Goal: Task Accomplishment & Management: Use online tool/utility

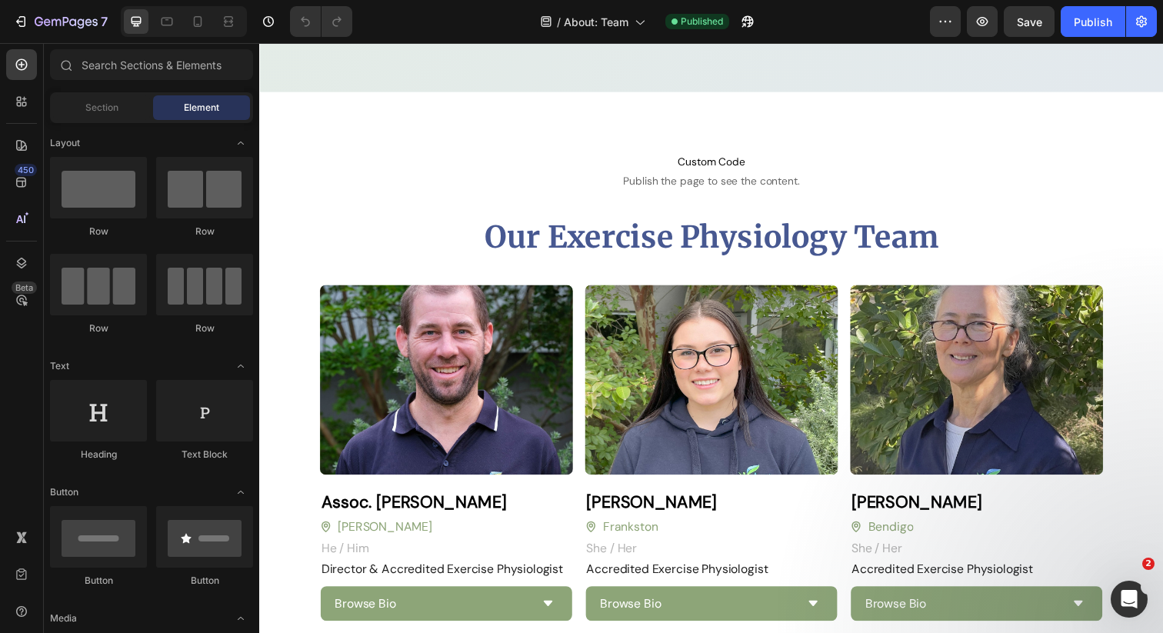
scroll to position [955, 0]
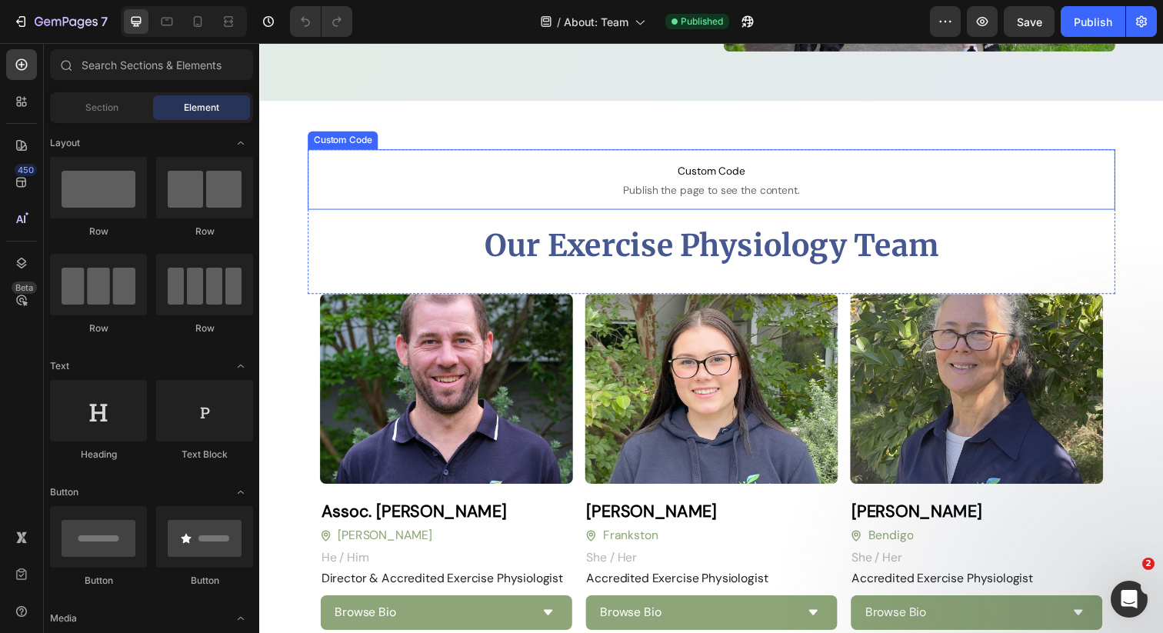
click at [738, 175] on span "Custom Code" at bounding box center [720, 173] width 825 height 18
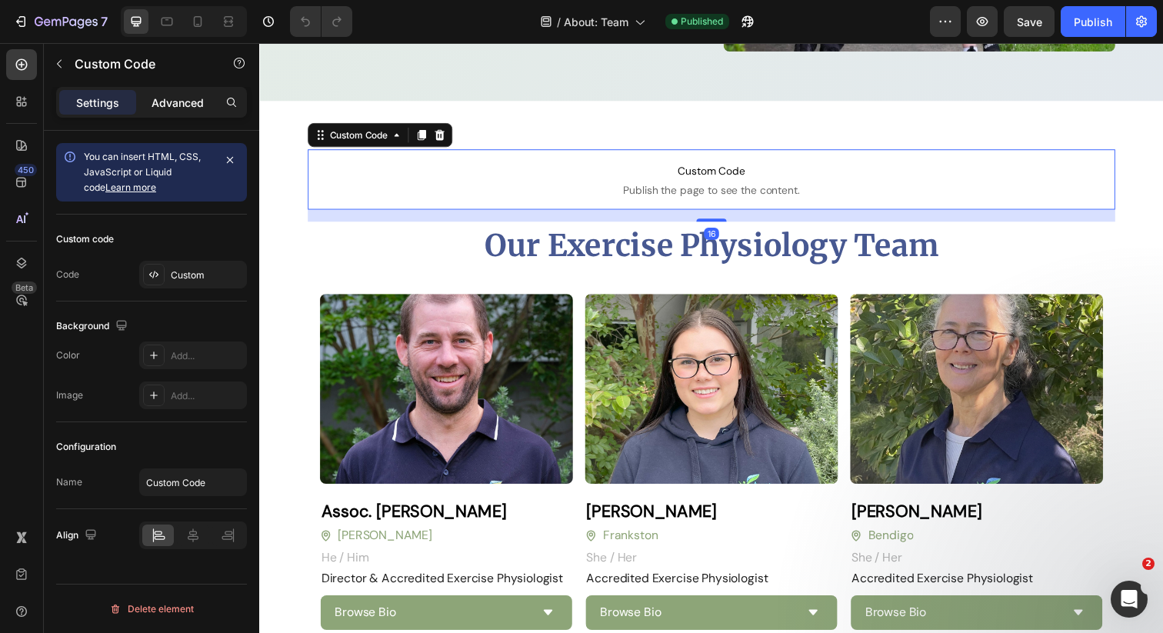
click at [175, 108] on p "Advanced" at bounding box center [178, 103] width 52 height 16
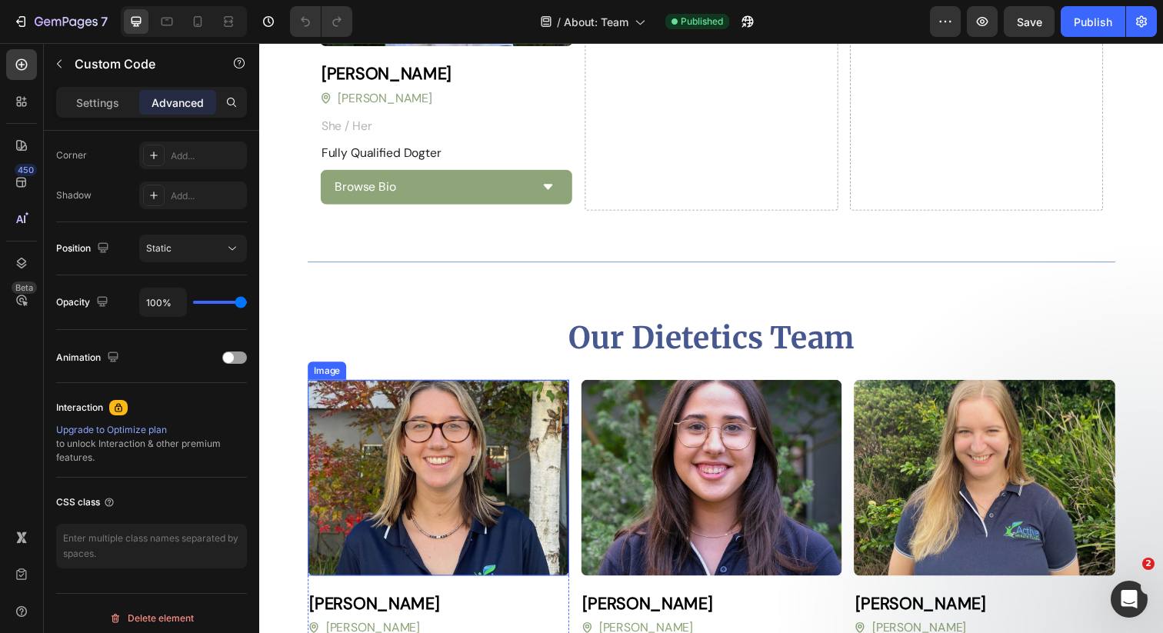
scroll to position [2714, 0]
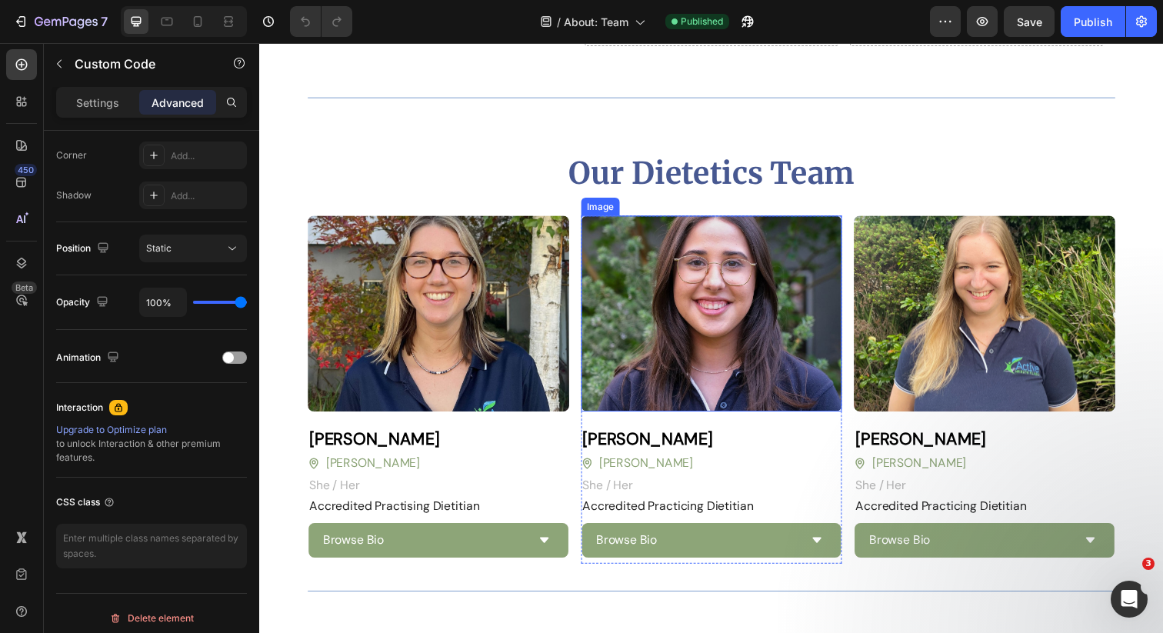
click at [725, 368] on img at bounding box center [721, 319] width 267 height 200
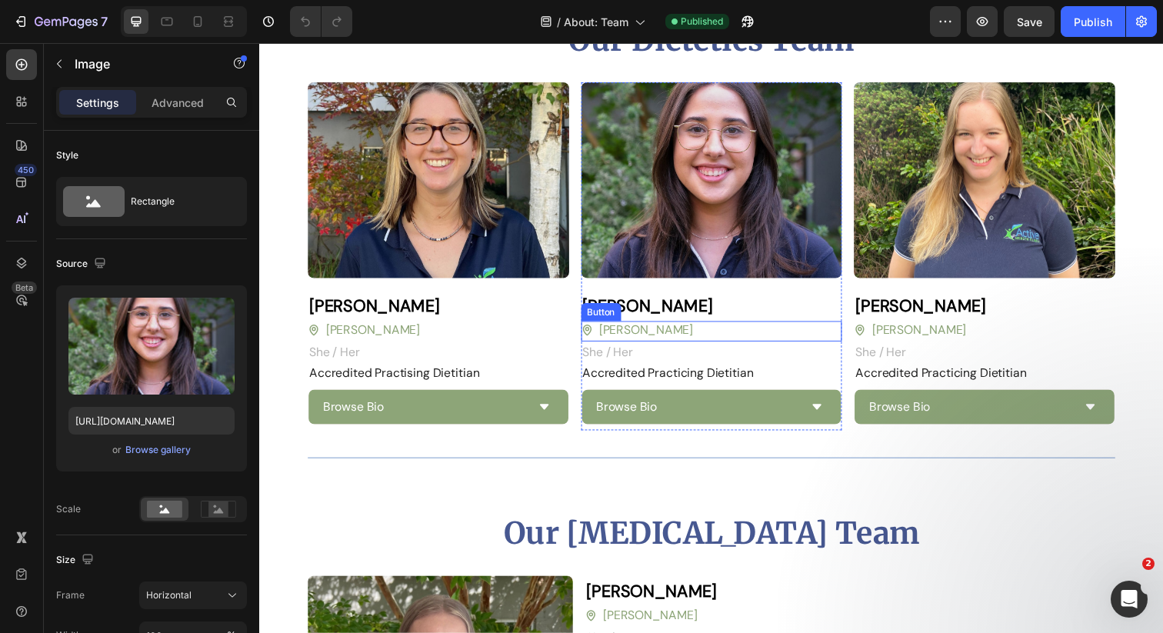
scroll to position [2846, 0]
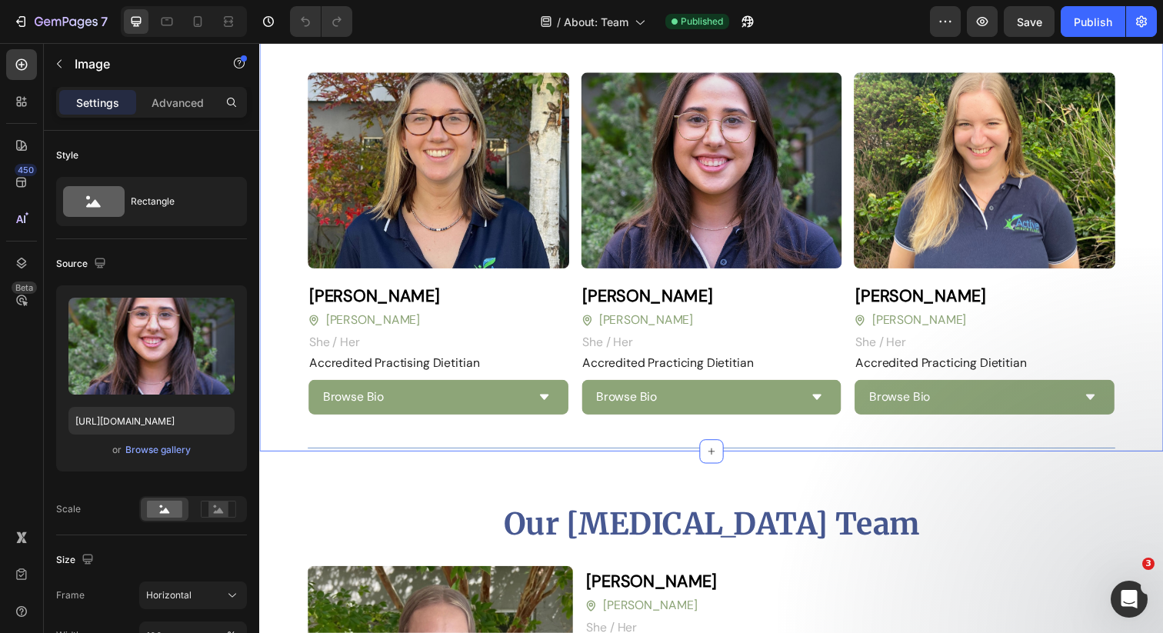
click at [1158, 237] on div "Our Dietetics Team Heading Image Amy Coen Heading Blackburn Button She / Her Te…" at bounding box center [720, 208] width 923 height 504
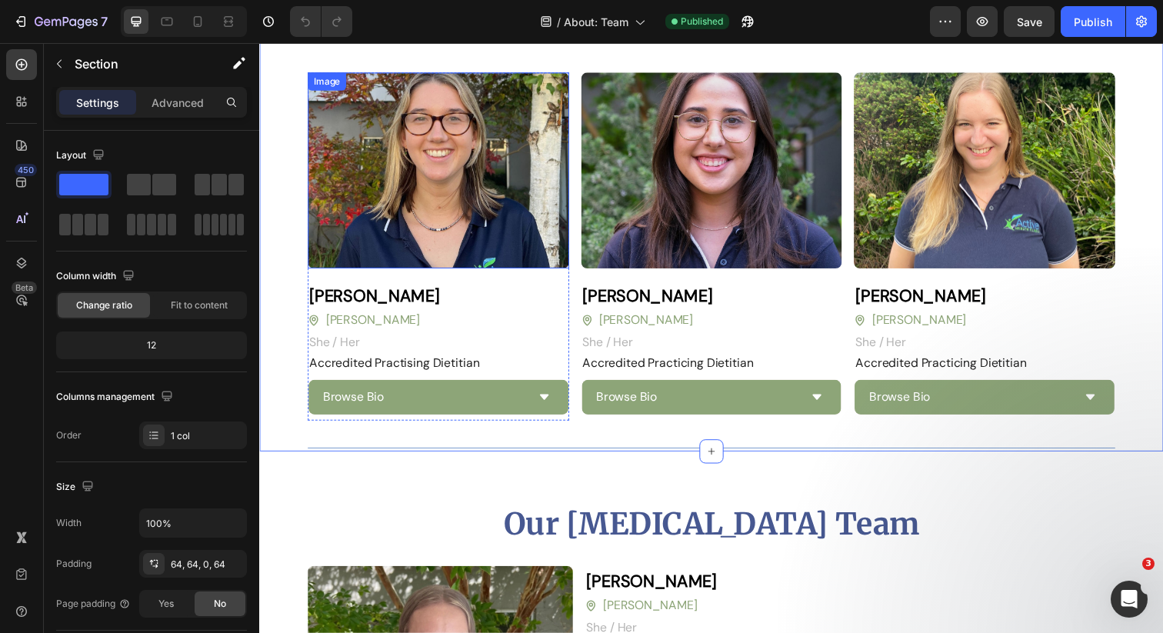
click at [388, 220] on img at bounding box center [441, 173] width 267 height 200
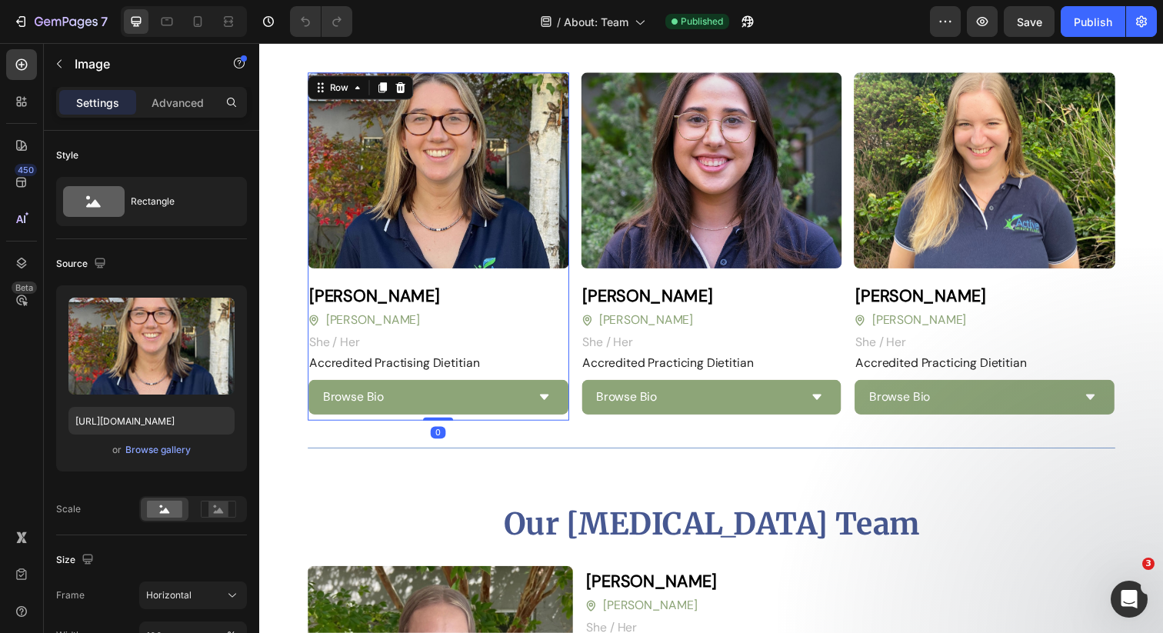
click at [569, 378] on div "Image Amy Coen Heading Blackburn Button She / Her Text block Row Accredited Pra…" at bounding box center [441, 250] width 267 height 355
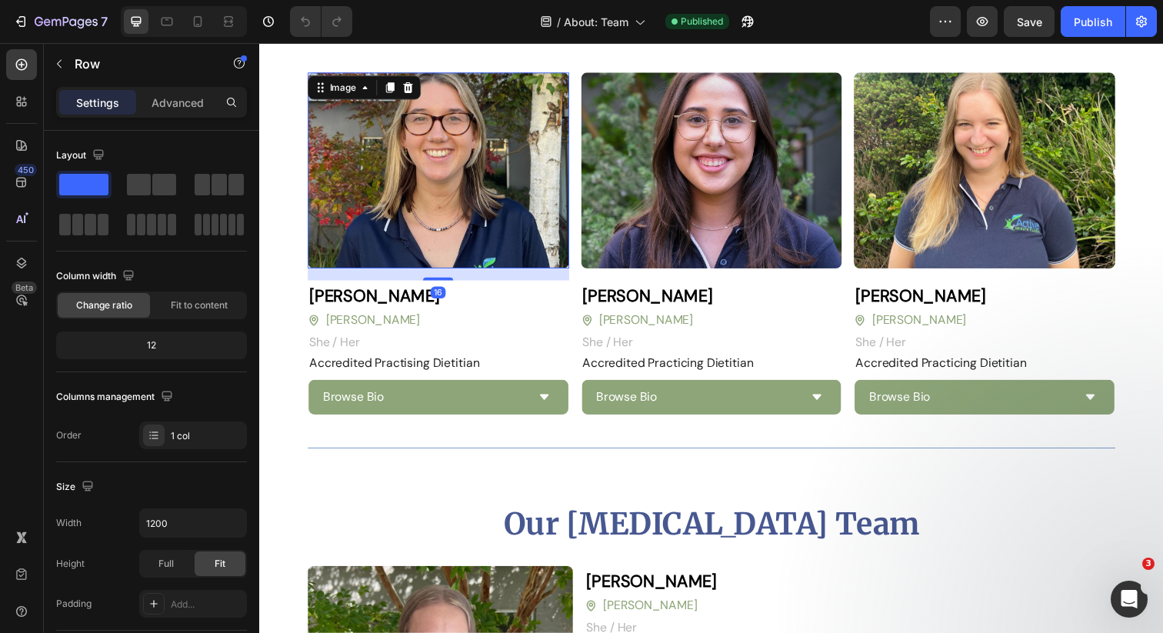
click at [422, 194] on img at bounding box center [441, 173] width 267 height 200
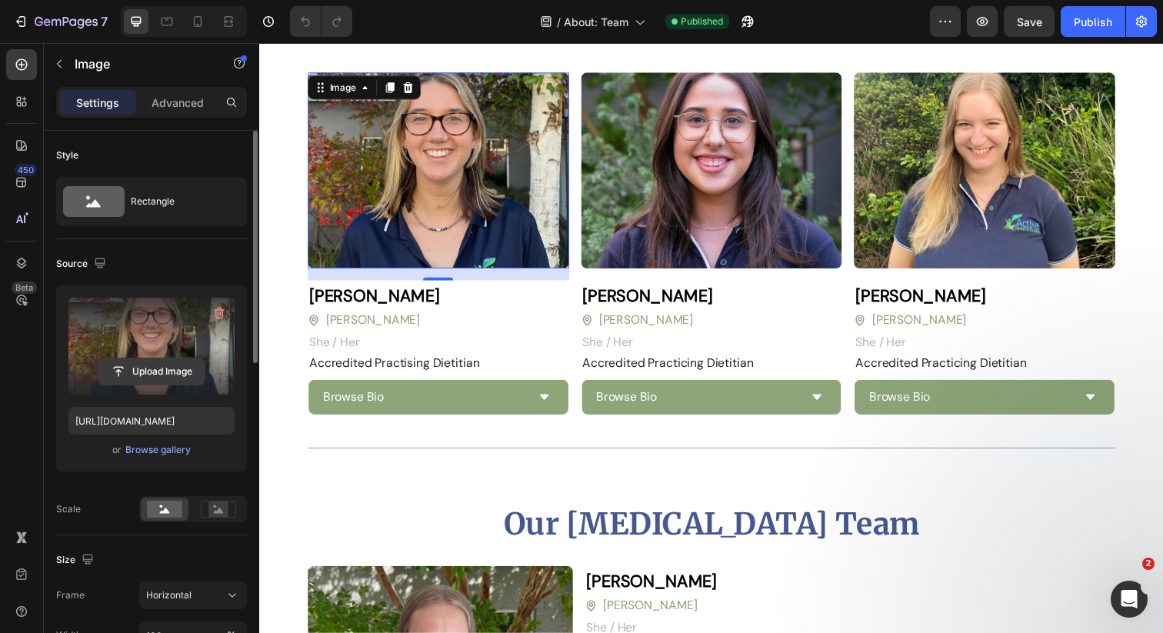
click at [138, 368] on input "file" at bounding box center [151, 371] width 106 height 26
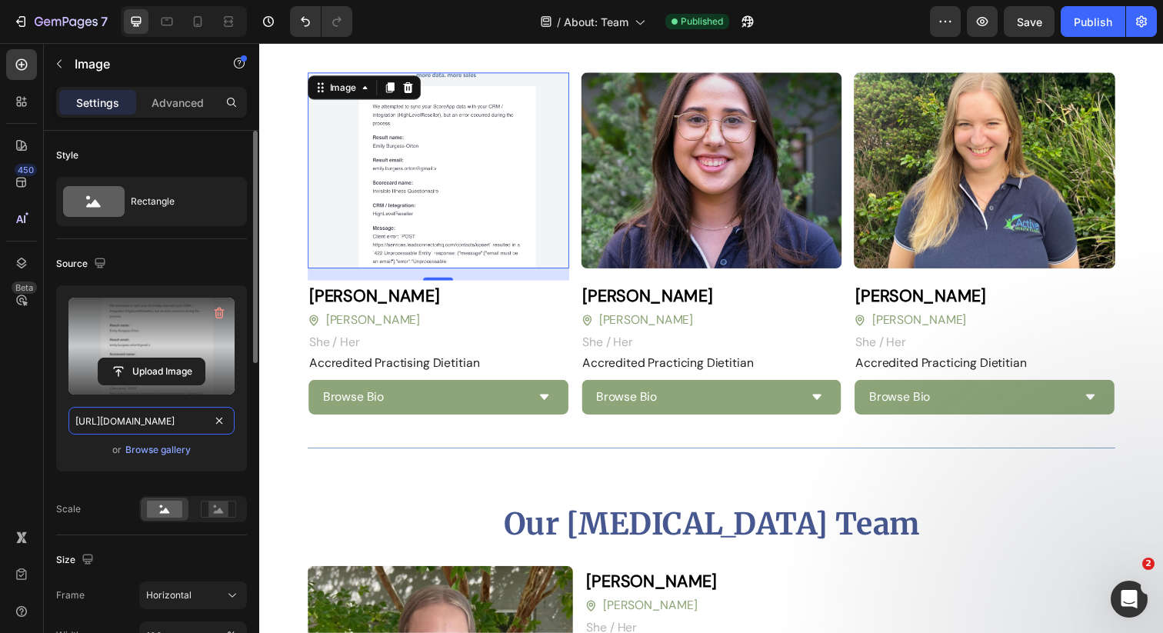
click at [201, 423] on input "https://cdn.shopify.com/s/files/1/0613/7738/0433/files/gempages_520981399100982…" at bounding box center [151, 421] width 166 height 28
click at [146, 450] on div "Browse gallery" at bounding box center [157, 450] width 65 height 14
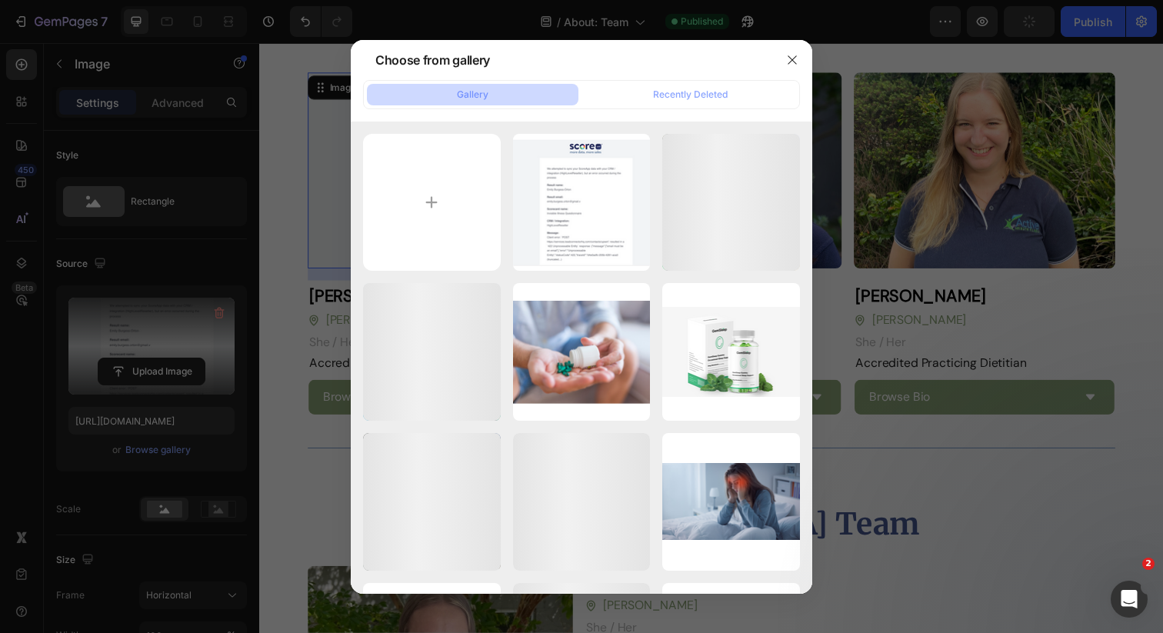
click at [149, 394] on div at bounding box center [581, 316] width 1163 height 633
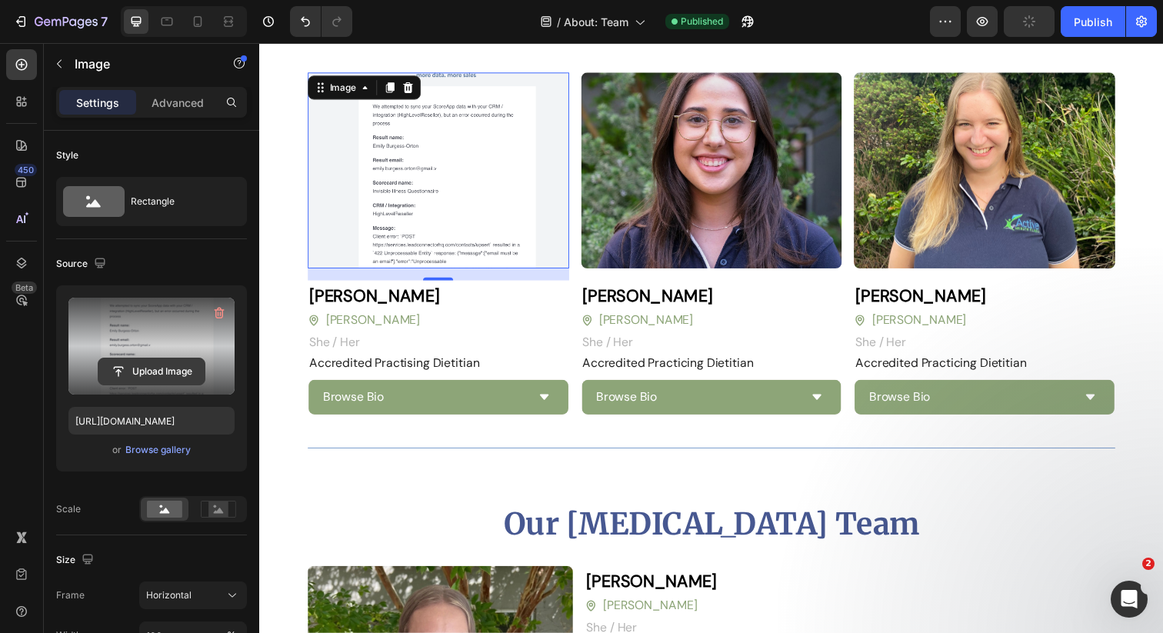
click at [146, 375] on input "file" at bounding box center [151, 371] width 106 height 26
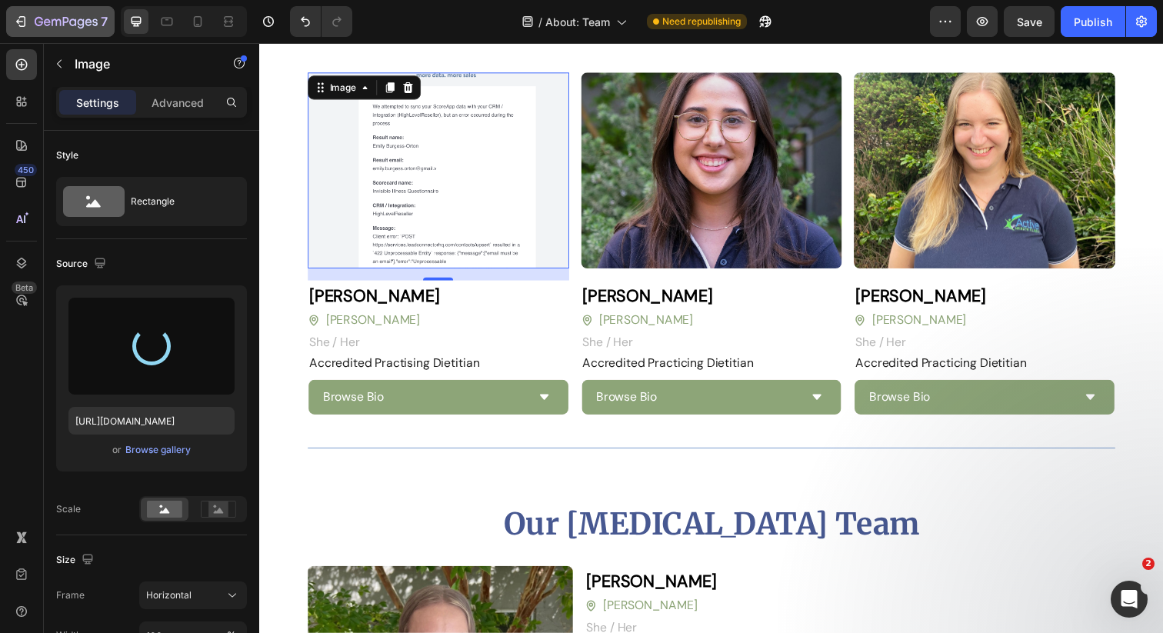
type input "https://cdn.shopify.com/s/files/1/0613/7738/0433/files/gempages_520981399100982…"
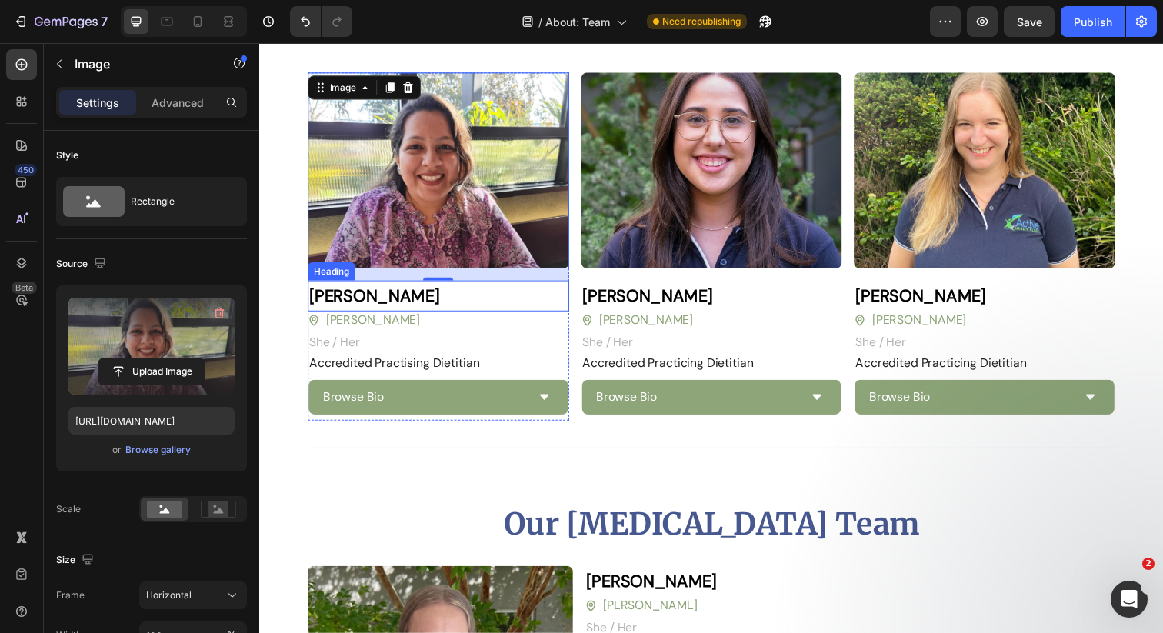
click at [399, 295] on h2 "Amy Coen" at bounding box center [441, 301] width 267 height 32
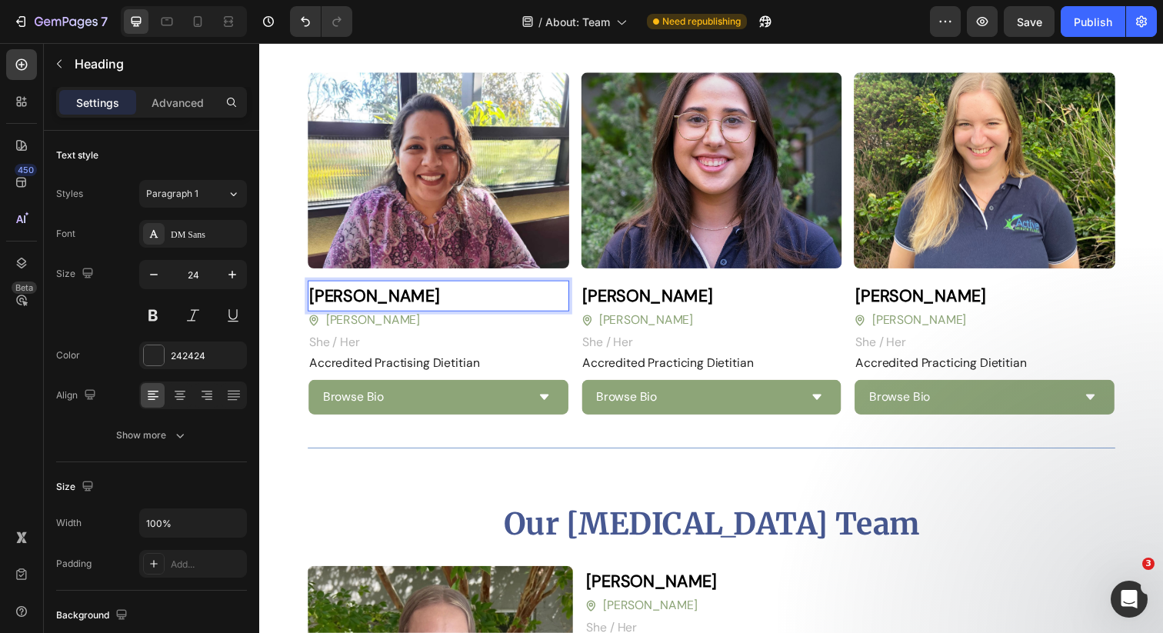
click at [379, 302] on strong "Amy Coen" at bounding box center [376, 301] width 133 height 22
click at [418, 298] on p "Sakina H" at bounding box center [442, 301] width 264 height 28
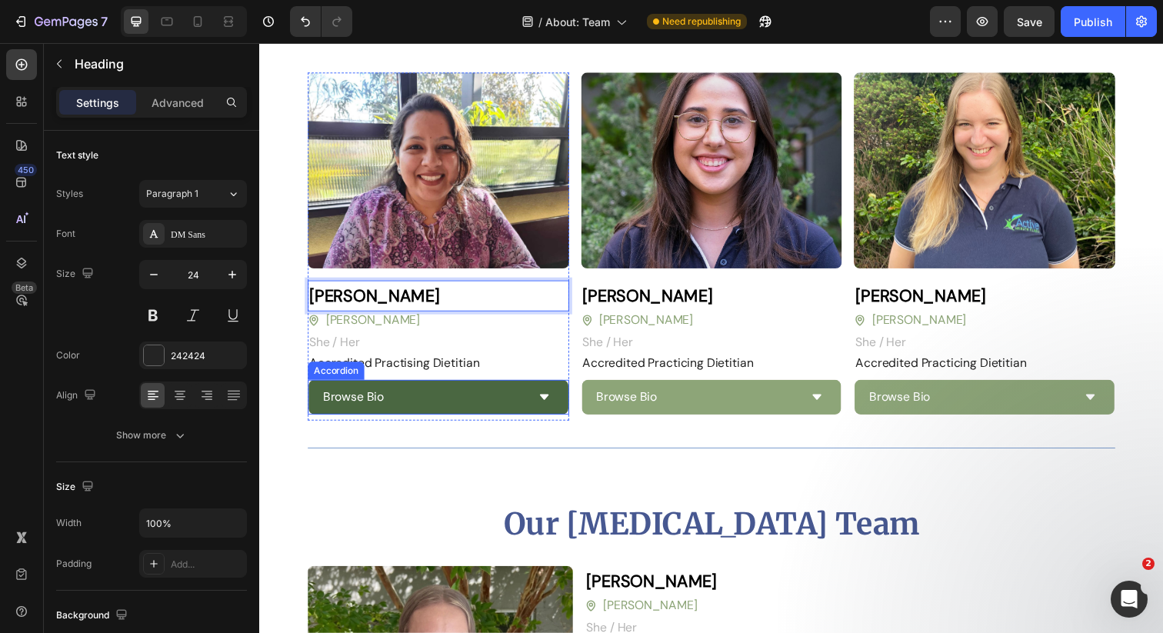
click at [521, 398] on div "Browse Bio" at bounding box center [427, 404] width 210 height 23
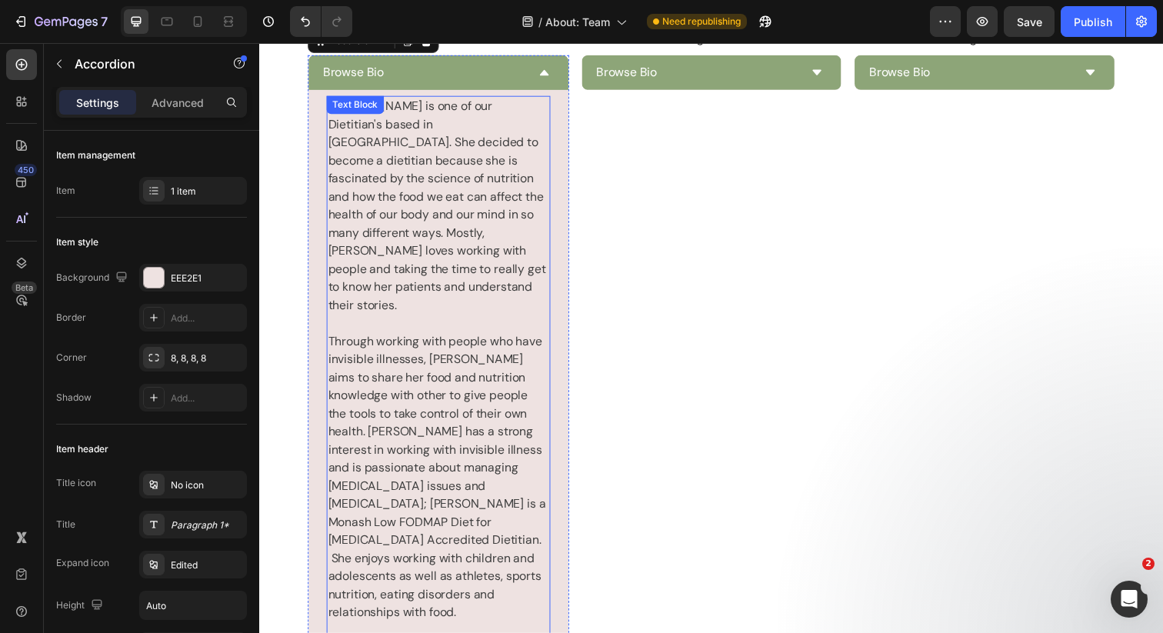
scroll to position [3443, 0]
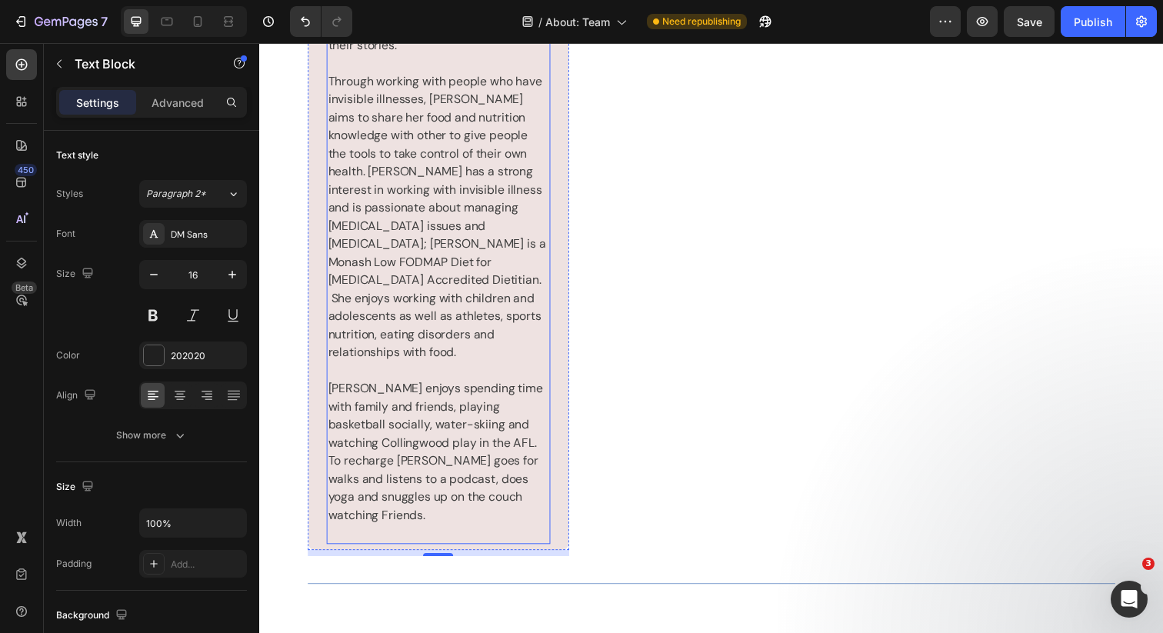
click at [404, 439] on p "Amy enjoys spending time with family and friends, playing basketball socially, …" at bounding box center [441, 461] width 225 height 148
click at [387, 448] on p "Amy enjoys spending time with family and friends, playing basketball socially, …" at bounding box center [441, 461] width 225 height 148
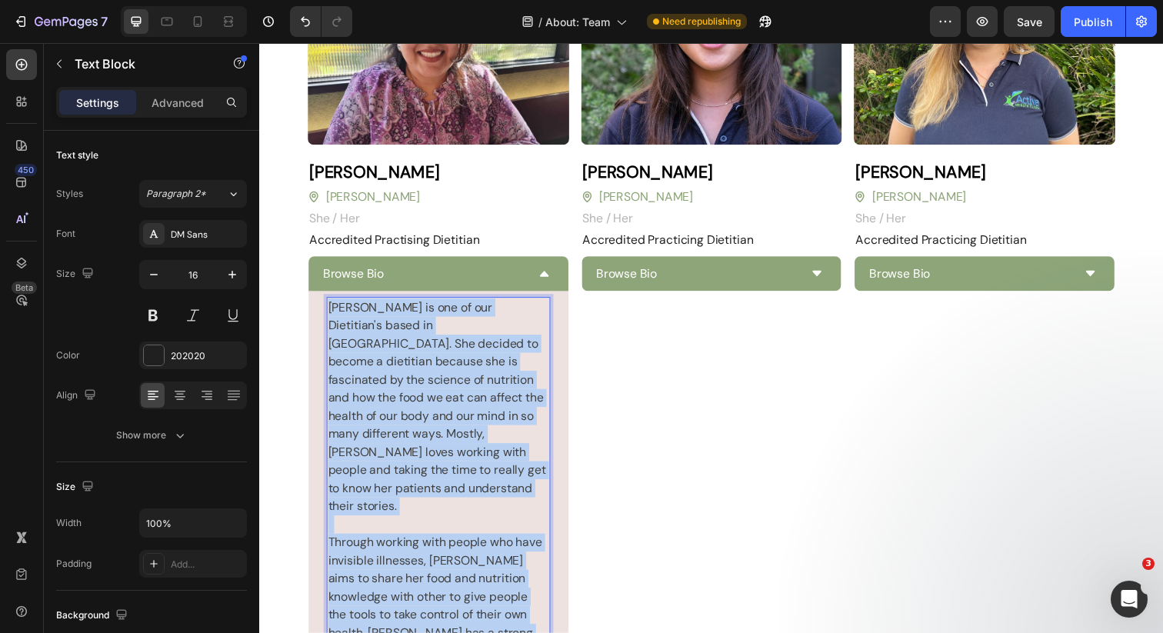
drag, startPoint x: 382, startPoint y: 450, endPoint x: 319, endPoint y: 14, distance: 440.5
click at [319, 14] on html "Header Our Dietetics Team Heading Image ⁠⁠⁠⁠⁠⁠⁠ Sakina Hashmi Heading Blackburn…" at bounding box center [720, 102] width 923 height 6063
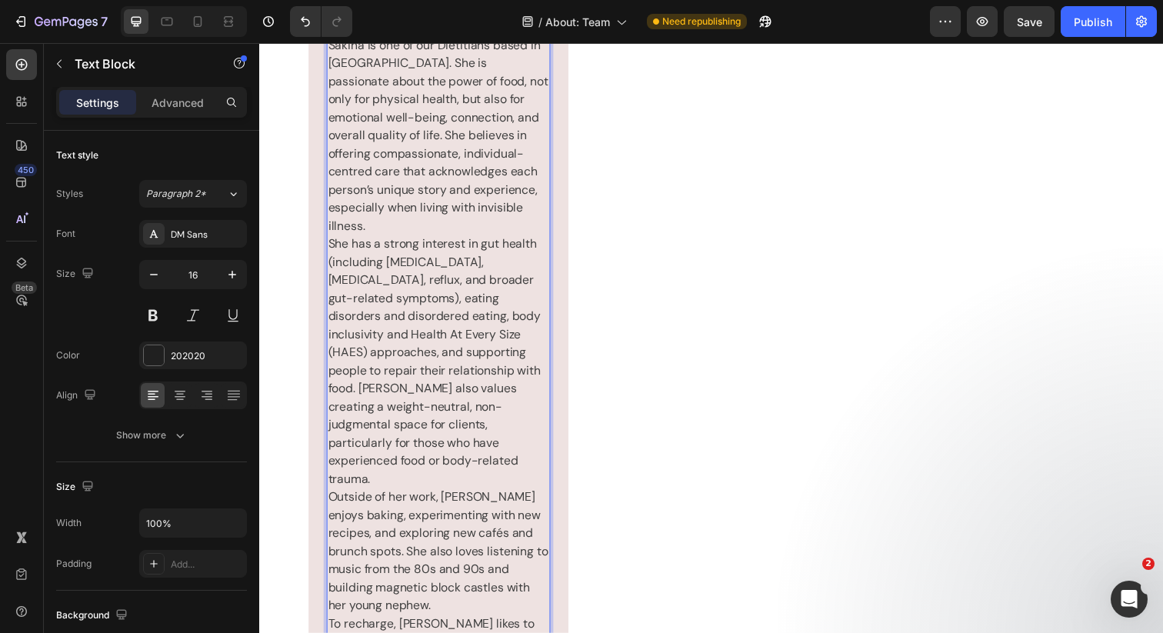
scroll to position [3080, 0]
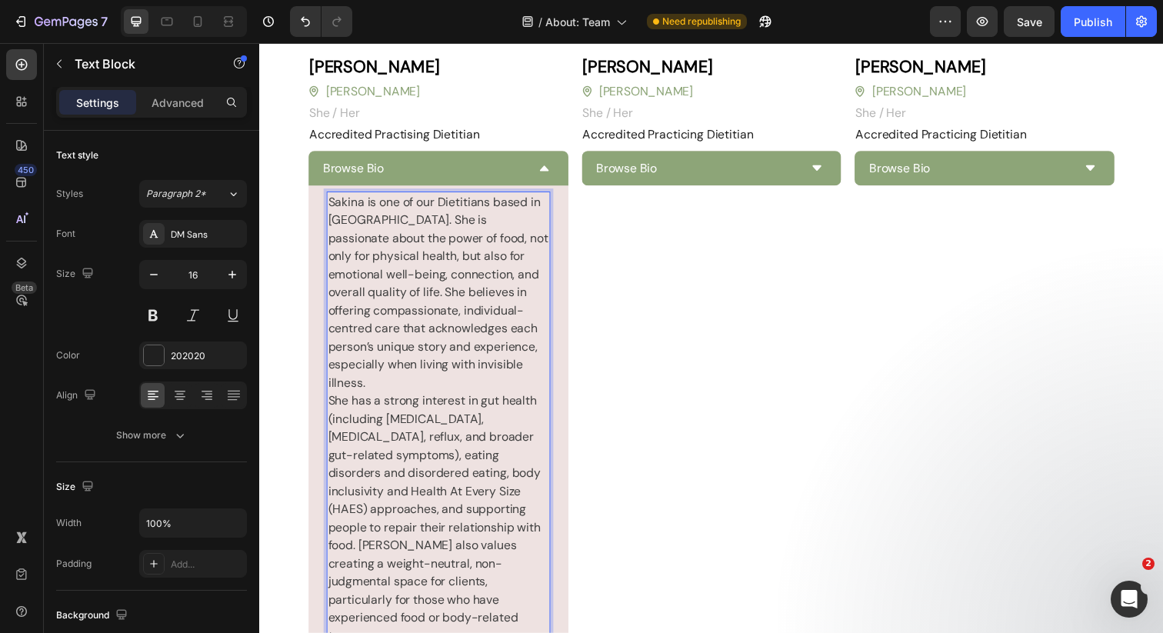
click at [428, 382] on p "Sakina is one of our Dietitians based in Blackburn. She is passionate about the…" at bounding box center [441, 583] width 225 height 775
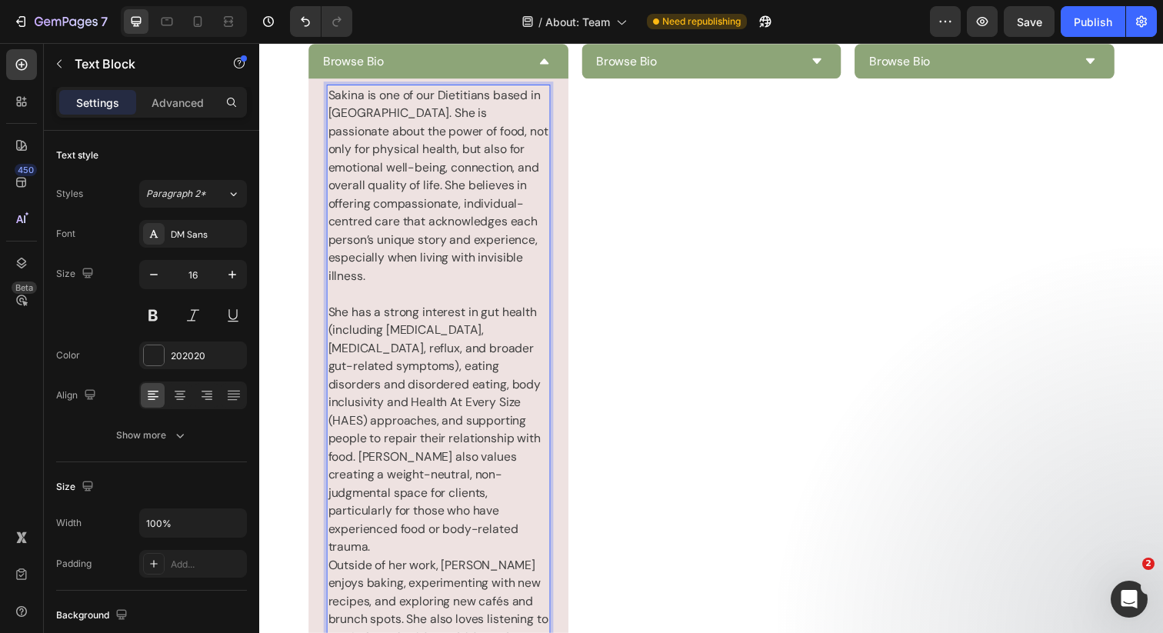
scroll to position [3267, 0]
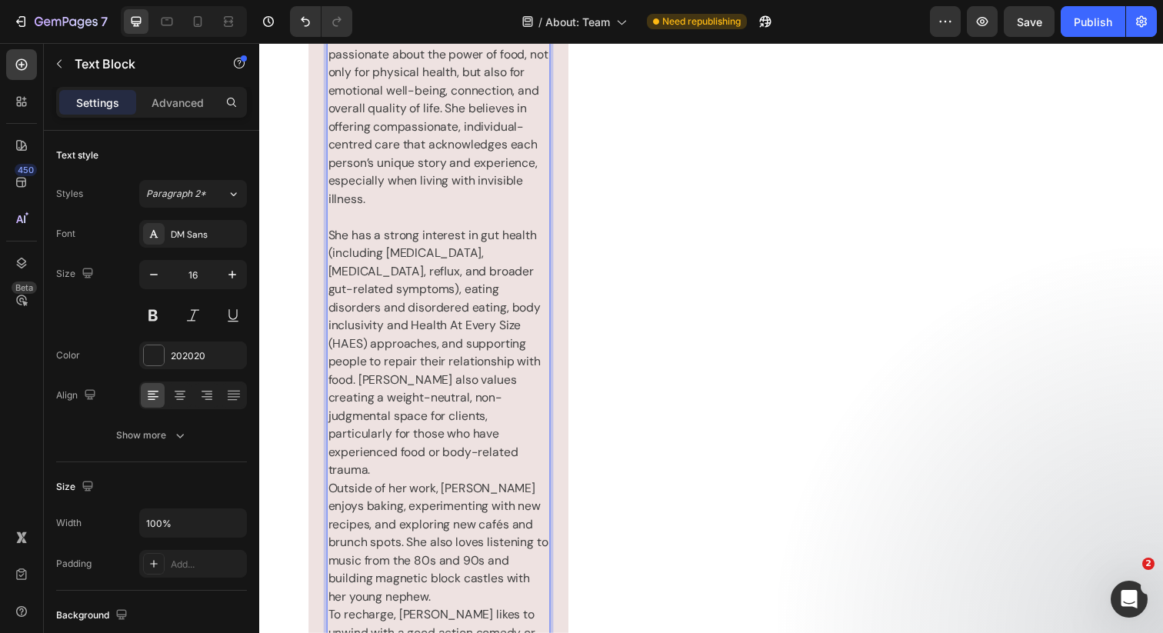
click at [418, 460] on p "⁠⁠⁠⁠⁠⁠⁠ She has a strong interest in gut health (including IBS, bloating, reflu…" at bounding box center [441, 507] width 225 height 591
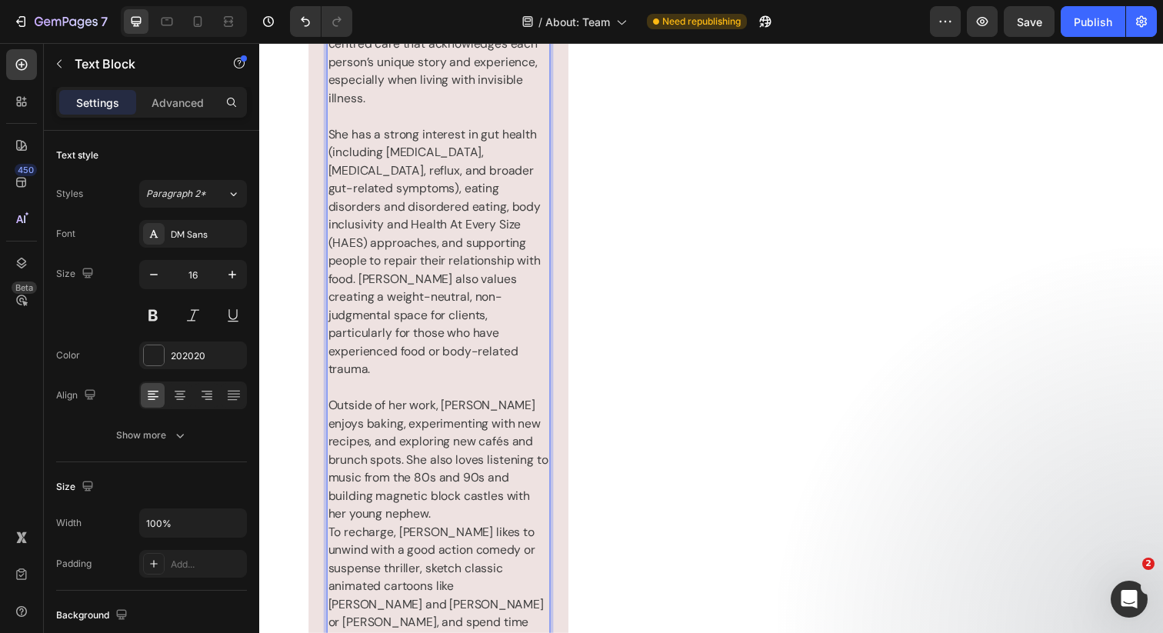
scroll to position [3450, 0]
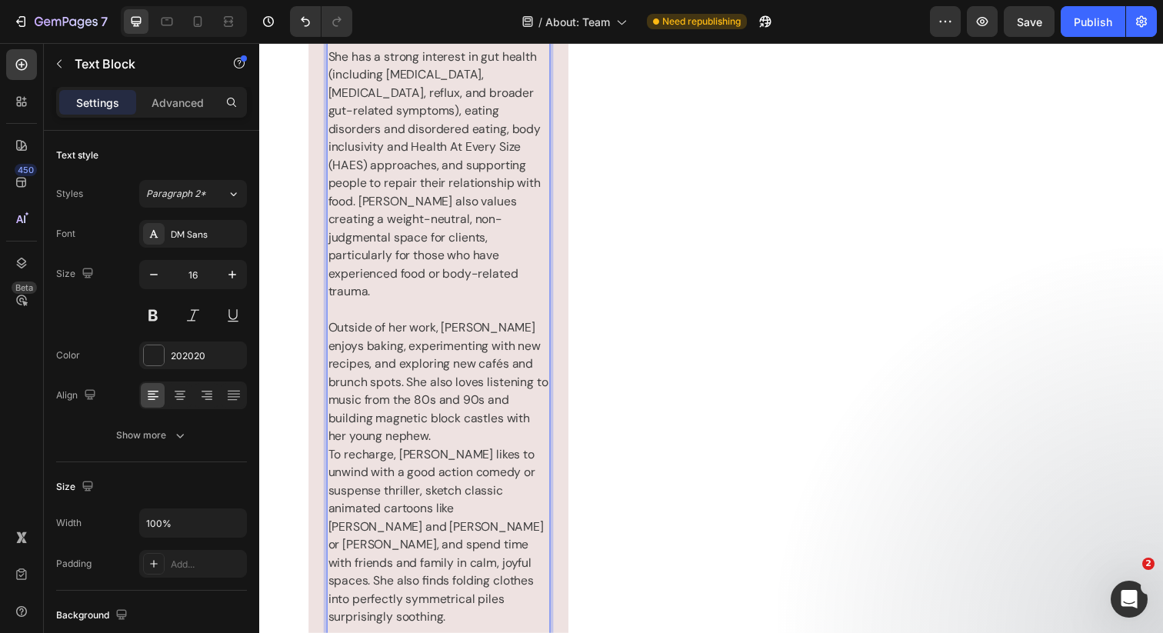
click at [450, 421] on p "⁠⁠⁠⁠⁠⁠⁠ Outside of her work, Sakina enjoys baking, experimenting with new recip…" at bounding box center [441, 472] width 225 height 332
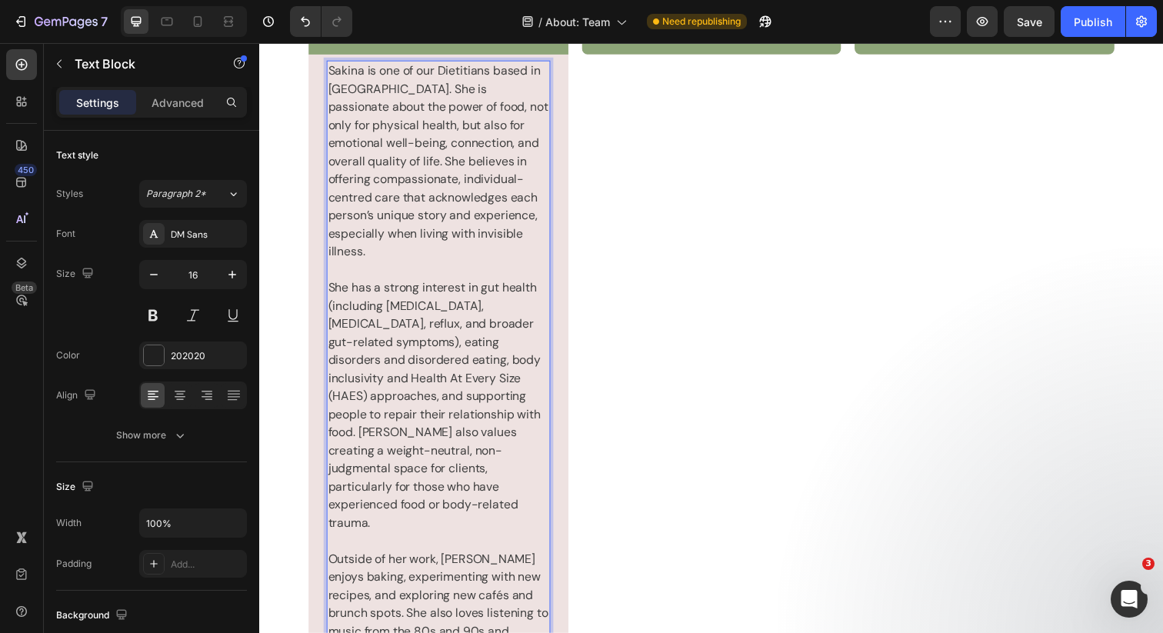
scroll to position [3029, 0]
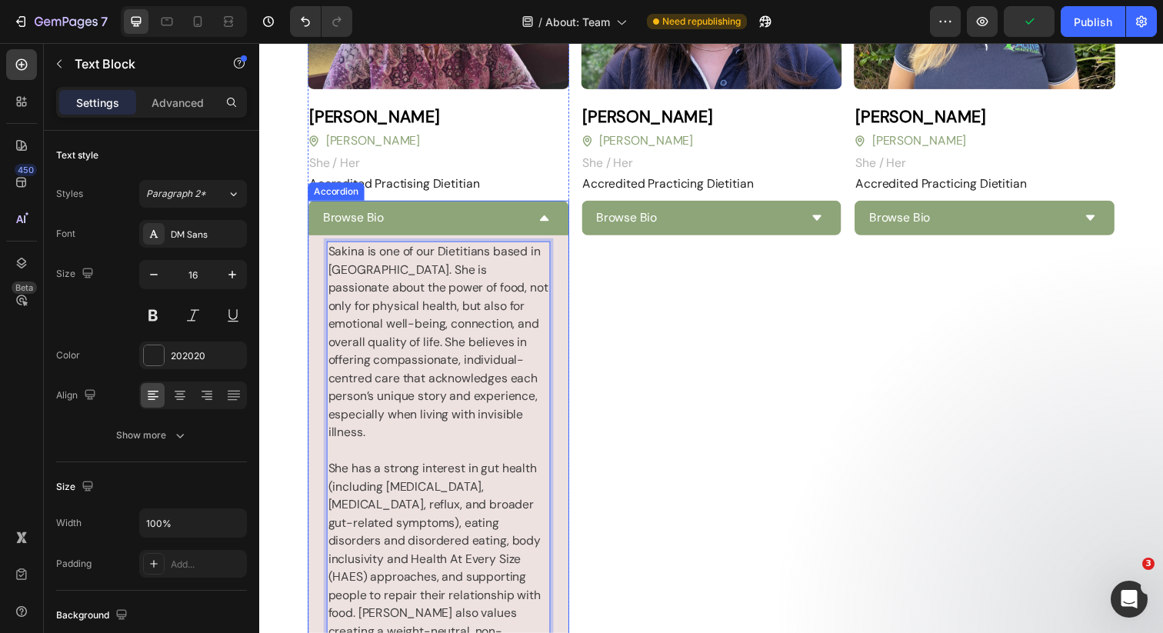
click at [544, 215] on icon at bounding box center [550, 221] width 12 height 12
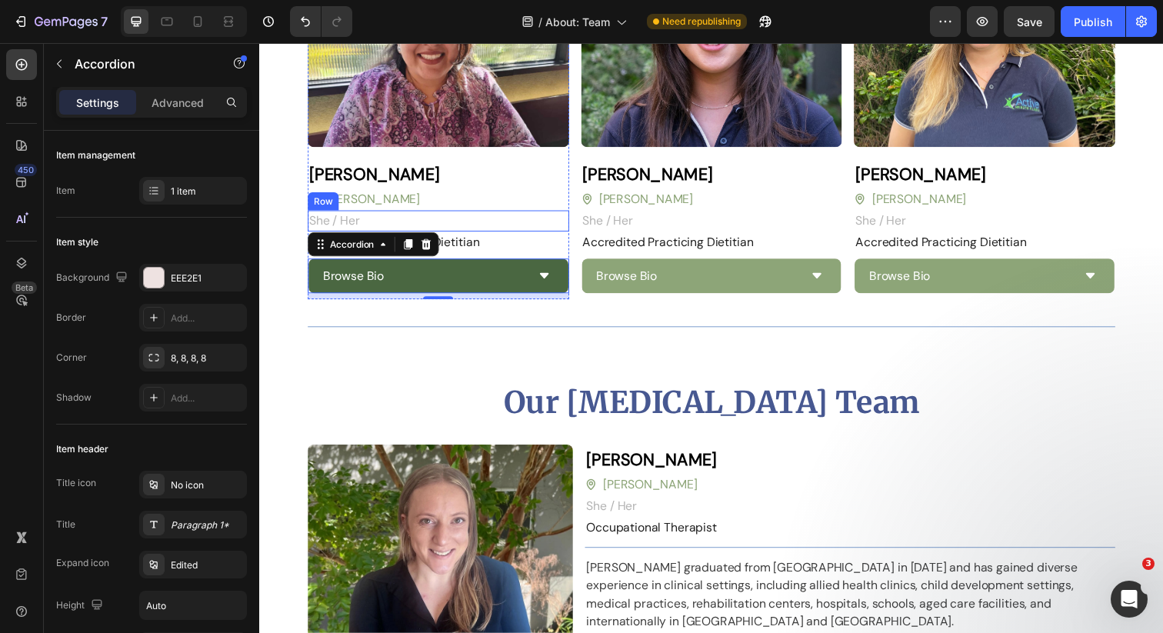
scroll to position [2904, 0]
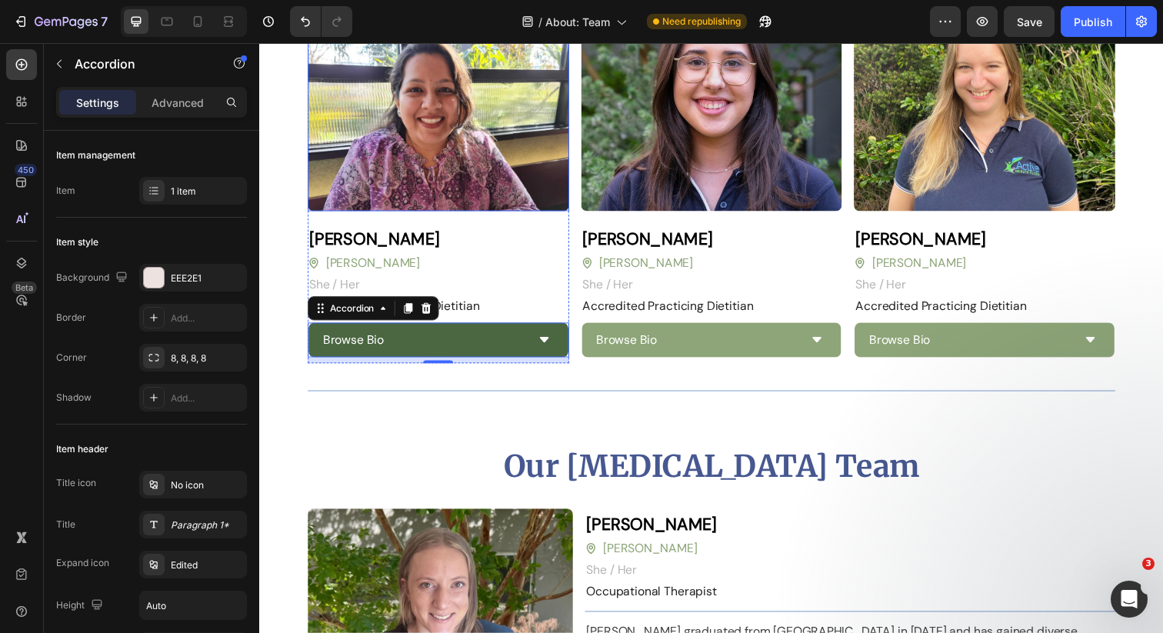
click at [443, 132] on img at bounding box center [441, 115] width 267 height 200
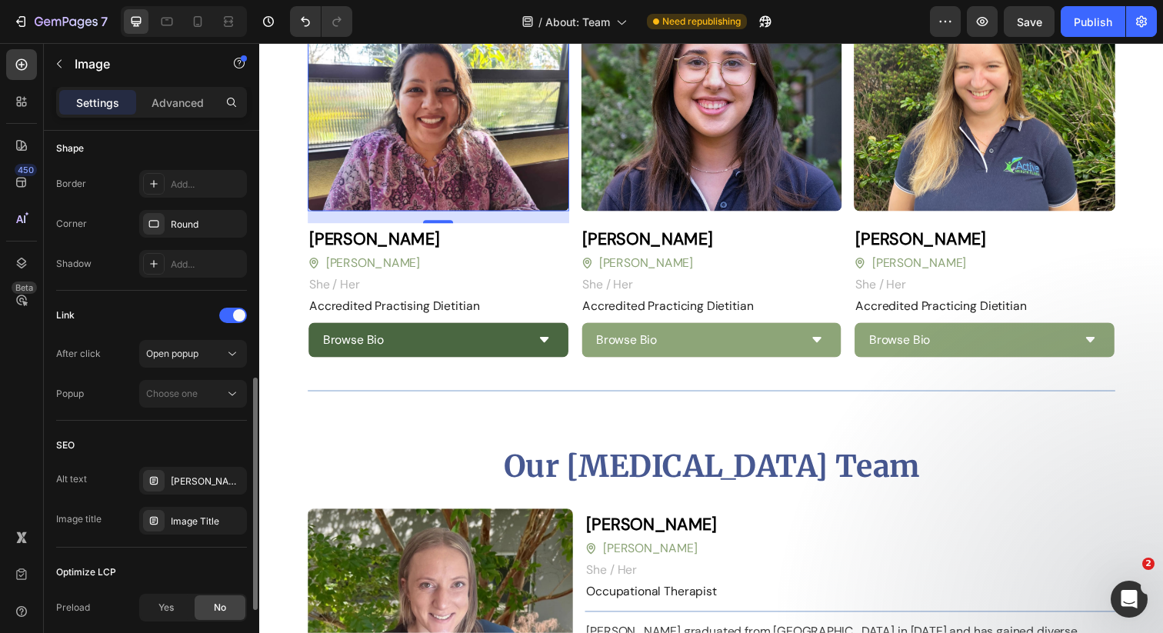
scroll to position [647, 0]
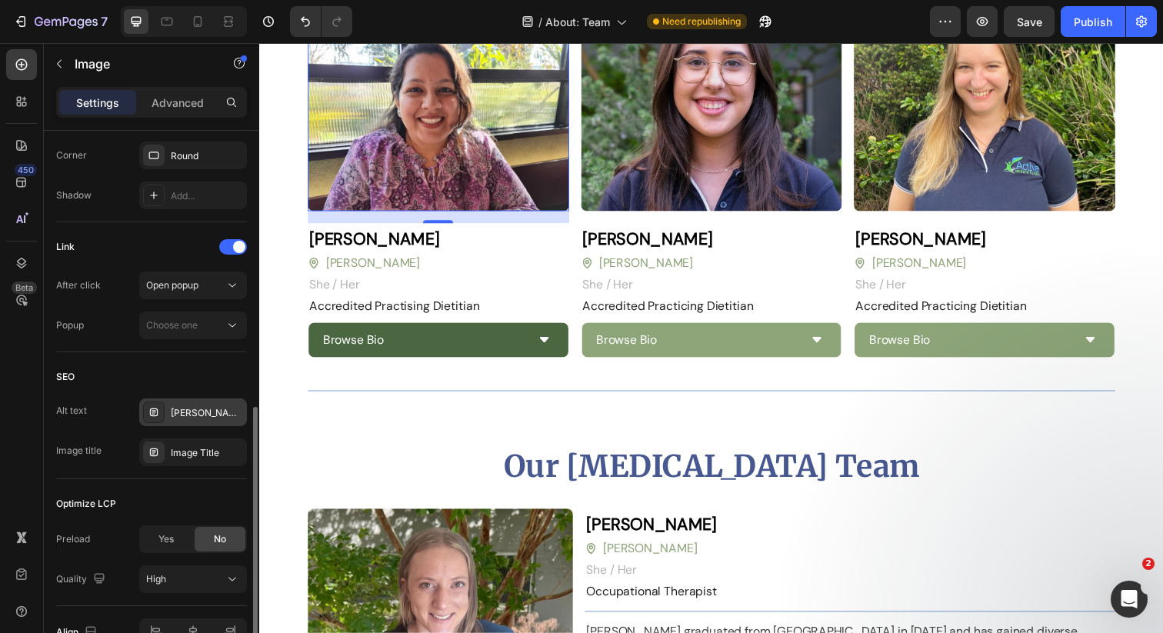
click at [226, 411] on div "Amy Coen" at bounding box center [207, 413] width 72 height 14
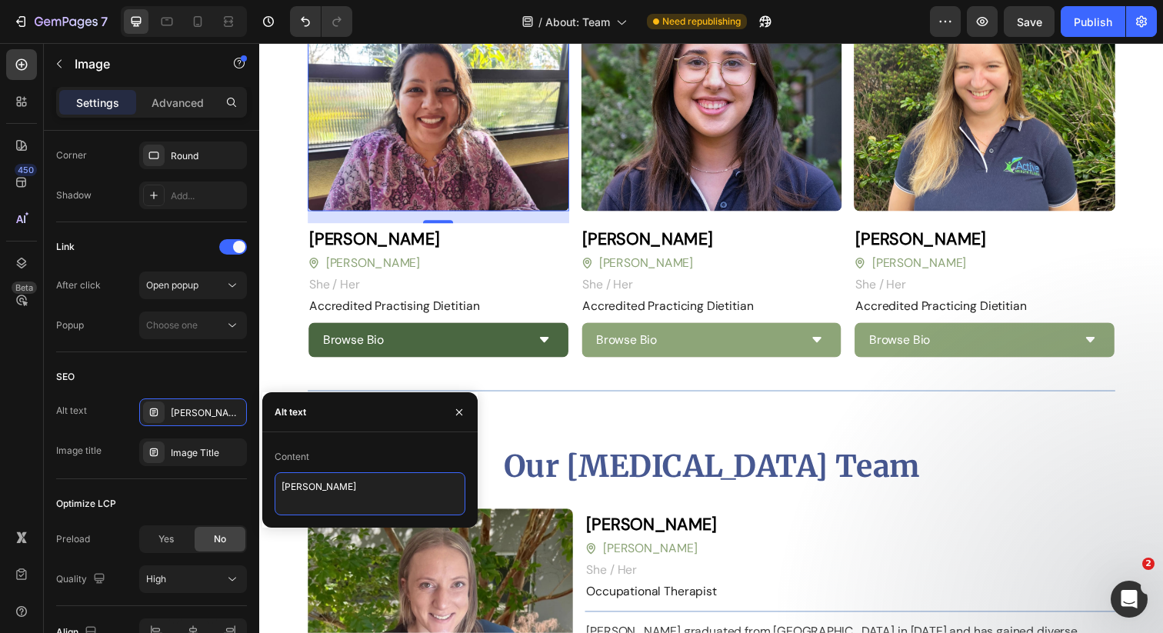
drag, startPoint x: 365, startPoint y: 495, endPoint x: 263, endPoint y: 475, distance: 103.5
click at [263, 475] on div "Content Amy Coen" at bounding box center [369, 480] width 215 height 71
type textarea "A"
type textarea "Sakina Hashmi"
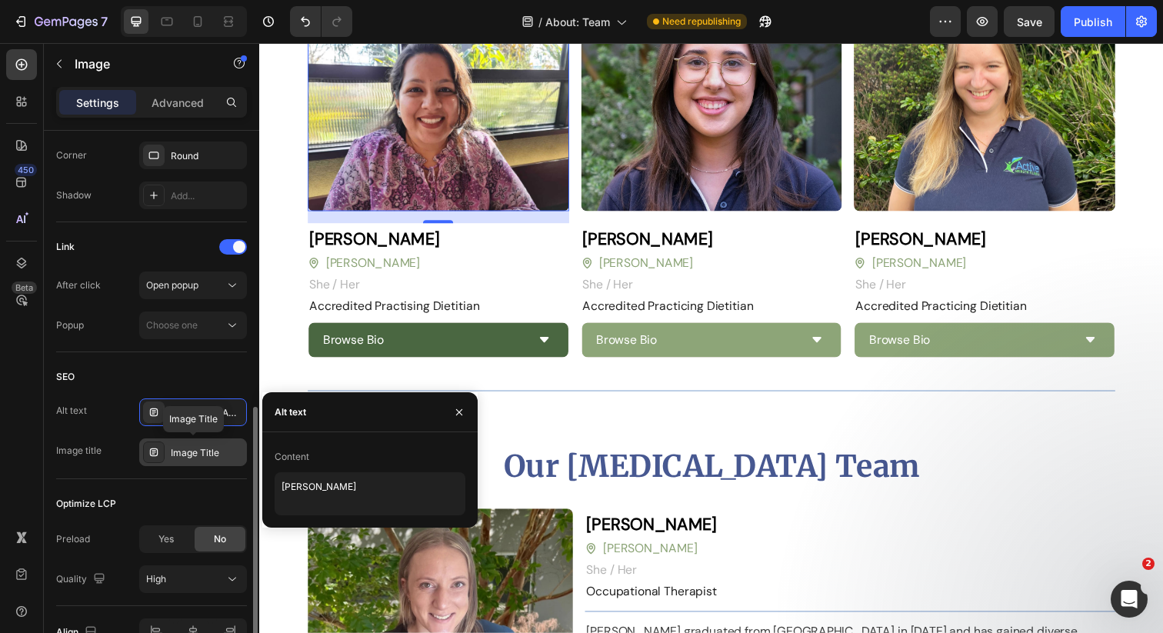
click at [221, 457] on div "Image Title" at bounding box center [207, 453] width 72 height 14
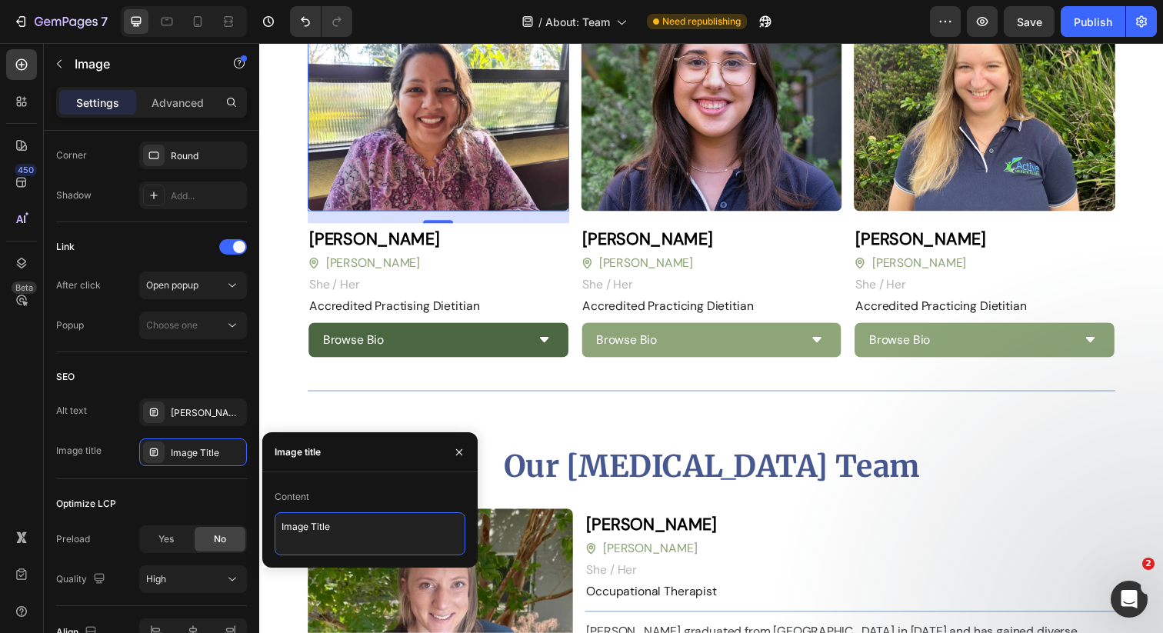
drag, startPoint x: 370, startPoint y: 529, endPoint x: 267, endPoint y: 510, distance: 104.8
click at [267, 510] on div "Content Image Title" at bounding box center [369, 520] width 215 height 71
type textarea "Sakina Hashmi Bio Image"
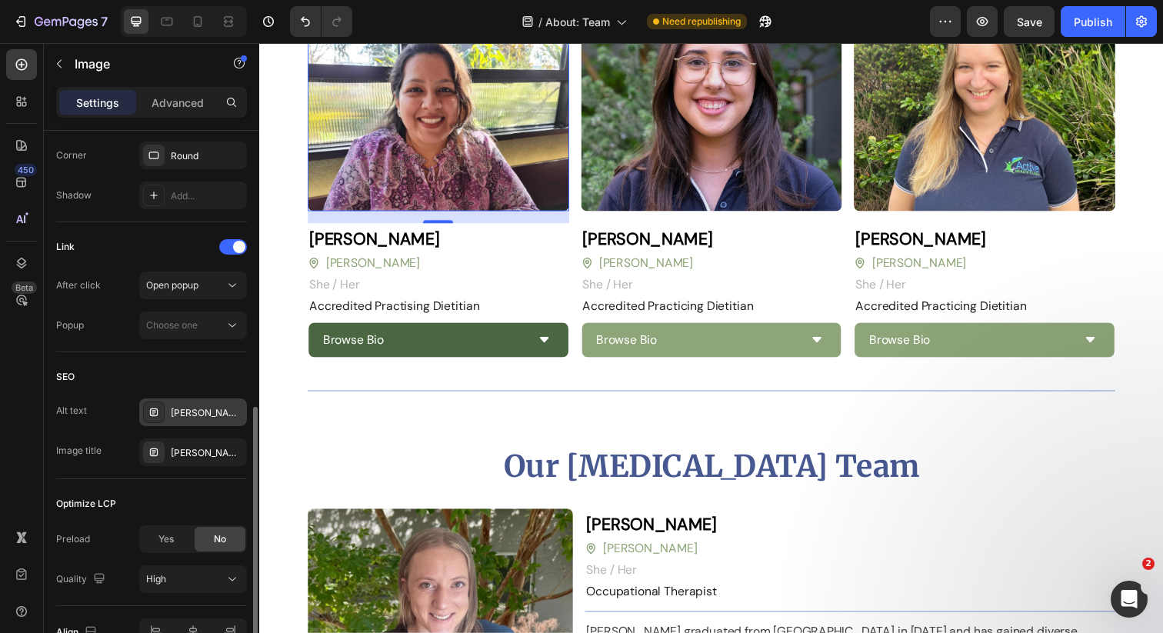
click at [205, 406] on div "Sakina Hashmi" at bounding box center [207, 413] width 72 height 14
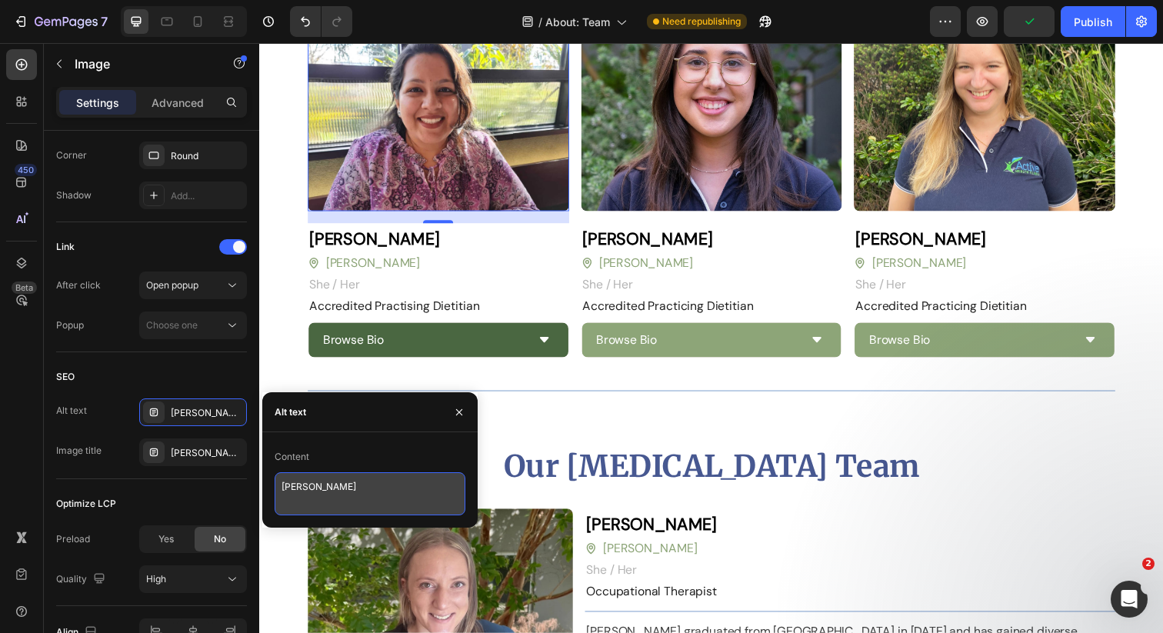
click at [382, 494] on textarea "Sakina Hashmi" at bounding box center [370, 493] width 191 height 43
drag, startPoint x: 284, startPoint y: 488, endPoint x: 370, endPoint y: 515, distance: 90.3
click at [284, 488] on textarea "Sakina Hashmi" at bounding box center [370, 493] width 191 height 43
type textarea "AHC Dietitian Sakina Hashmi"
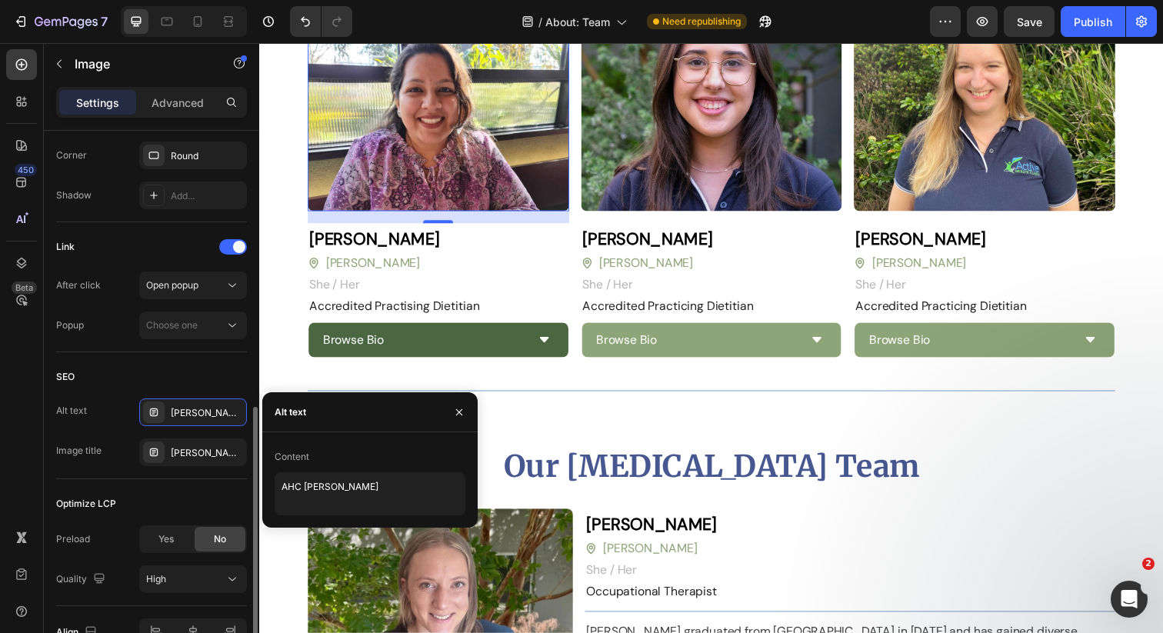
click at [82, 398] on div "Alt text" at bounding box center [71, 410] width 31 height 25
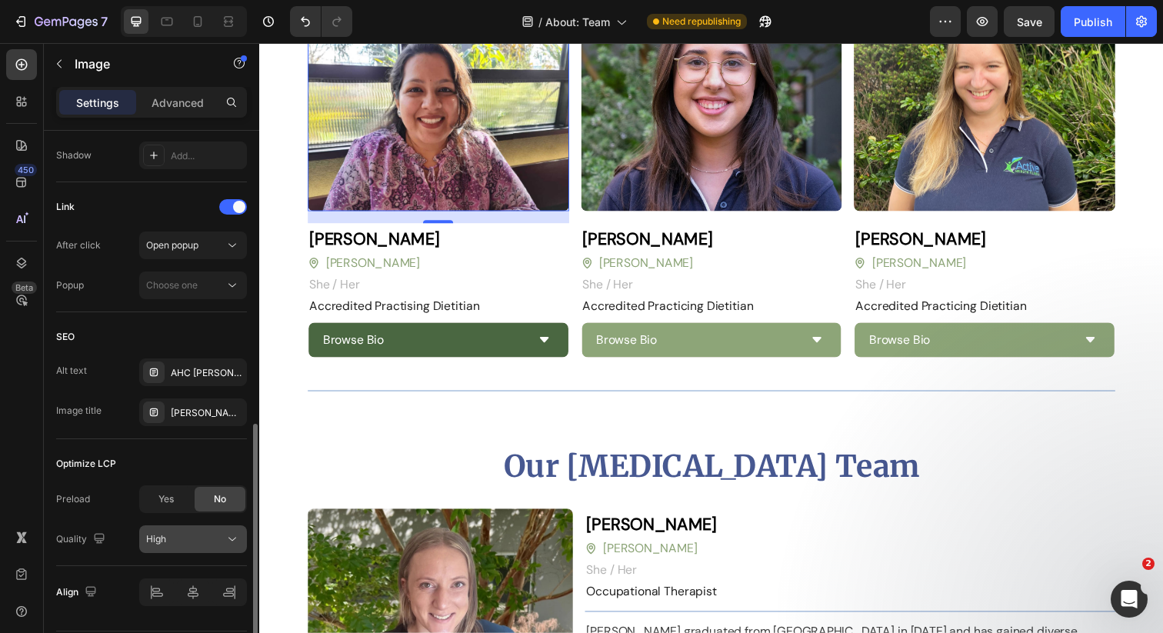
scroll to position [706, 0]
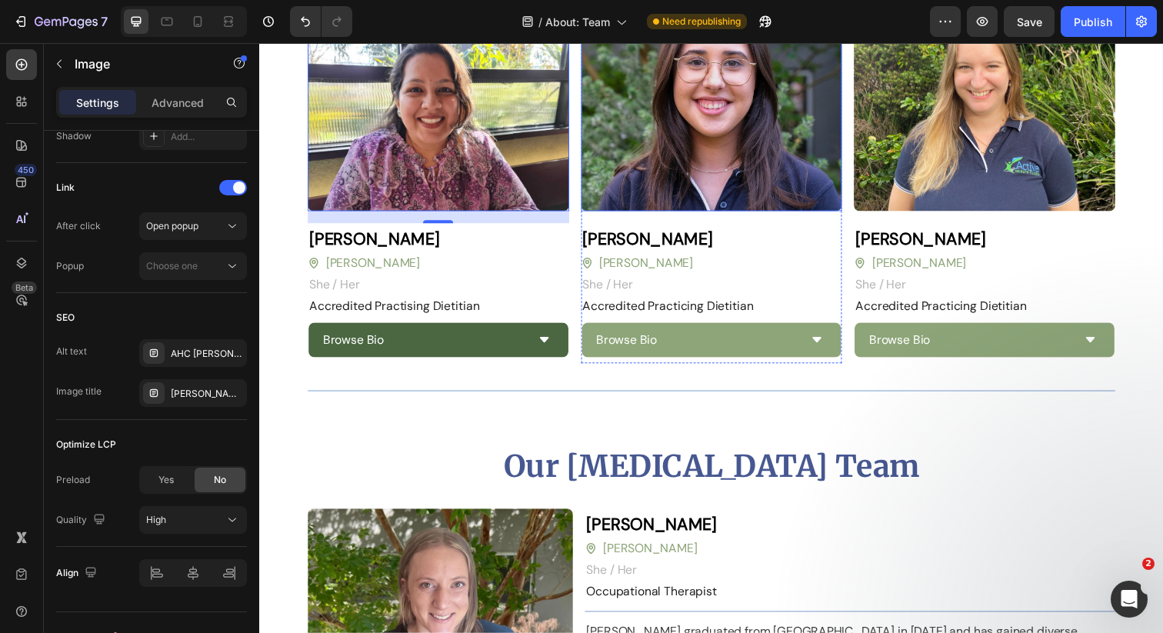
click at [685, 172] on img at bounding box center [721, 115] width 267 height 200
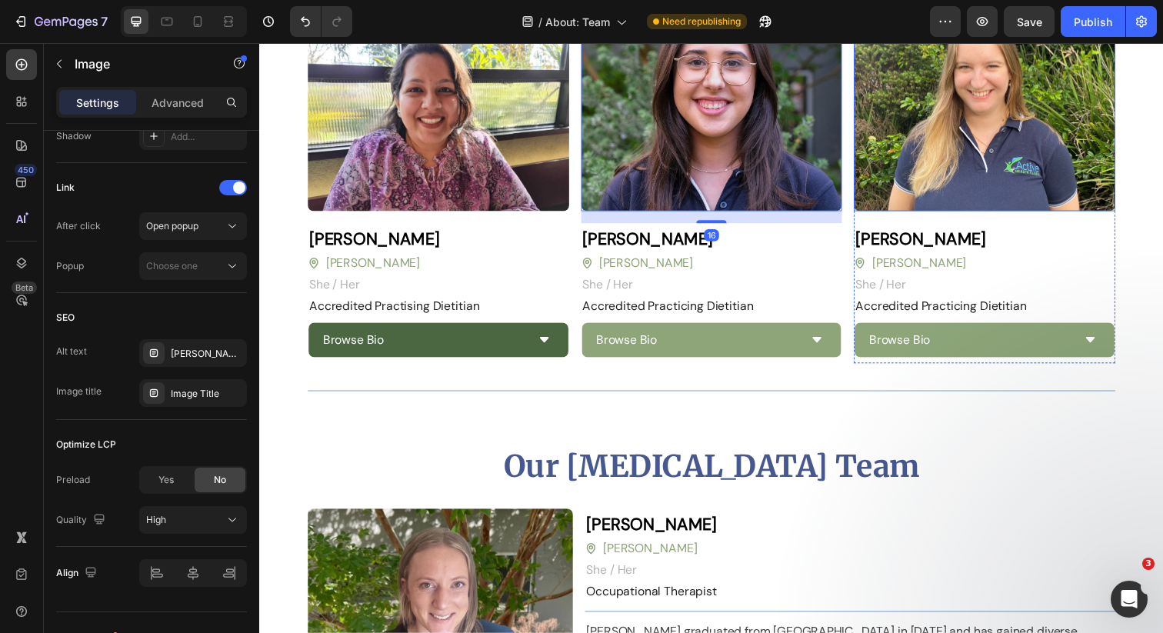
click at [951, 132] on img at bounding box center [999, 115] width 267 height 200
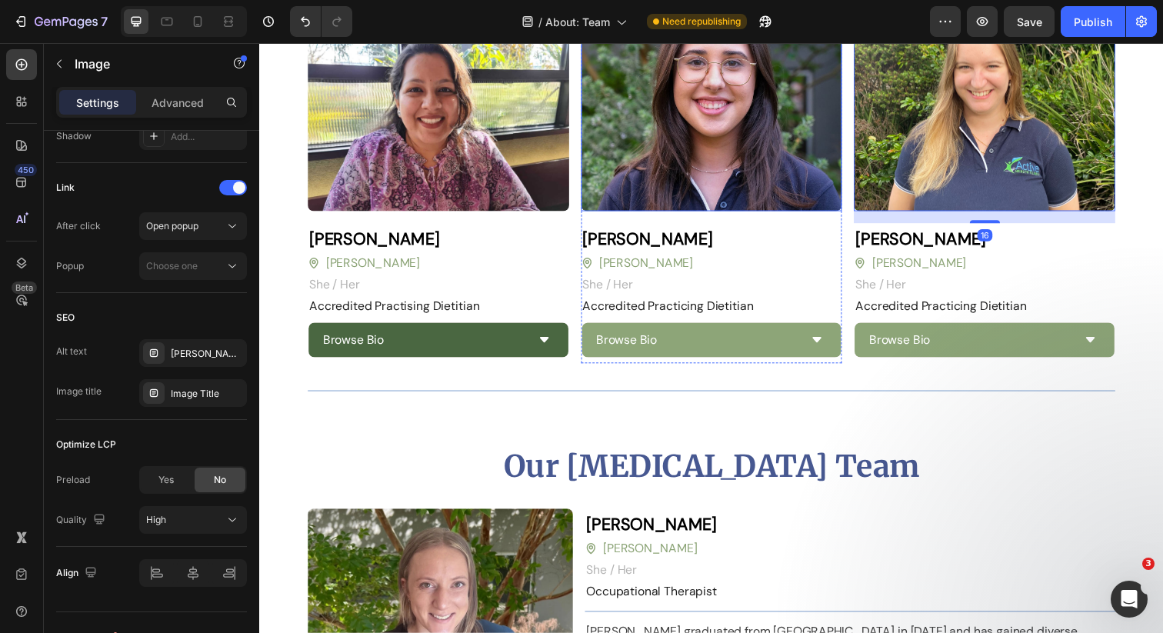
click at [717, 126] on img at bounding box center [721, 115] width 267 height 200
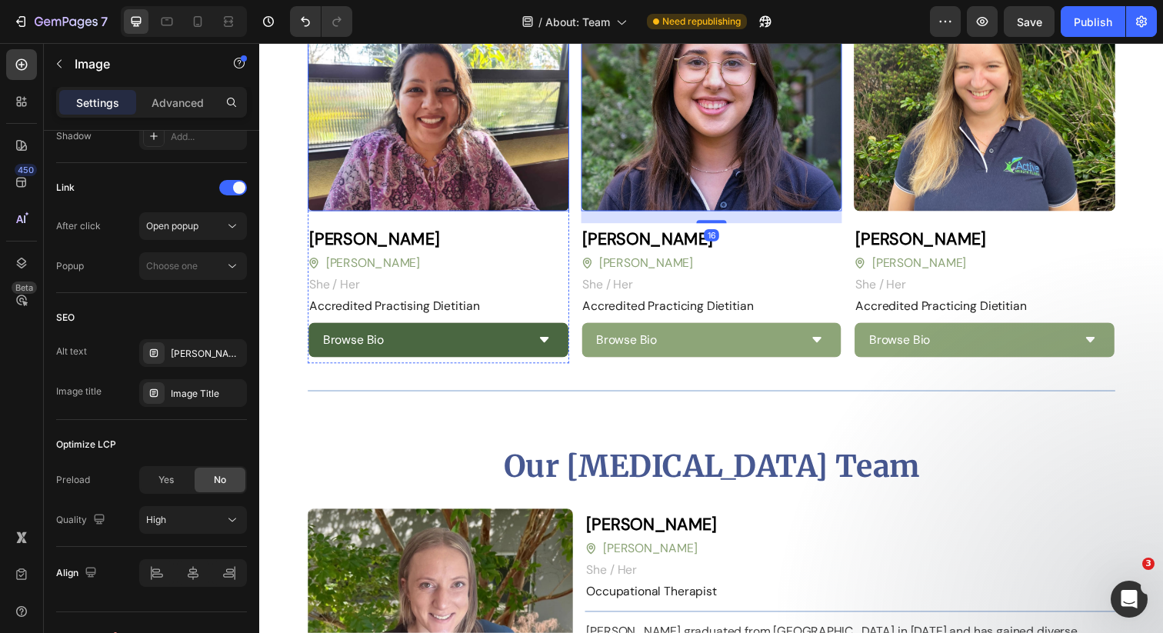
click at [558, 119] on img at bounding box center [441, 115] width 267 height 200
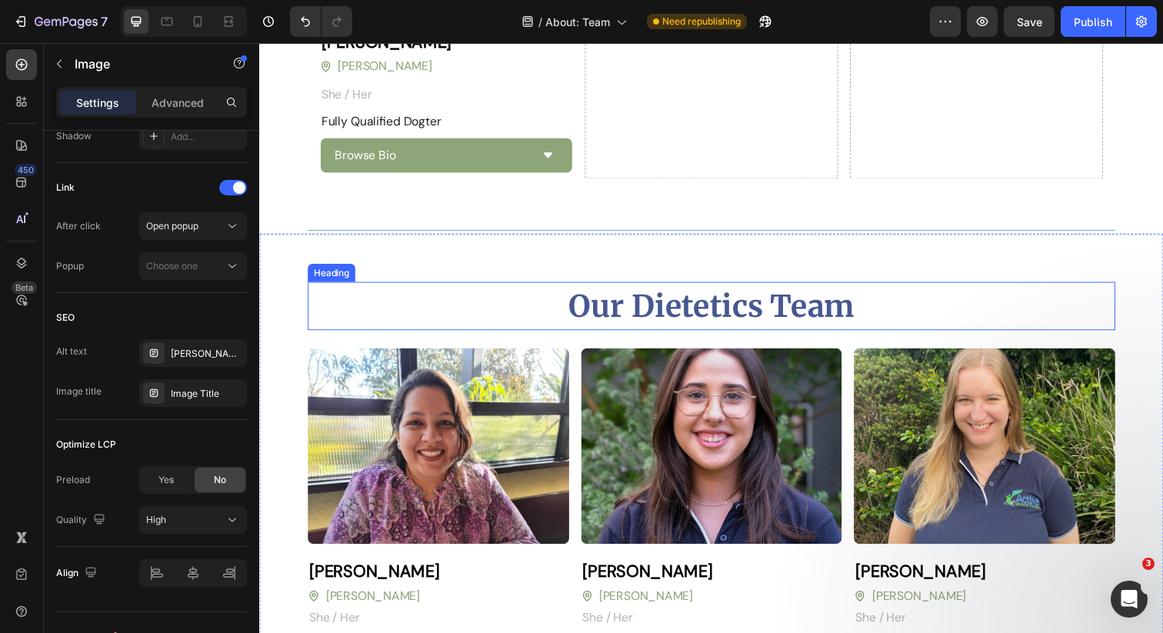
scroll to position [2491, 0]
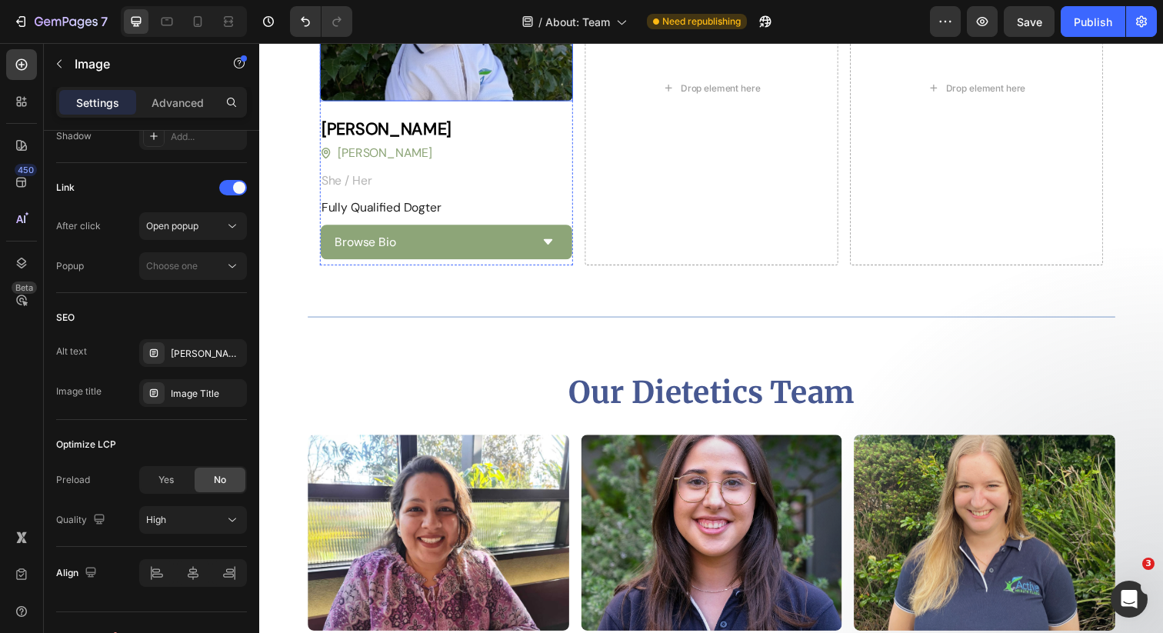
click at [509, 68] on img at bounding box center [450, 5] width 258 height 194
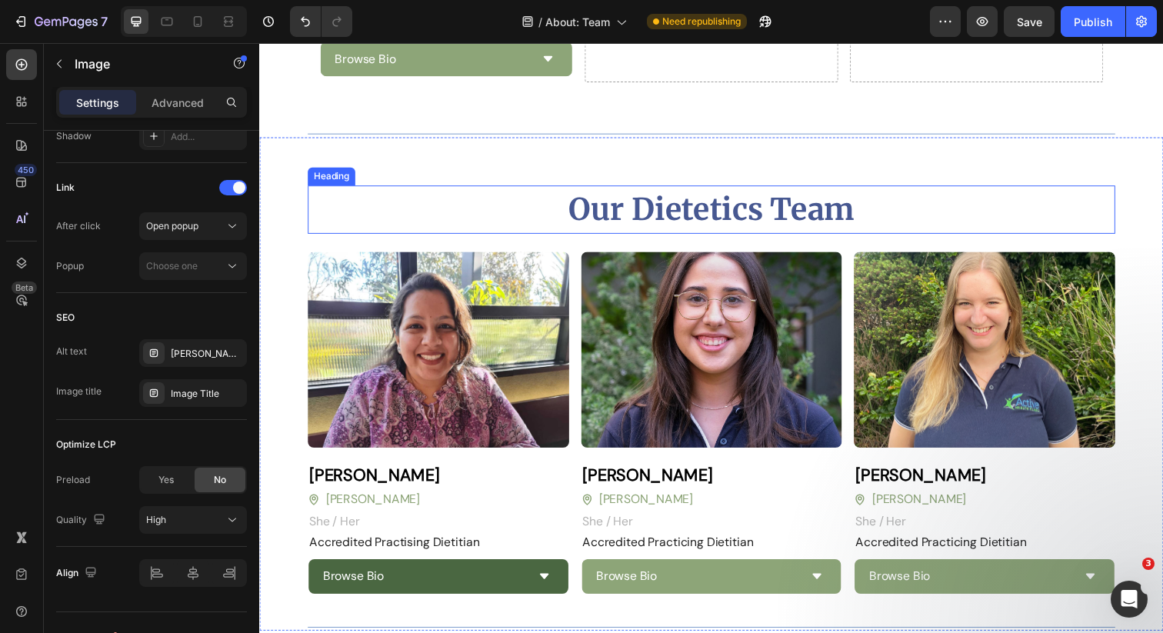
scroll to position [2757, 0]
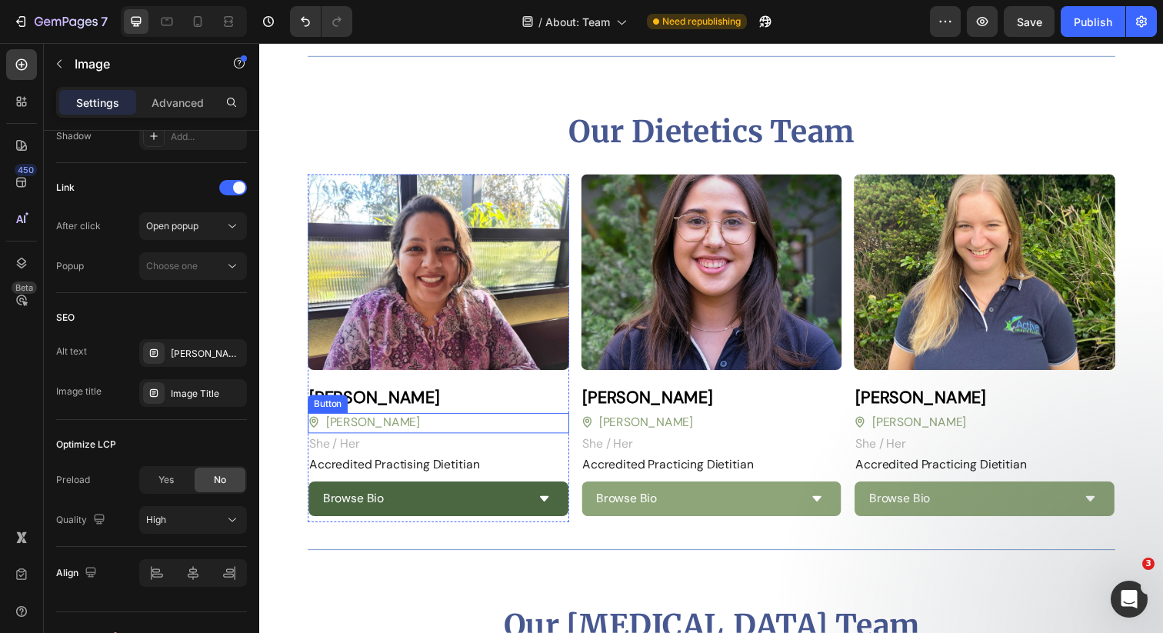
click at [476, 293] on img at bounding box center [441, 277] width 267 height 200
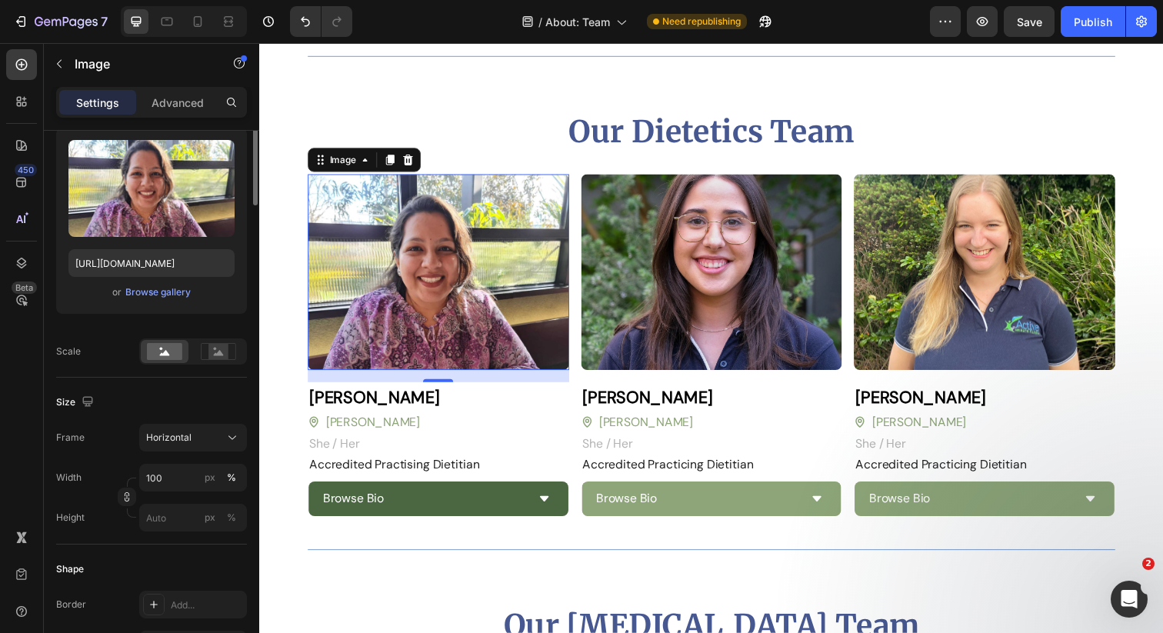
scroll to position [0, 0]
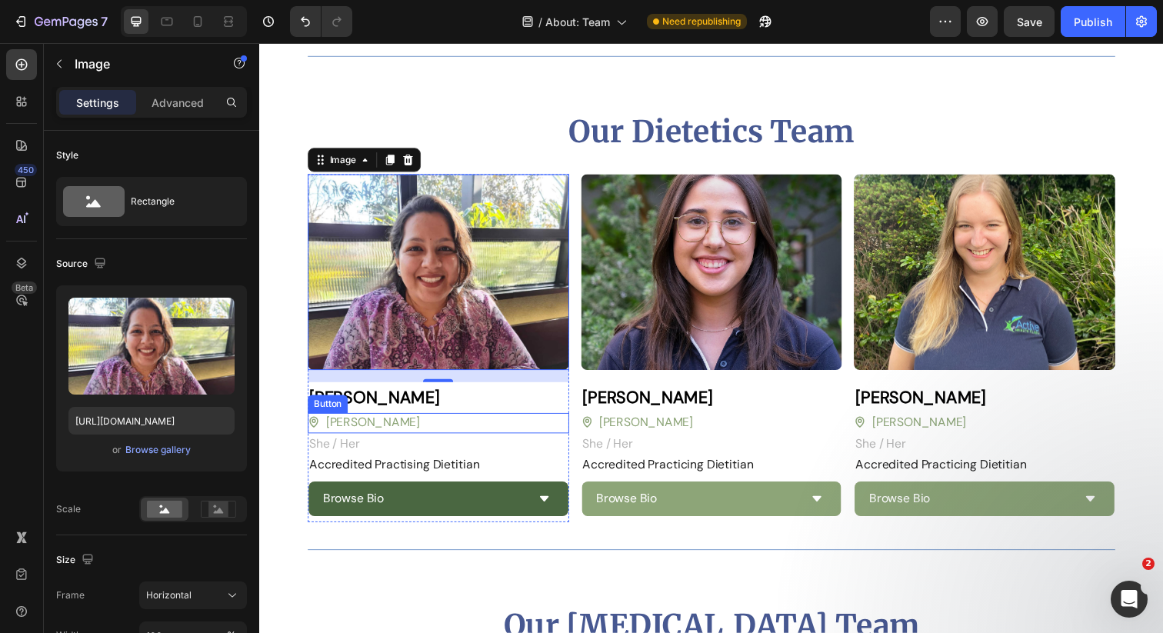
click at [433, 421] on div "Blackburn Button" at bounding box center [441, 431] width 267 height 21
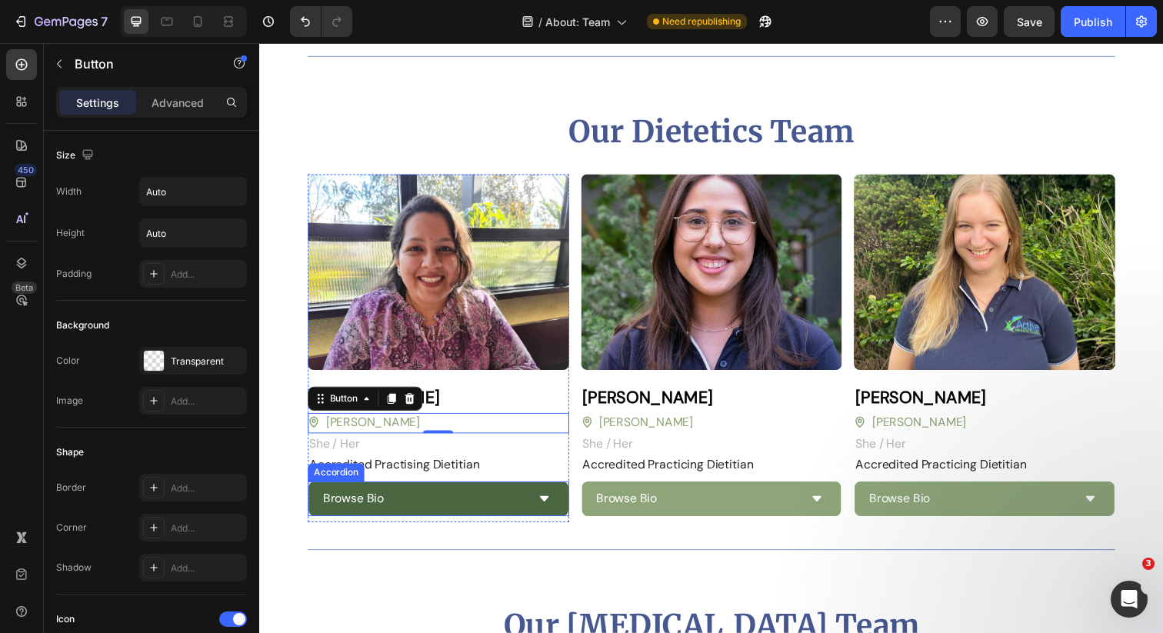
click at [418, 497] on div "Browse Bio" at bounding box center [427, 508] width 210 height 23
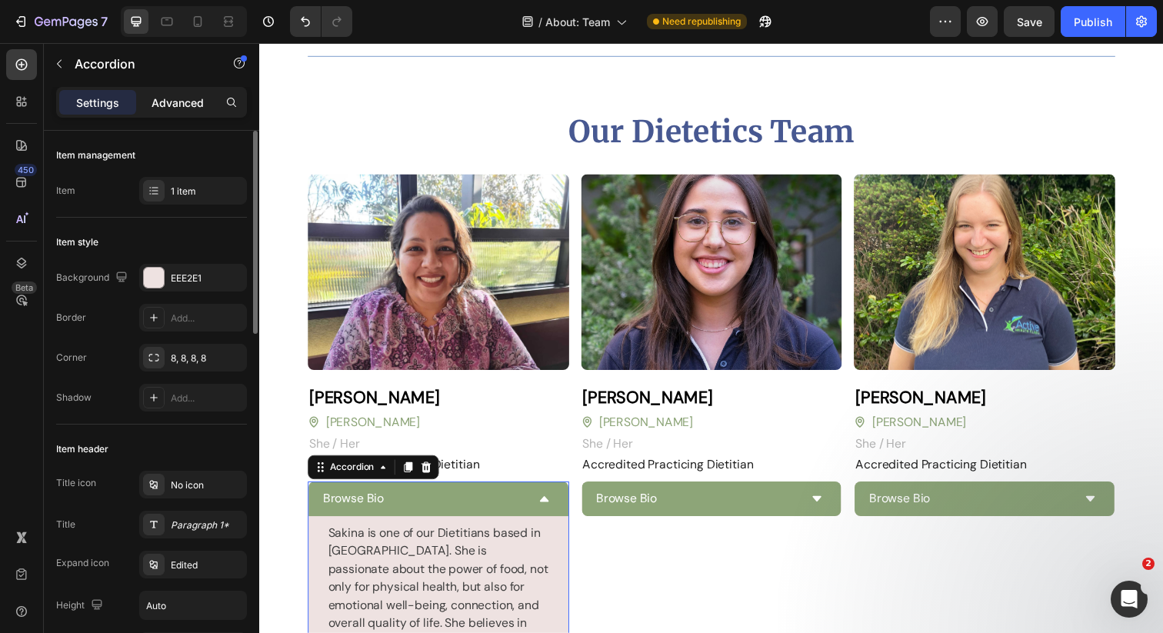
click at [175, 106] on p "Advanced" at bounding box center [178, 103] width 52 height 16
type input "100%"
type input "100"
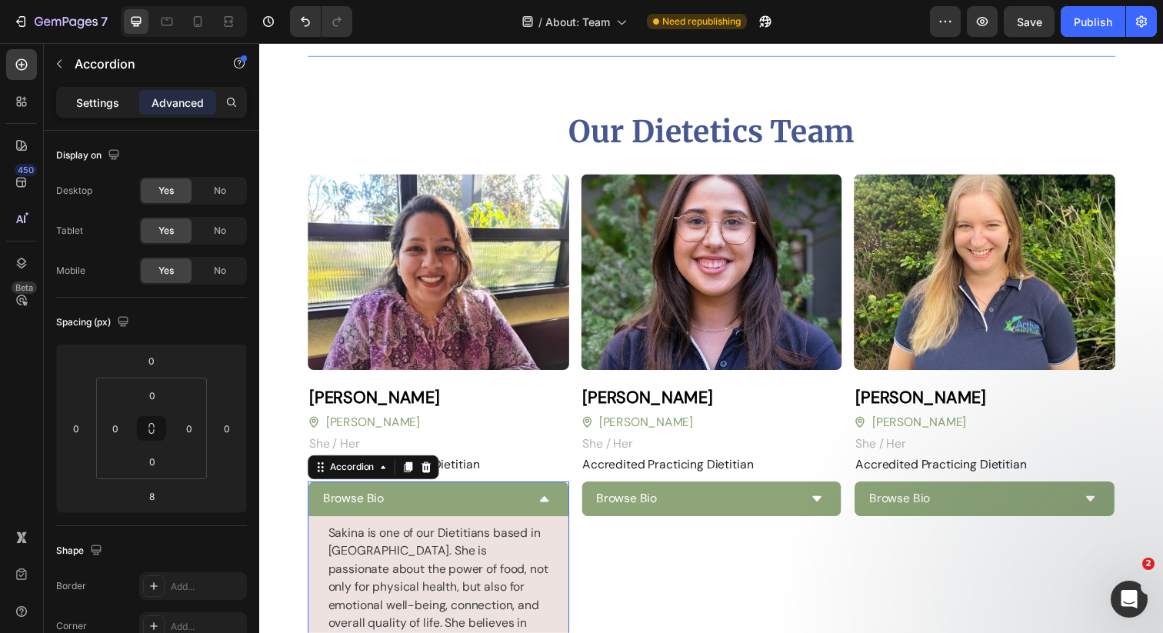
click at [98, 110] on p "Settings" at bounding box center [97, 103] width 43 height 16
type input "16"
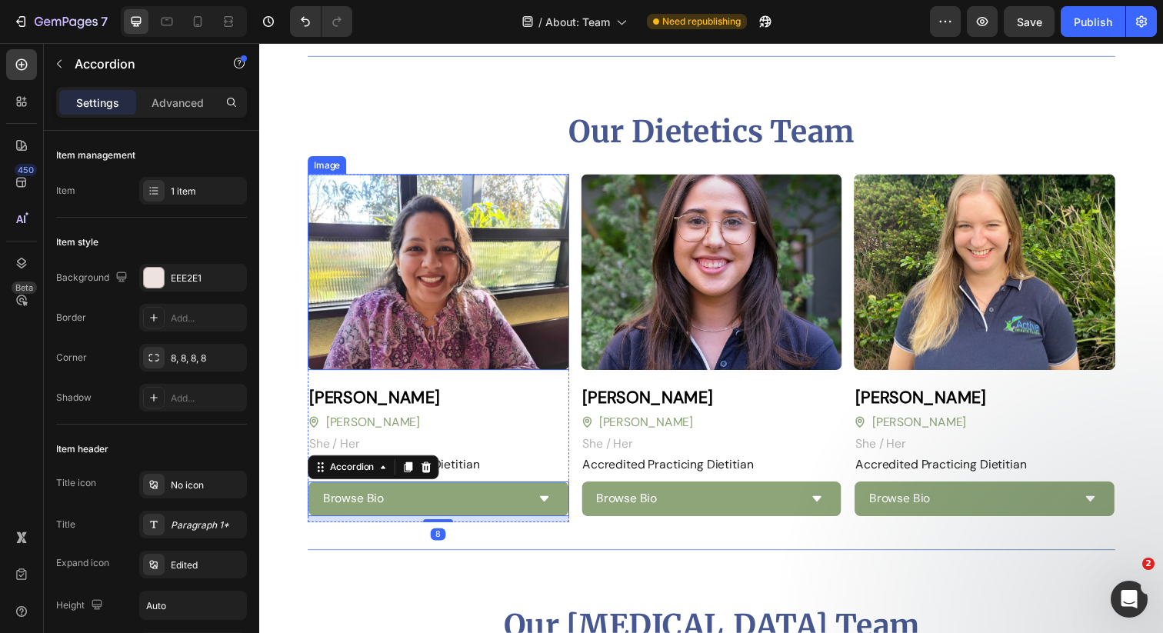
click at [495, 242] on img at bounding box center [441, 277] width 267 height 200
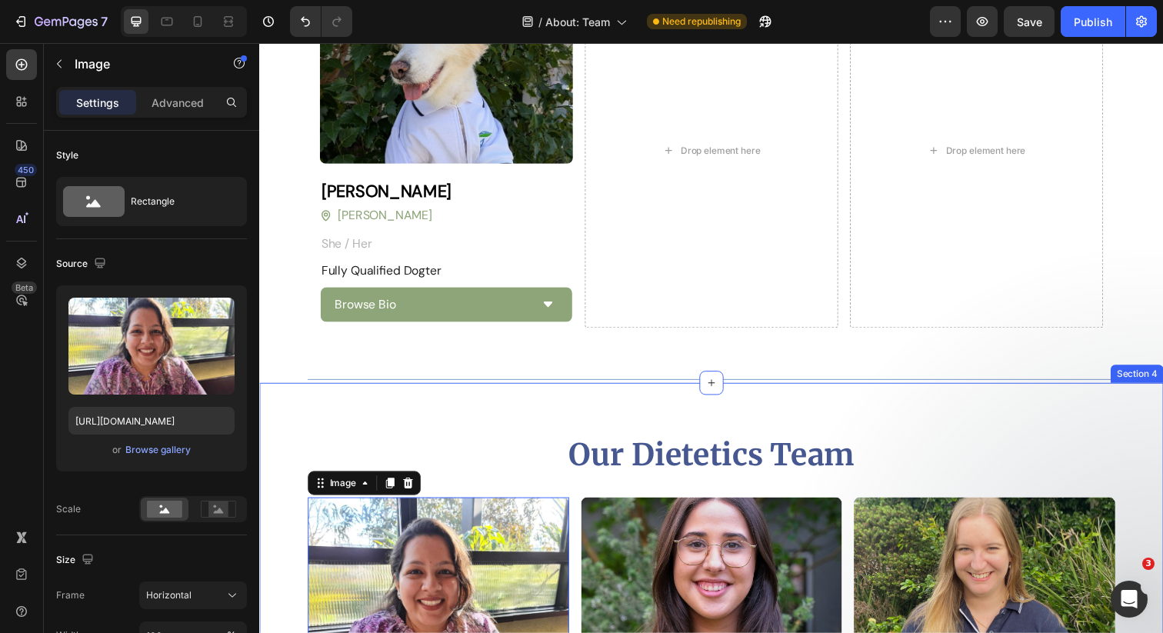
scroll to position [2731, 0]
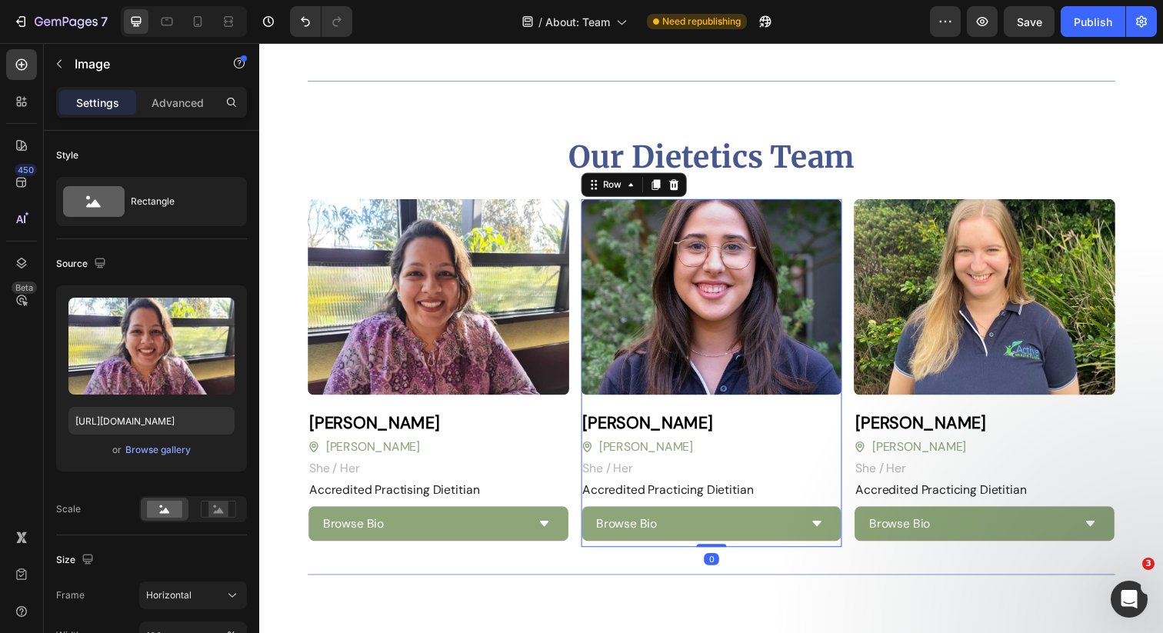
click at [688, 394] on div "Image Mel Grande Heading Blackburn Button She / Her Text block Row Accredited P…" at bounding box center [721, 379] width 267 height 355
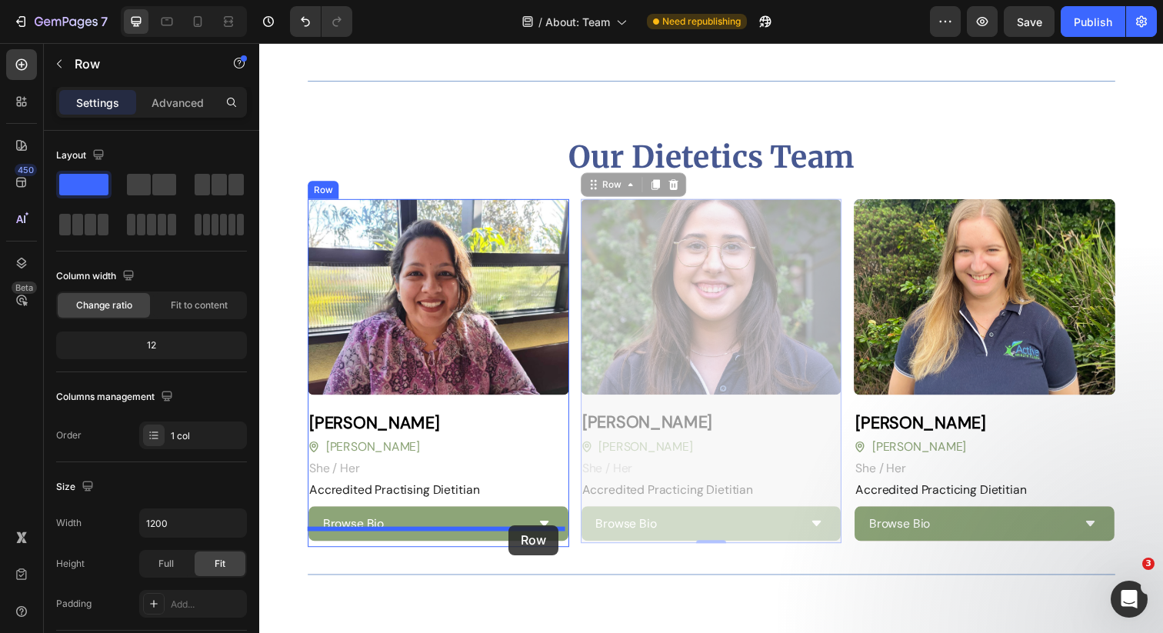
drag, startPoint x: 597, startPoint y: 172, endPoint x: 514, endPoint y: 535, distance: 372.4
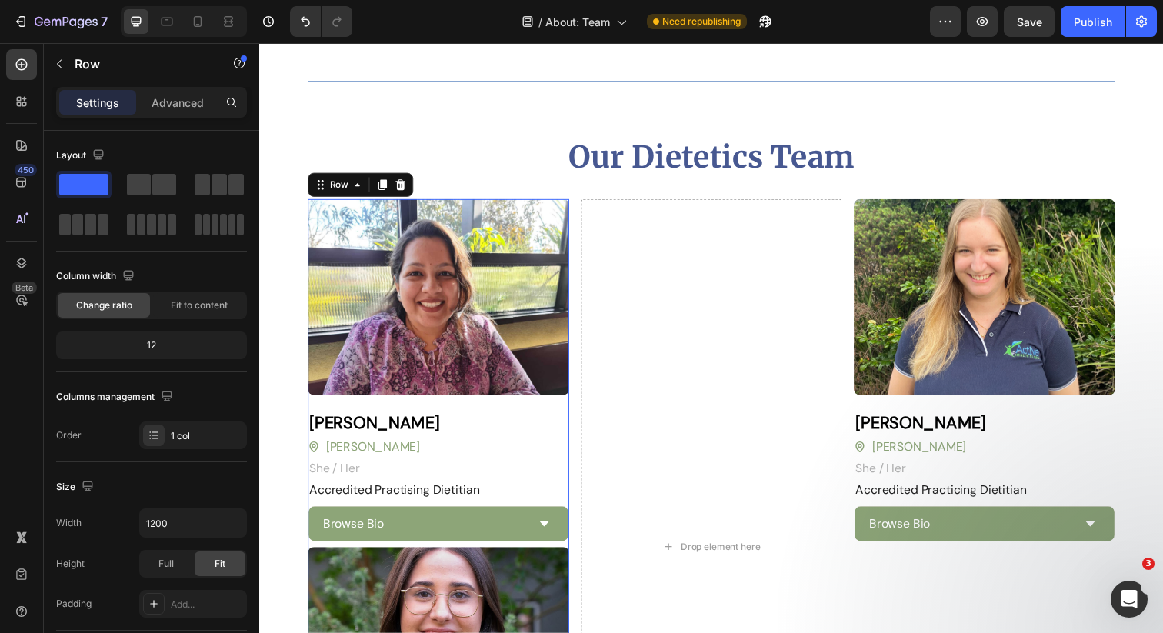
click at [564, 388] on div "Image ⁠⁠⁠⁠⁠⁠⁠ Sakina Hashmi Heading Blackburn Button She / Her Text block Row A…" at bounding box center [441, 557] width 267 height 711
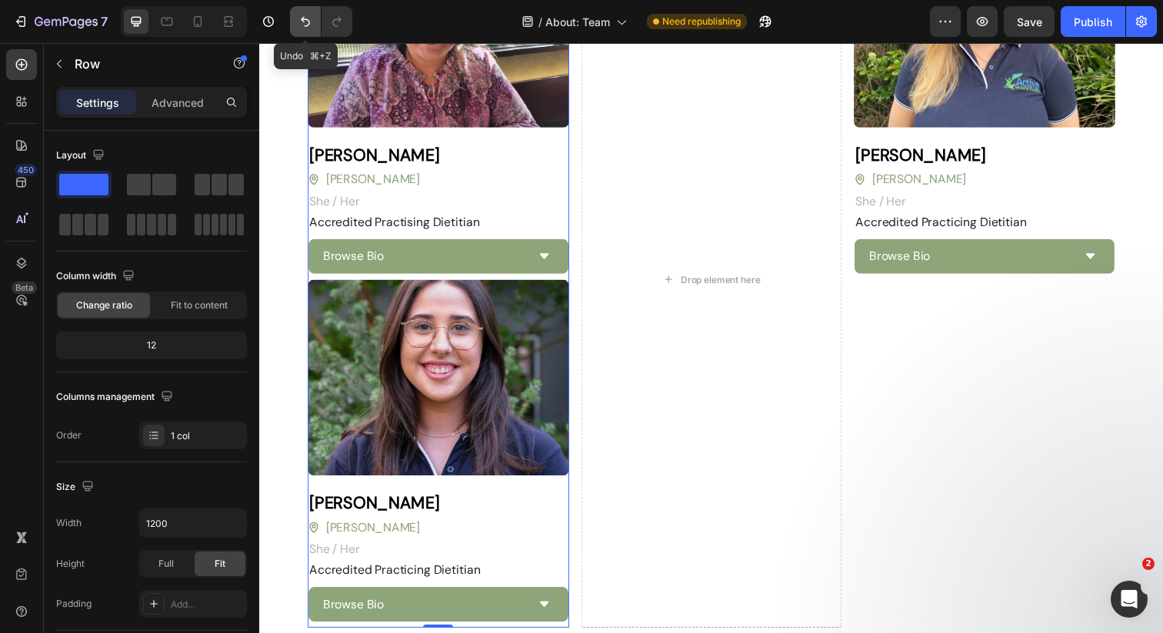
click at [302, 20] on icon "Undo/Redo" at bounding box center [305, 22] width 9 height 10
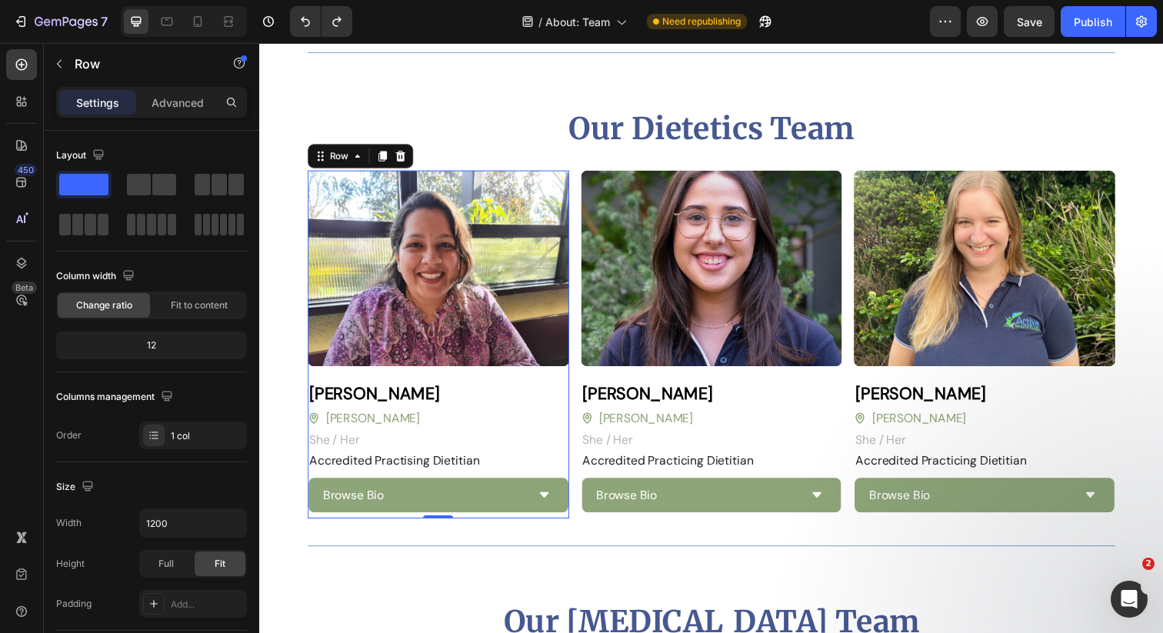
scroll to position [2681, 0]
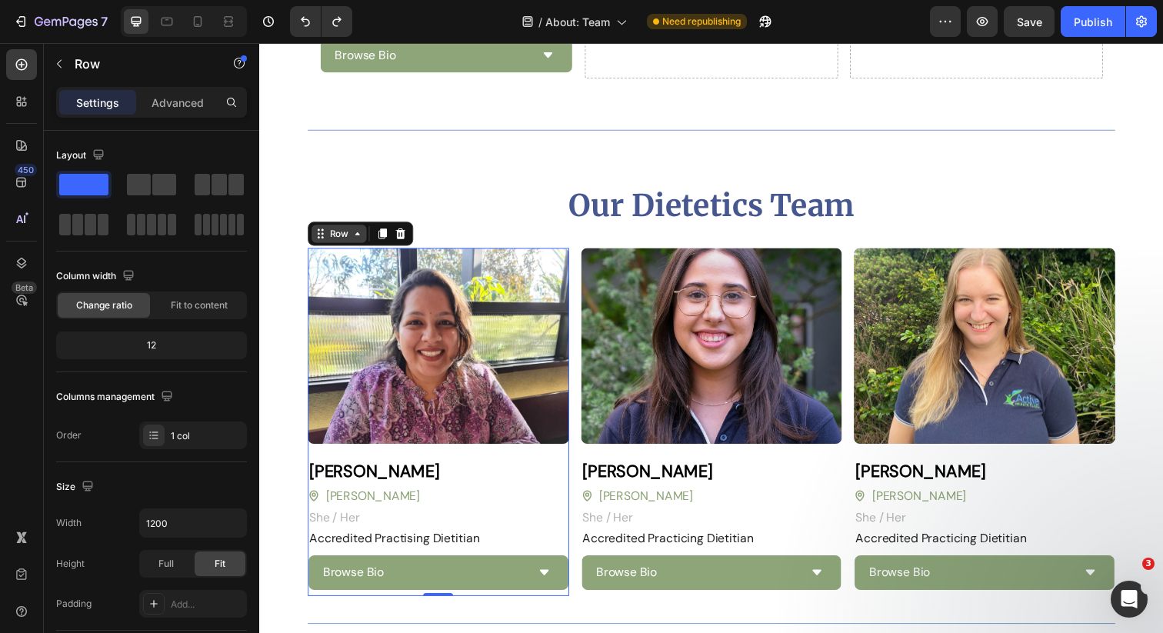
click at [354, 232] on icon at bounding box center [359, 238] width 12 height 12
click at [342, 231] on div "Row" at bounding box center [340, 238] width 25 height 14
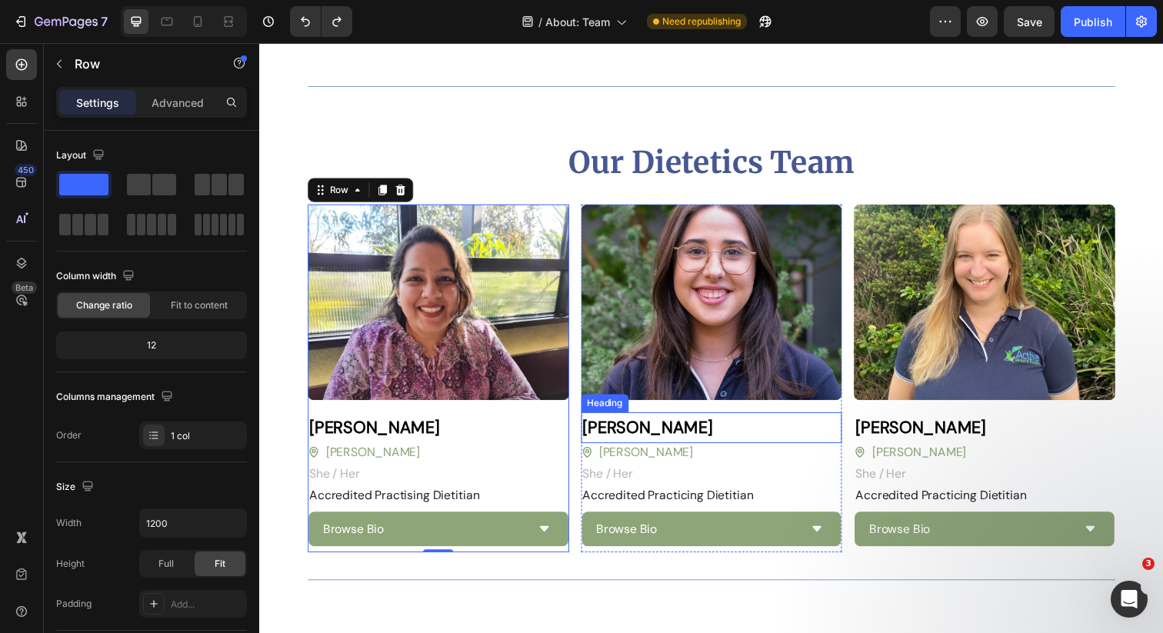
scroll to position [2746, 0]
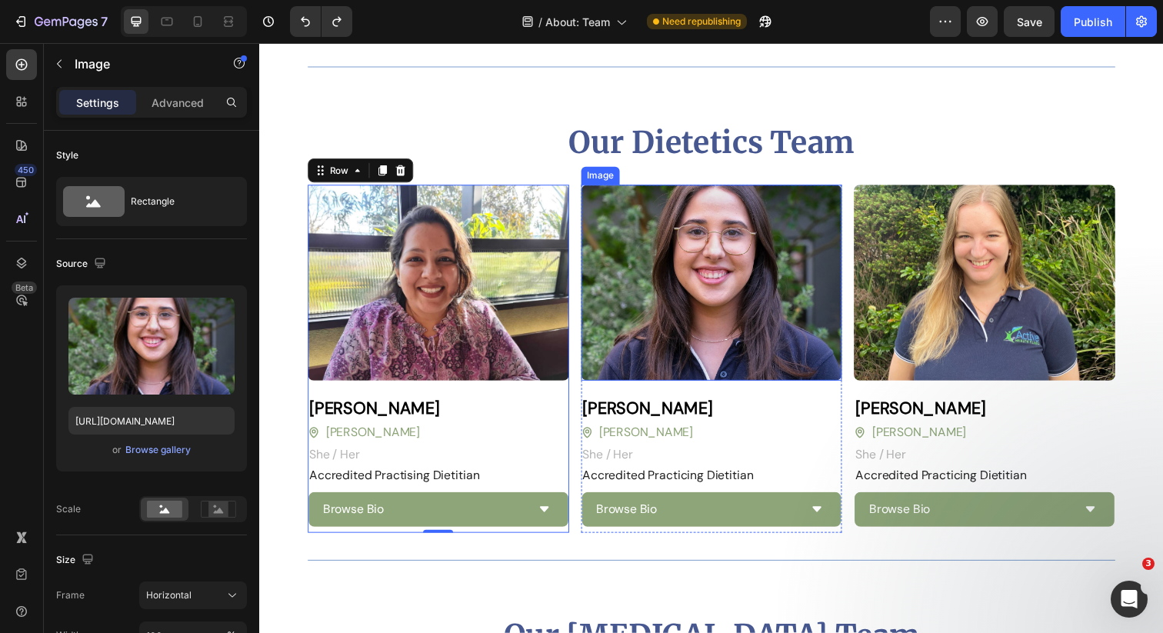
click at [598, 172] on div "Image" at bounding box center [607, 179] width 33 height 14
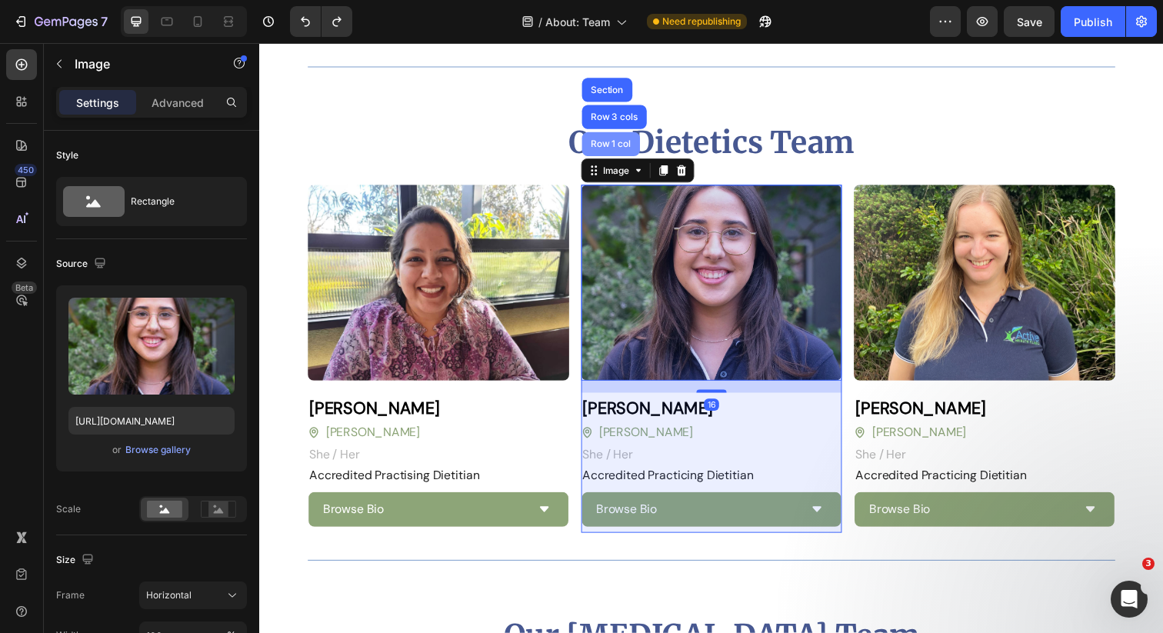
click at [615, 134] on div "Row 1 col" at bounding box center [617, 146] width 59 height 25
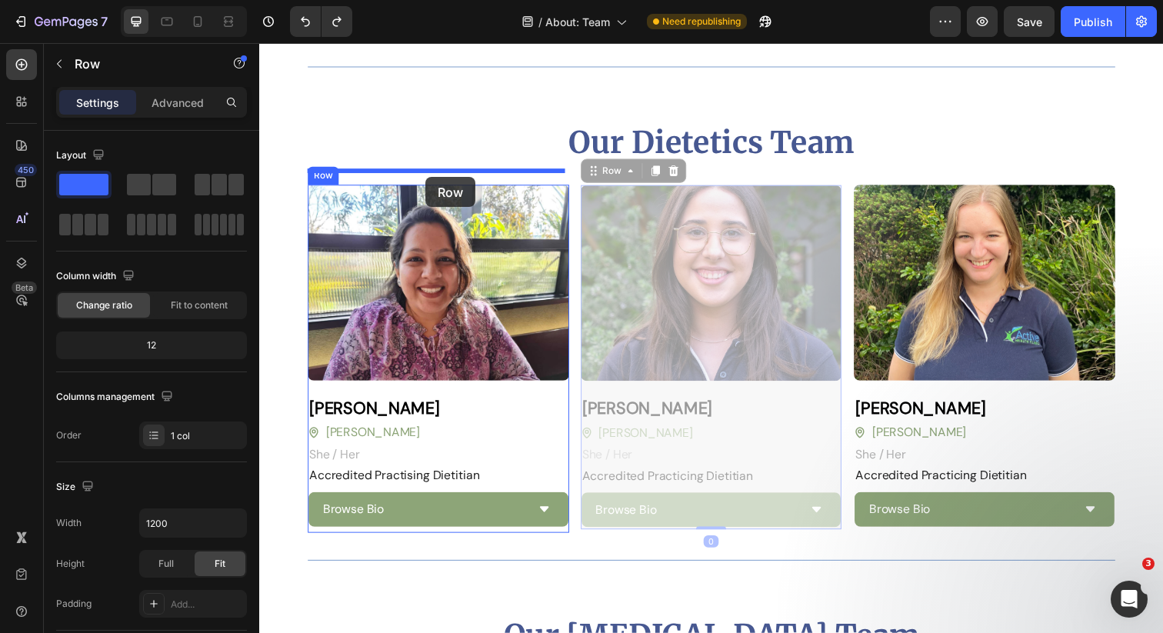
drag, startPoint x: 598, startPoint y: 160, endPoint x: 429, endPoint y: 180, distance: 170.4
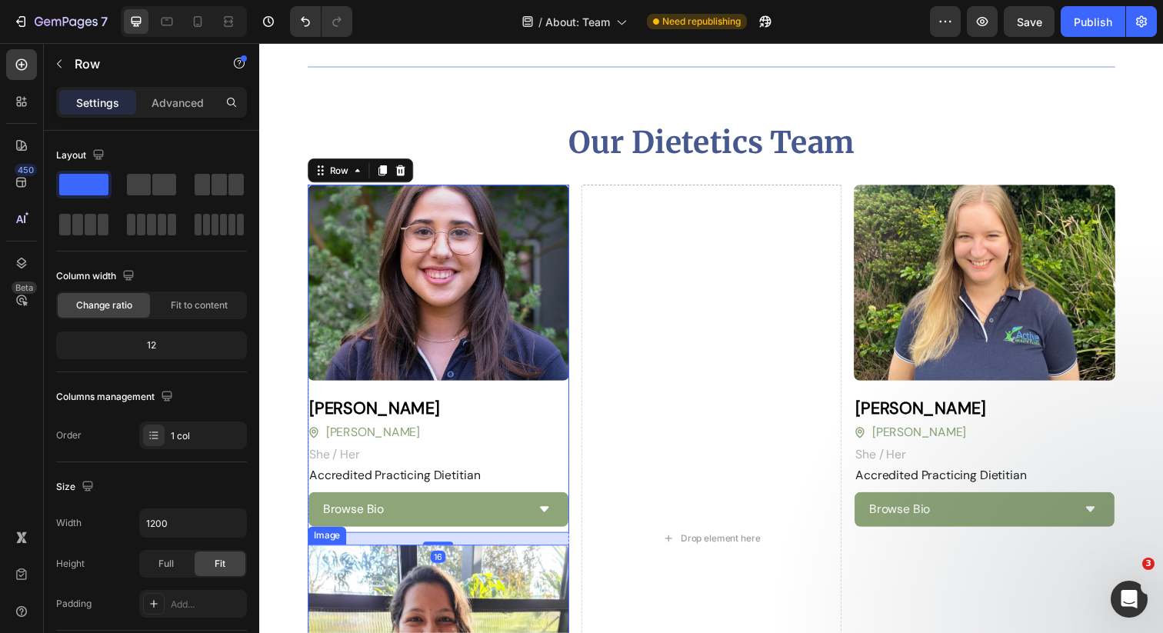
scroll to position [2766, 0]
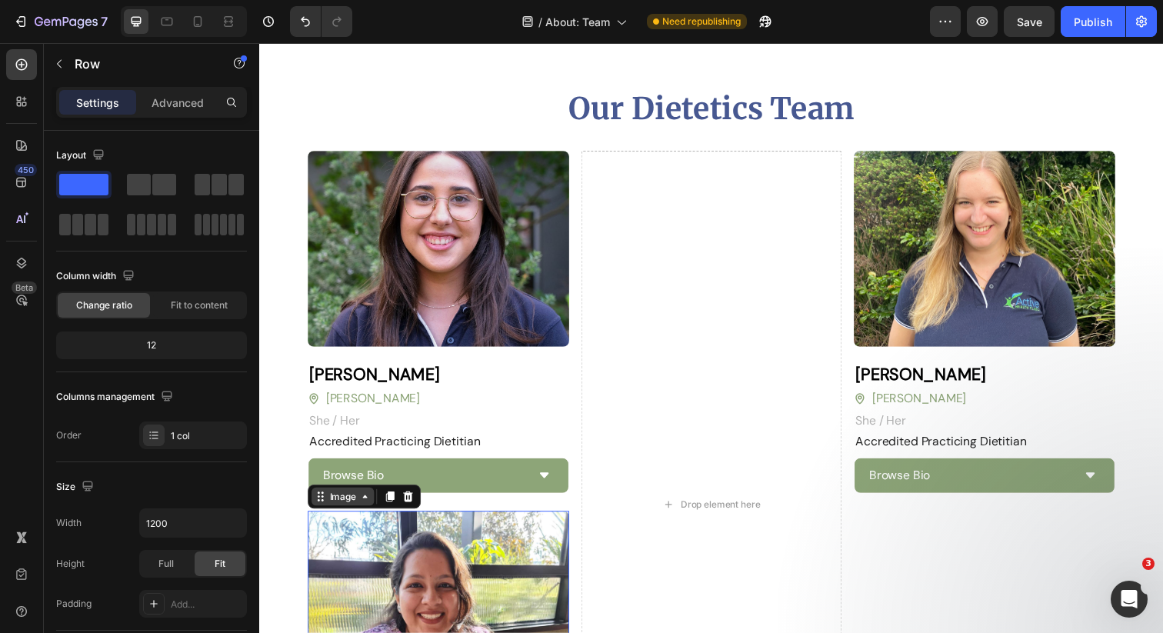
click at [321, 509] on div "Image" at bounding box center [344, 506] width 64 height 18
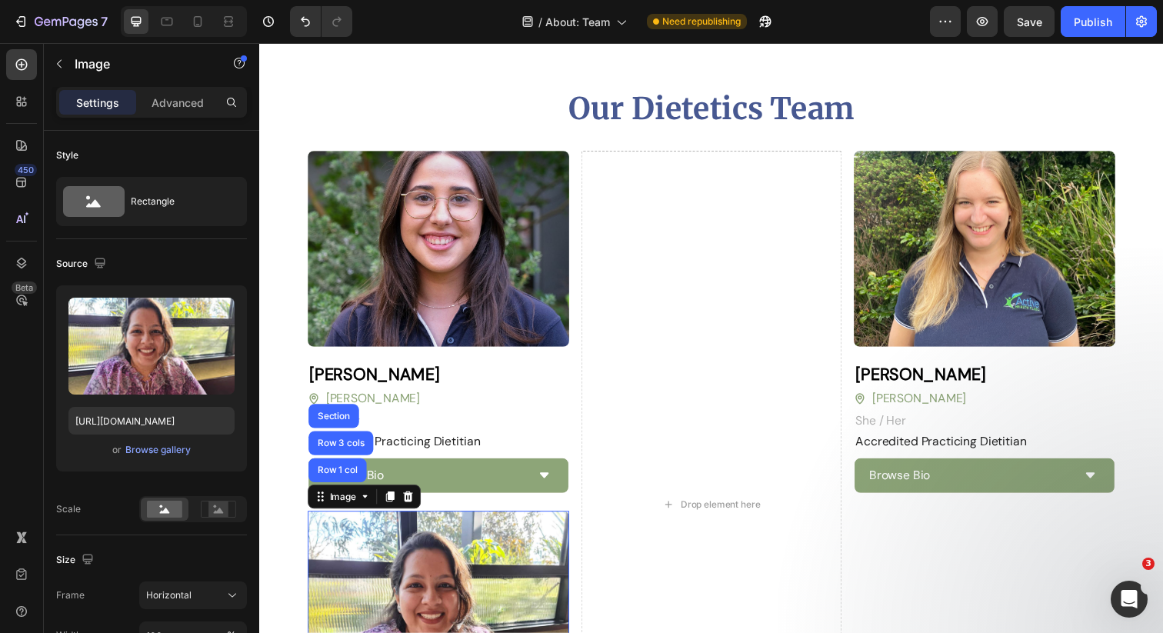
click at [396, 539] on img at bounding box center [441, 621] width 267 height 200
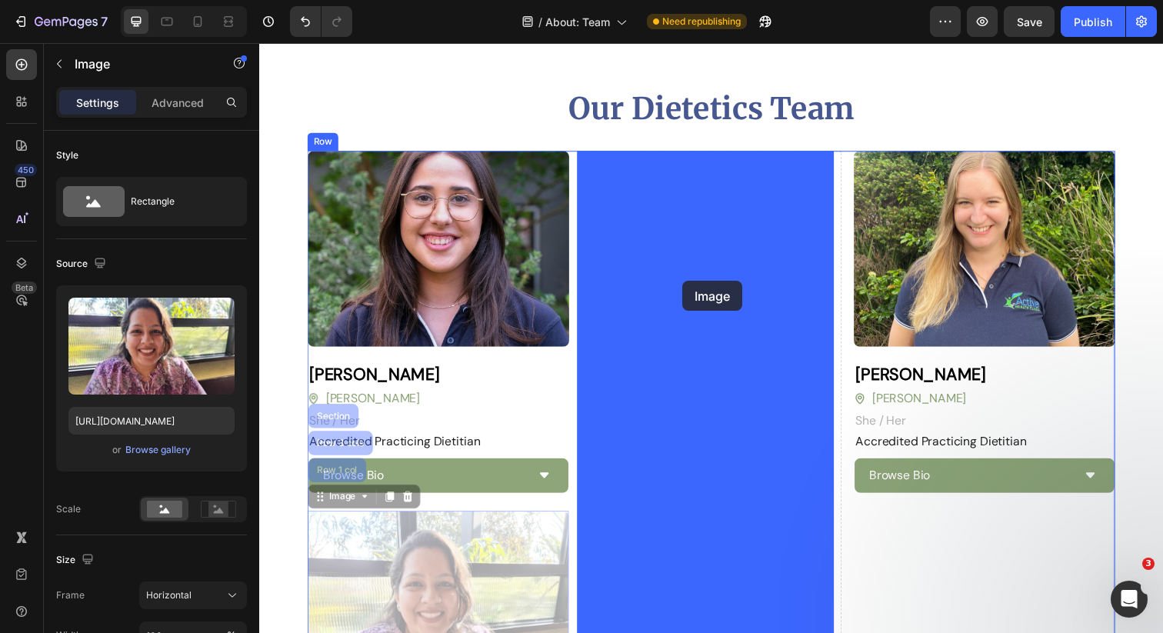
drag, startPoint x: 429, startPoint y: 563, endPoint x: 691, endPoint y: 286, distance: 381.4
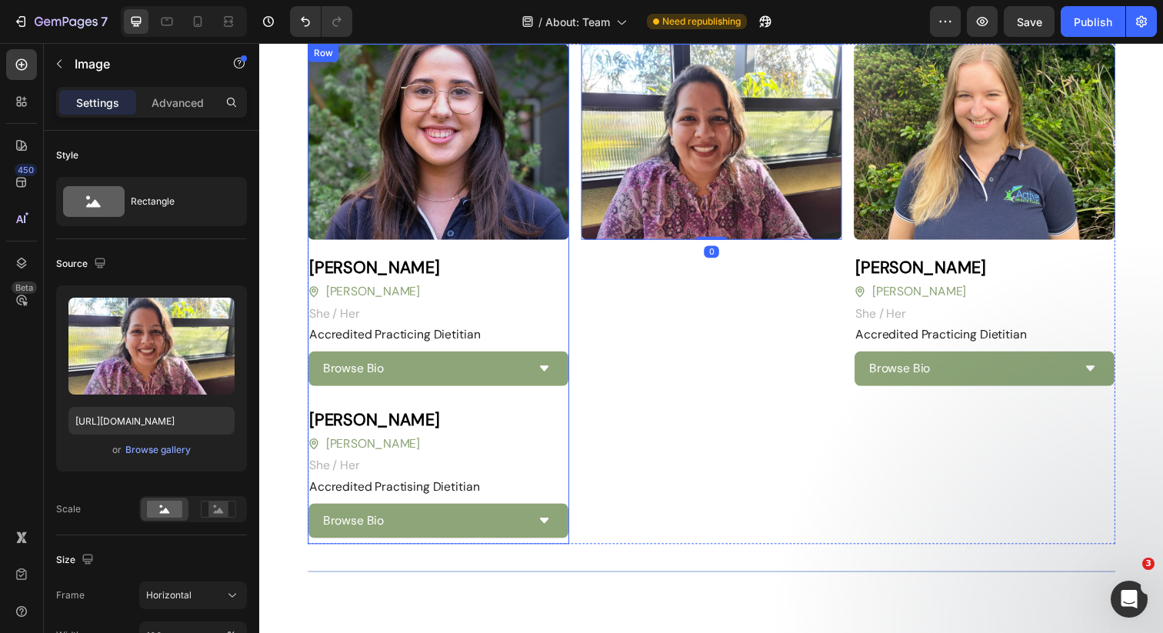
scroll to position [2885, 0]
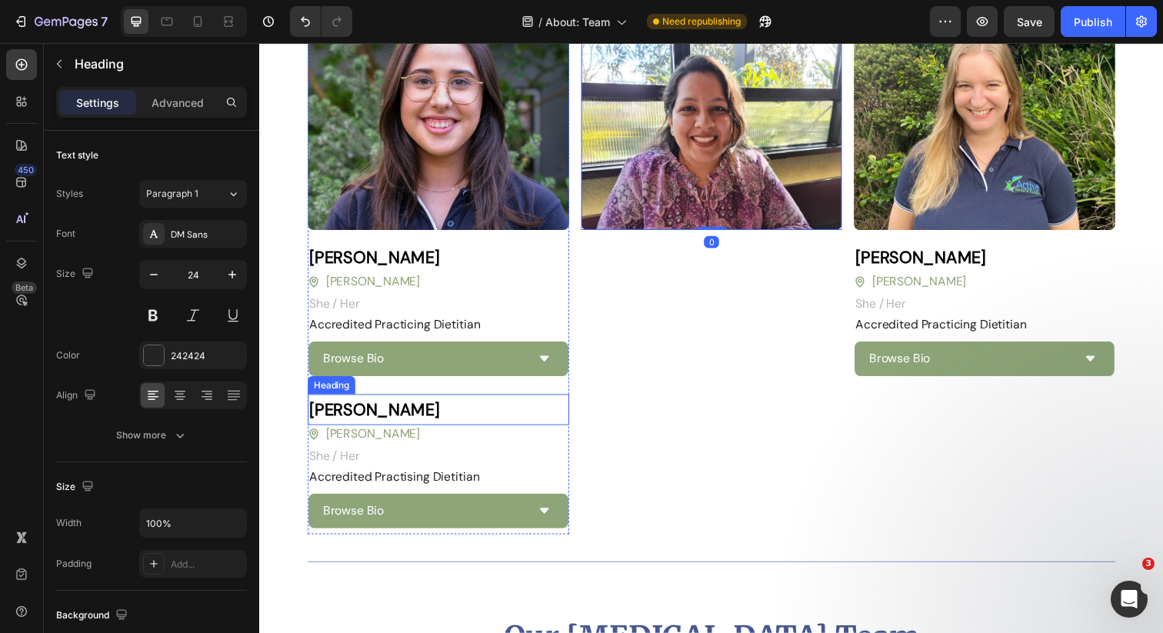
click at [399, 411] on strong "Sakina Hashmi" at bounding box center [376, 417] width 133 height 22
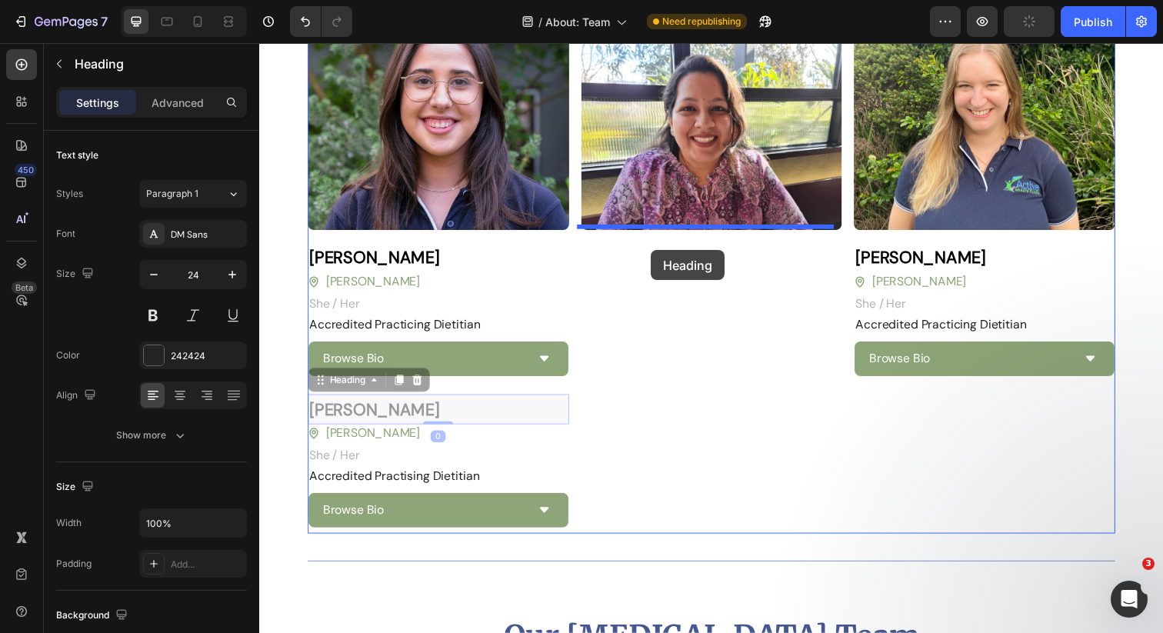
drag, startPoint x: 323, startPoint y: 385, endPoint x: 659, endPoint y: 255, distance: 360.4
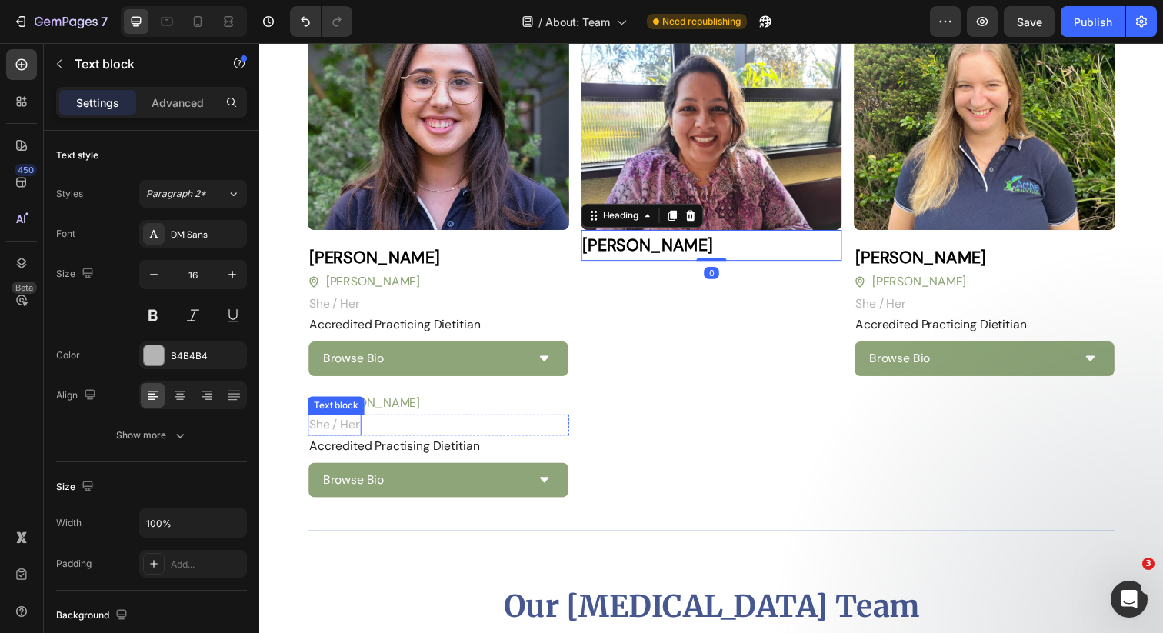
click at [359, 410] on div "Text block" at bounding box center [338, 413] width 52 height 14
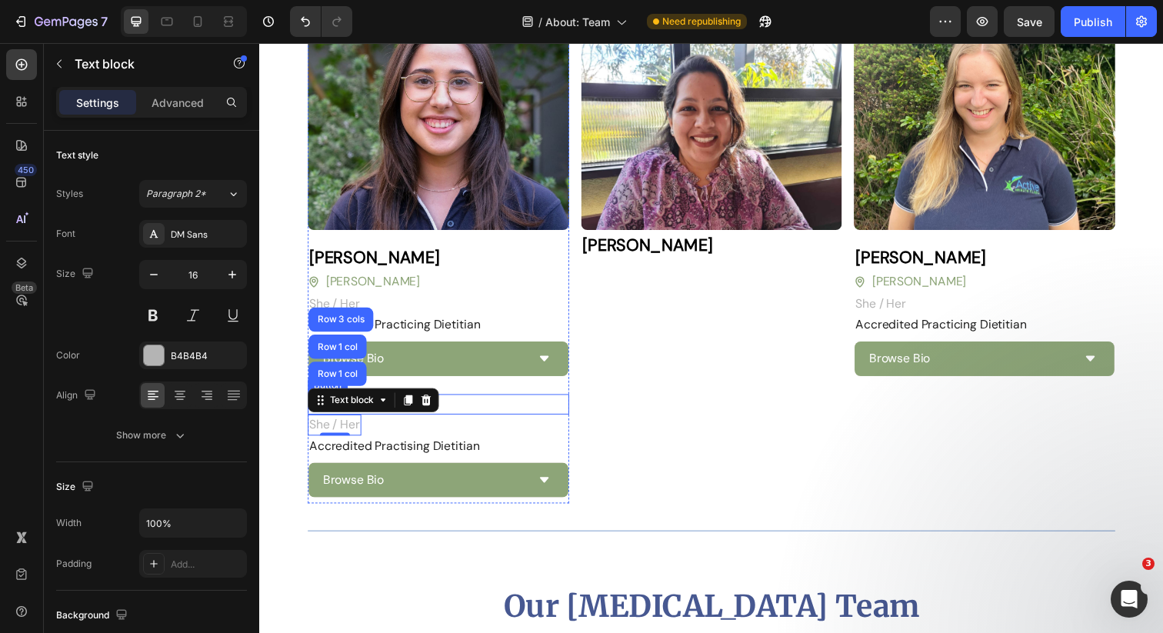
click at [515, 411] on div "Blackburn Button" at bounding box center [441, 412] width 267 height 21
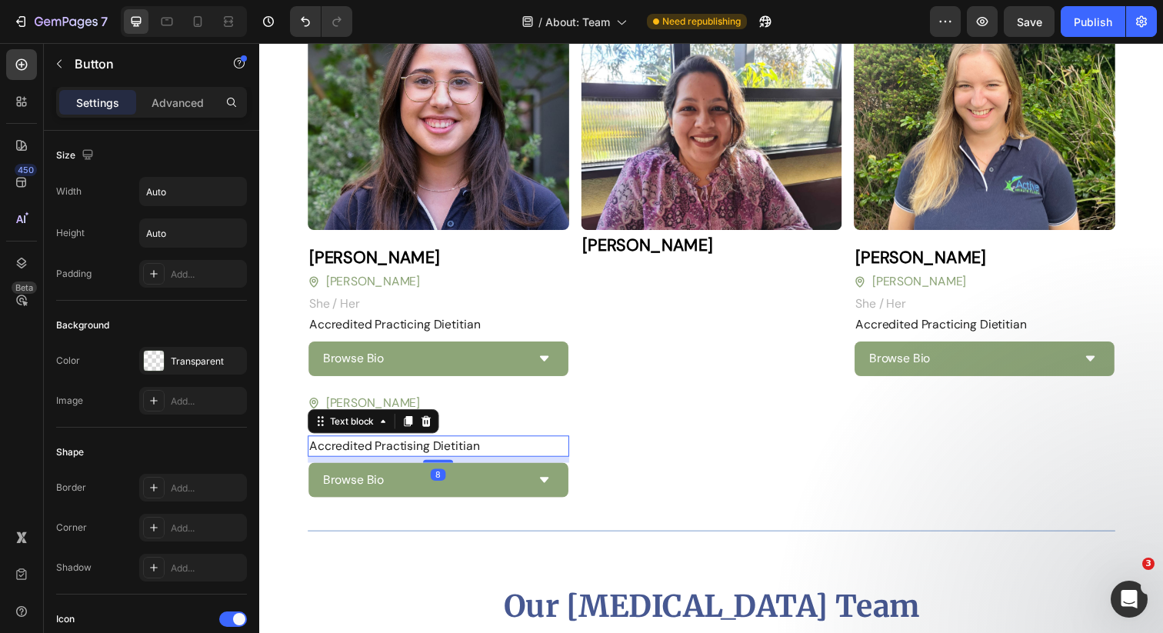
click at [378, 445] on p "Accredited Practising Dietitian" at bounding box center [442, 454] width 264 height 18
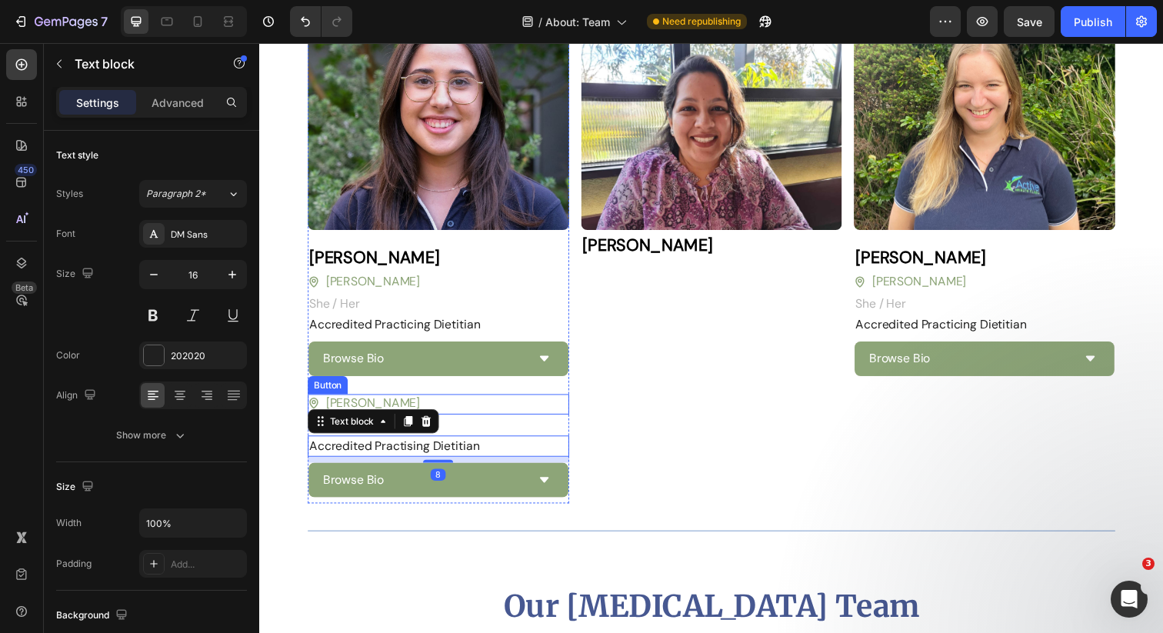
click at [437, 402] on div "Blackburn Button" at bounding box center [441, 412] width 267 height 21
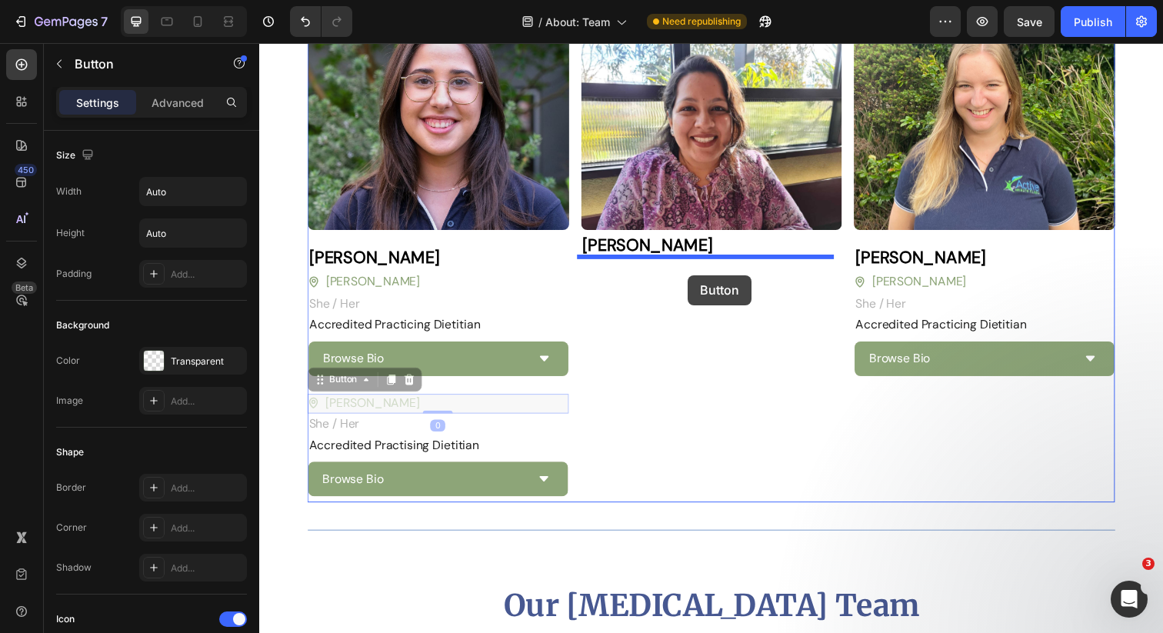
drag, startPoint x: 324, startPoint y: 383, endPoint x: 696, endPoint y: 280, distance: 386.3
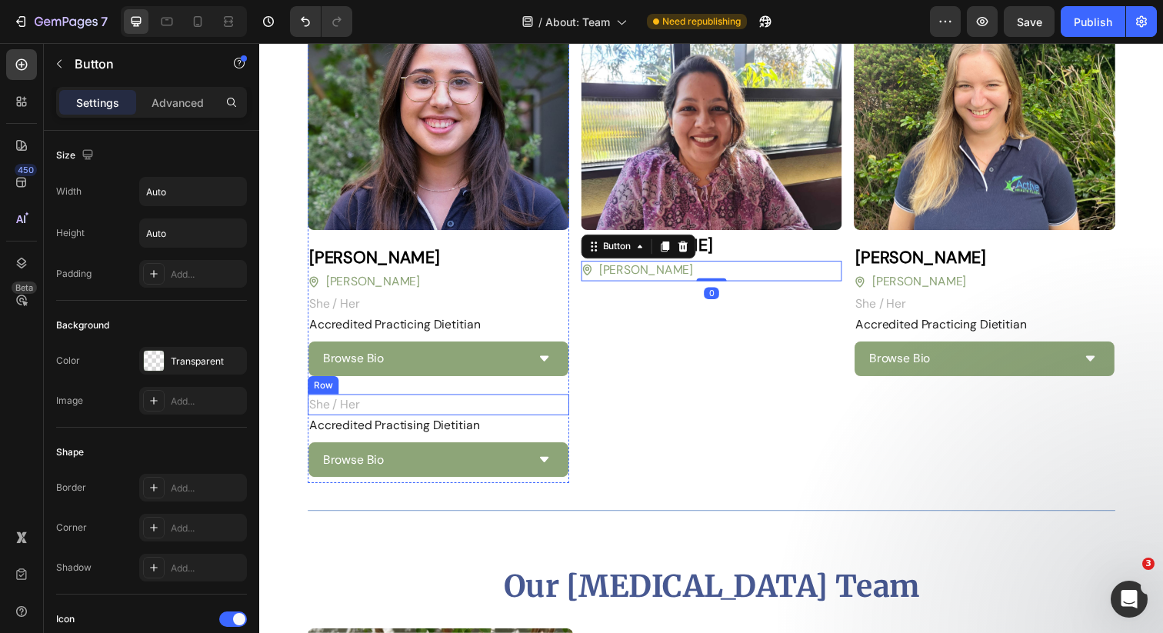
click at [404, 409] on div "She / Her Text block Row" at bounding box center [441, 413] width 267 height 22
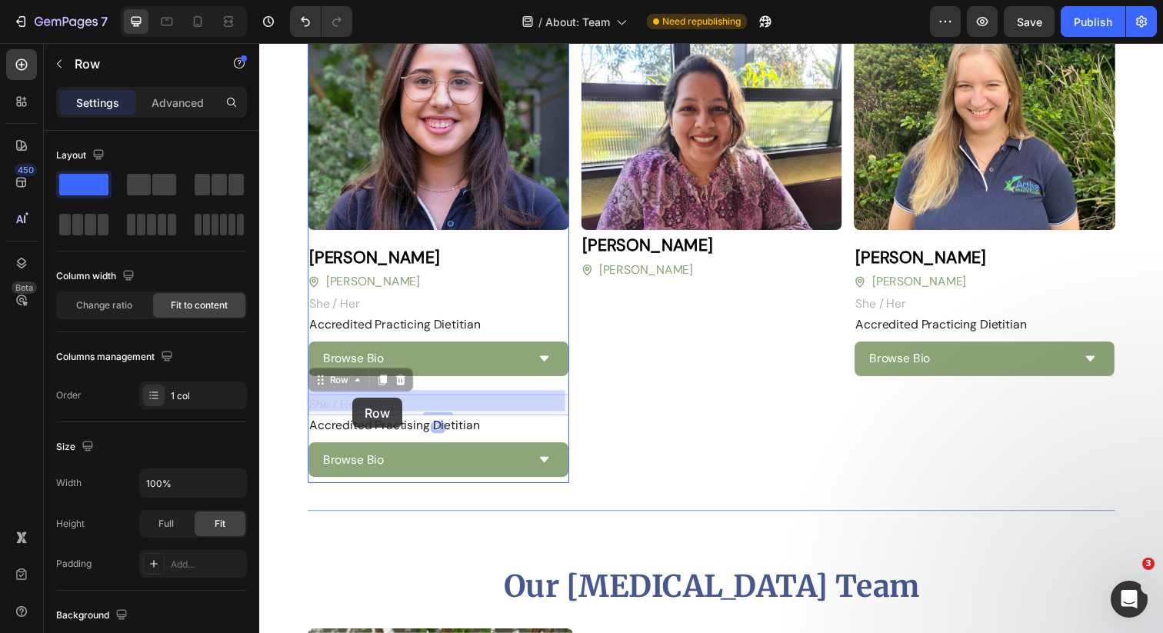
drag, startPoint x: 322, startPoint y: 388, endPoint x: 355, endPoint y: 404, distance: 36.1
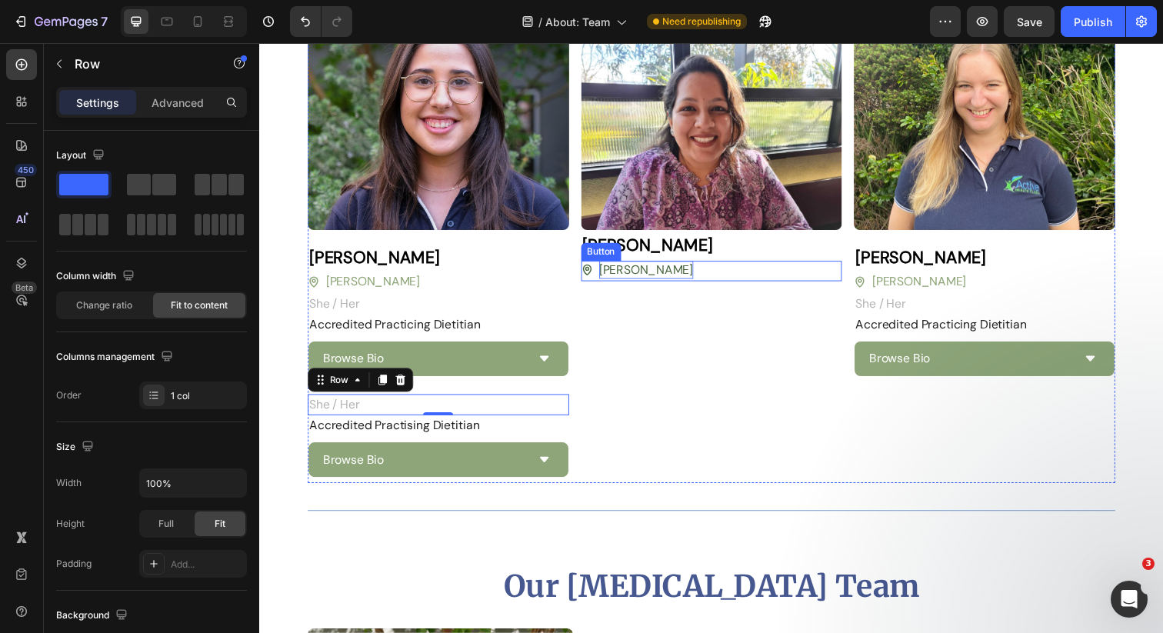
click at [617, 272] on p "Blackburn" at bounding box center [654, 274] width 96 height 18
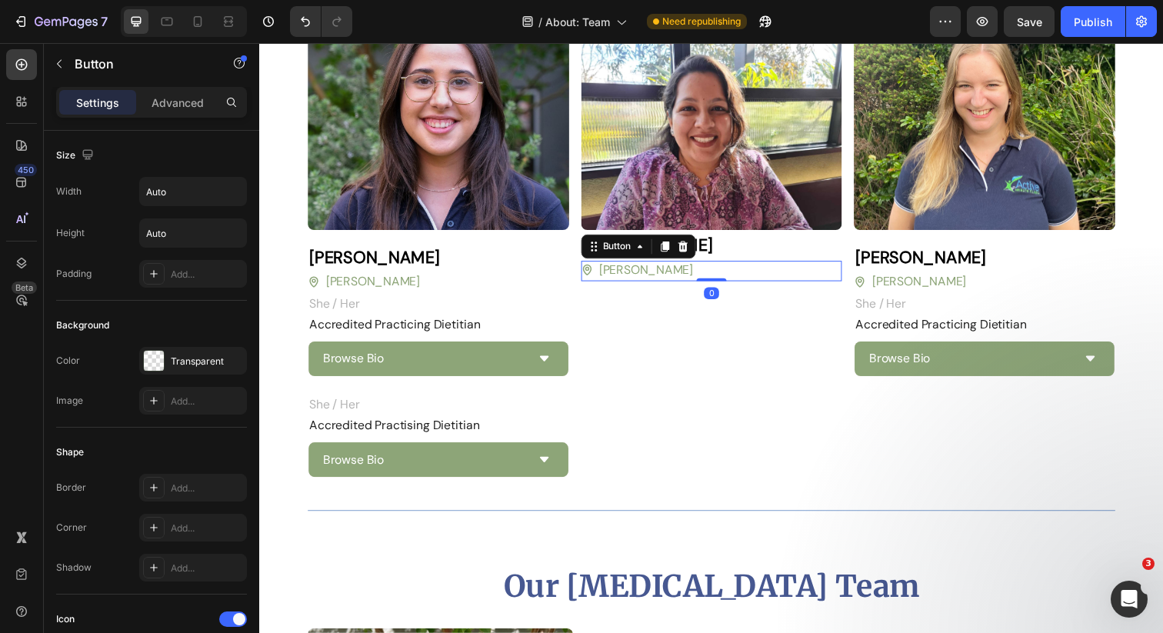
click at [774, 265] on div "Blackburn Button 0" at bounding box center [721, 275] width 267 height 21
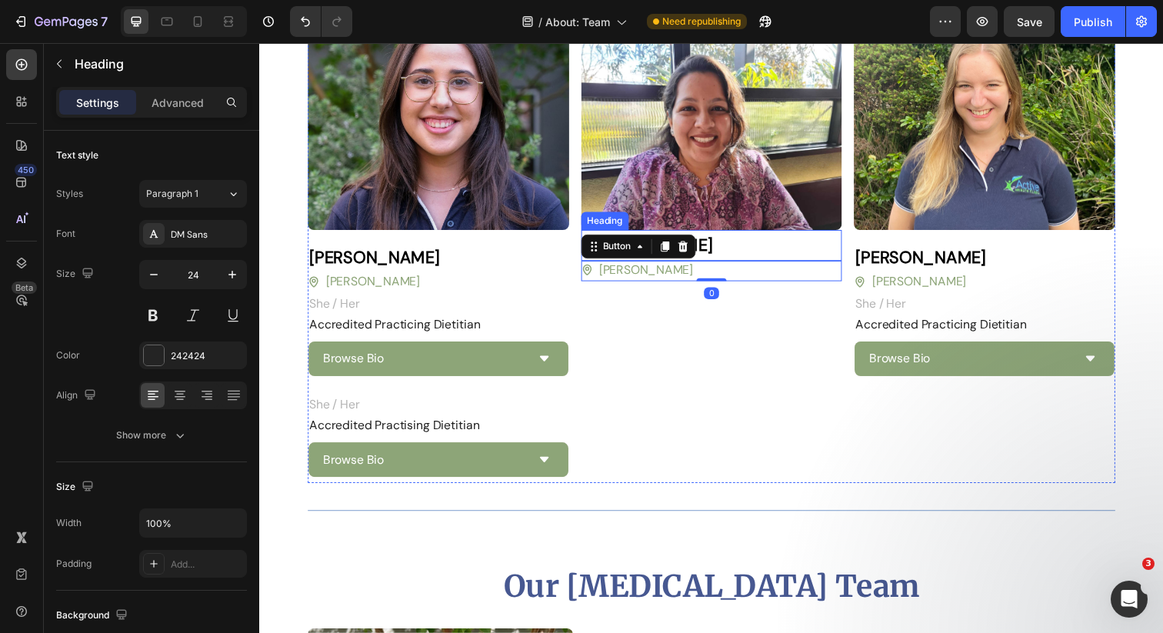
click at [789, 250] on h2 "Sakina Hashmi" at bounding box center [721, 250] width 267 height 32
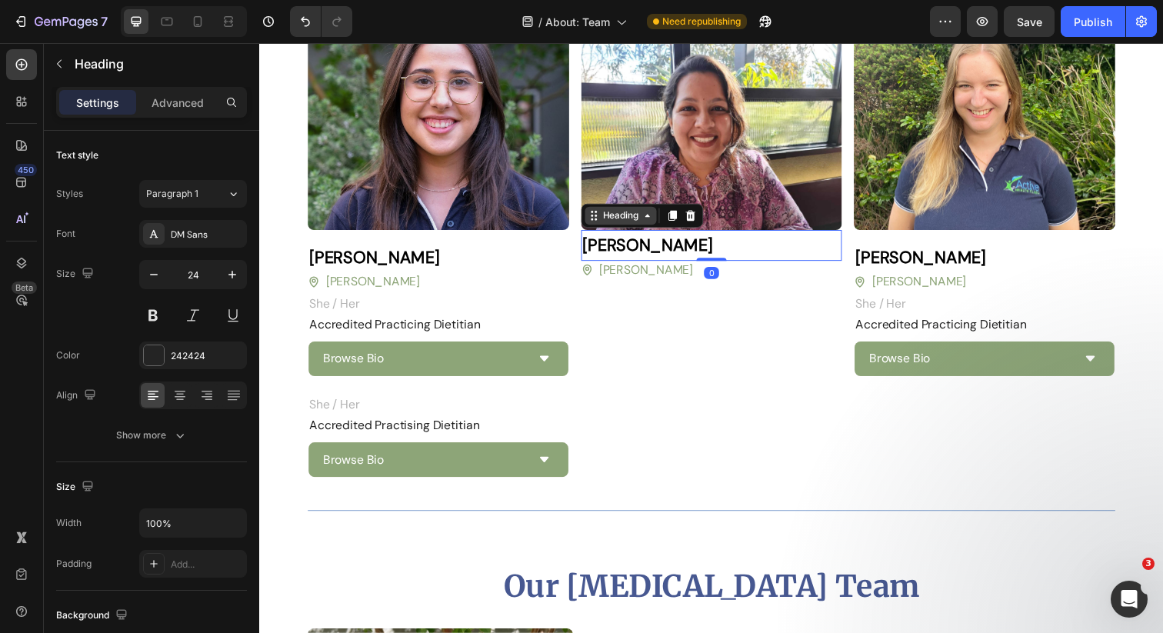
click at [637, 215] on div "Heading" at bounding box center [628, 219] width 42 height 14
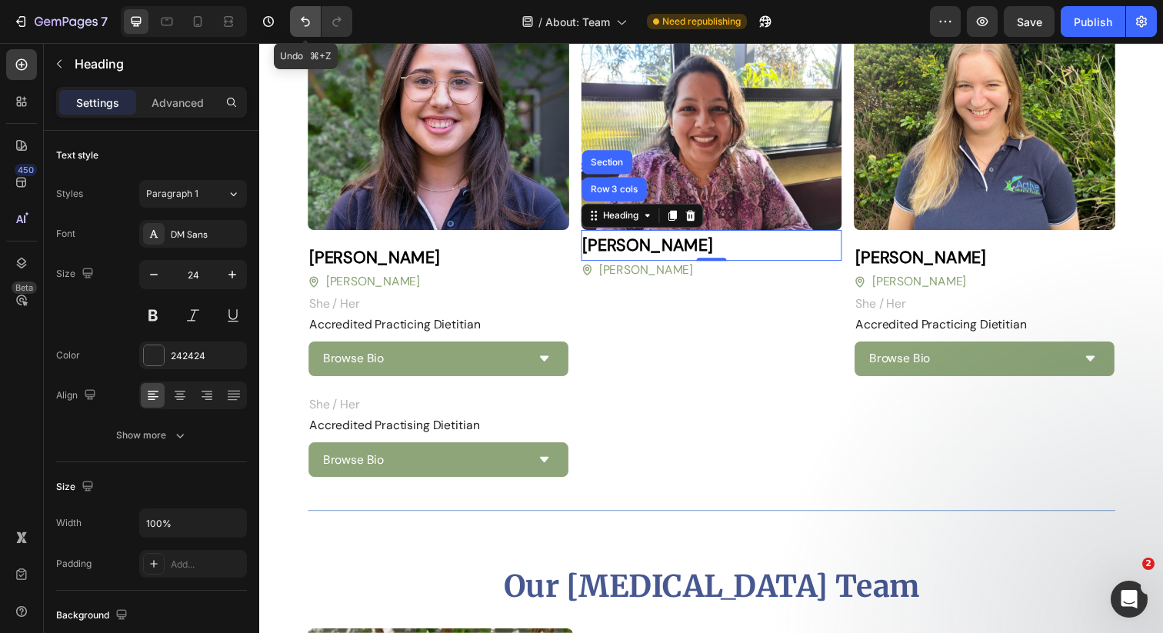
click at [313, 27] on button "Undo/Redo" at bounding box center [305, 21] width 31 height 31
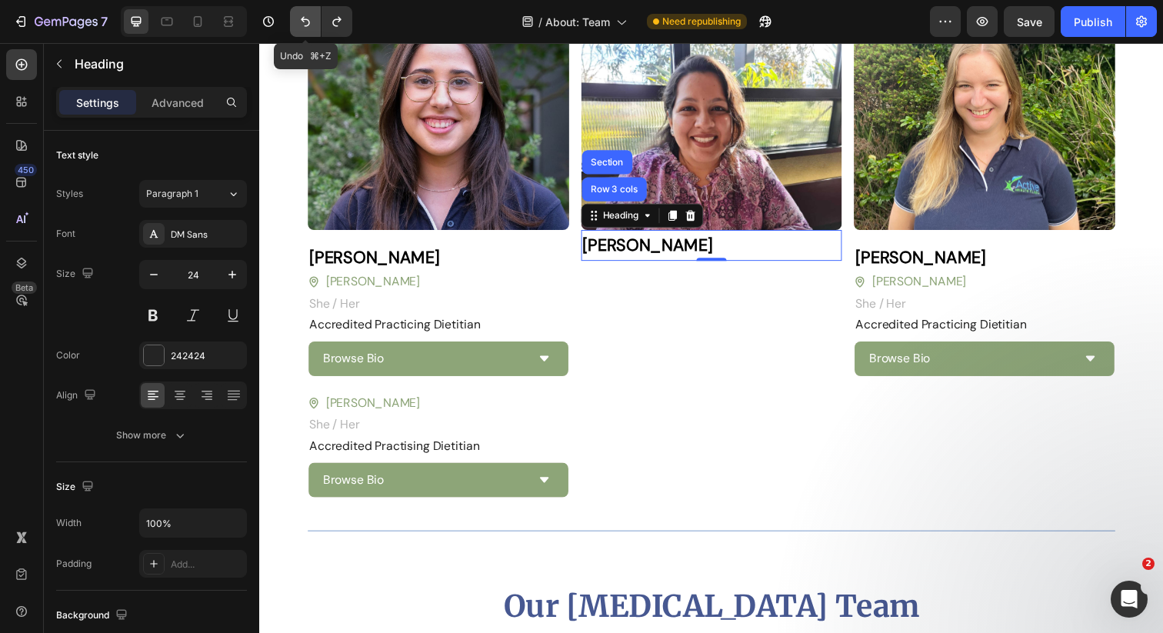
click at [313, 27] on button "Undo/Redo" at bounding box center [305, 21] width 31 height 31
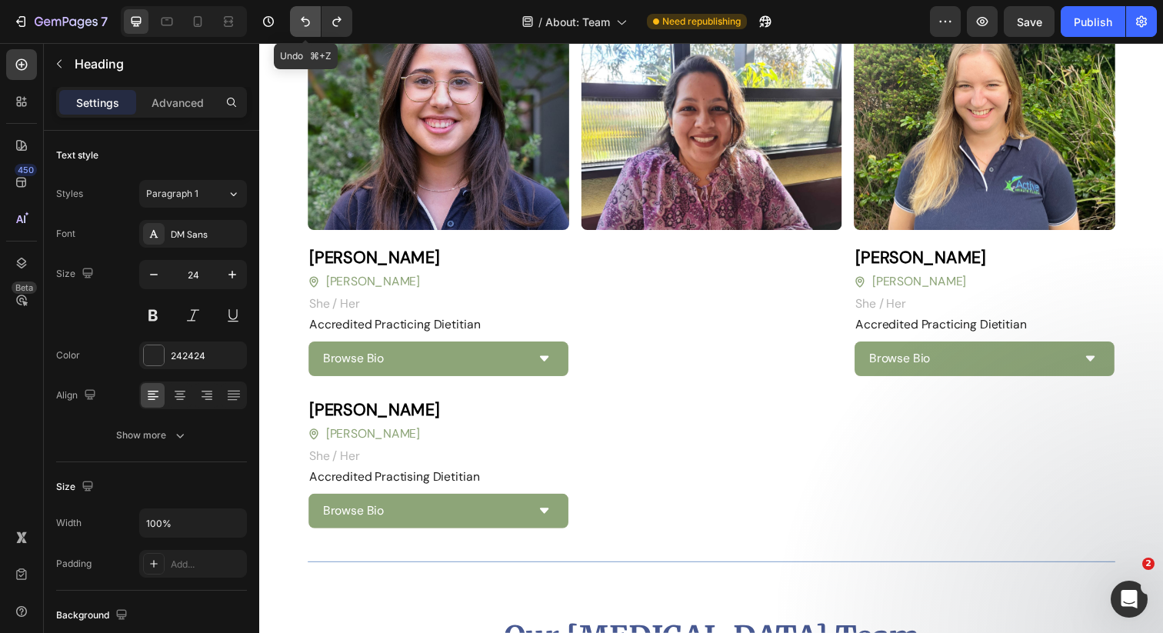
click at [313, 27] on button "Undo/Redo" at bounding box center [305, 21] width 31 height 31
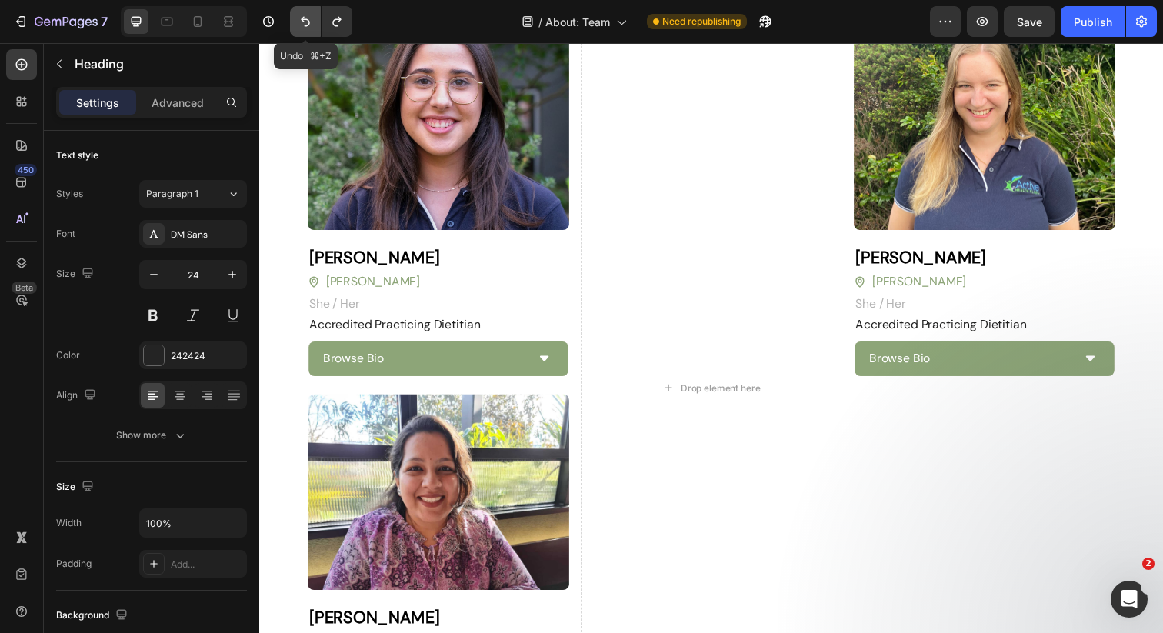
click at [313, 27] on button "Undo/Redo" at bounding box center [305, 21] width 31 height 31
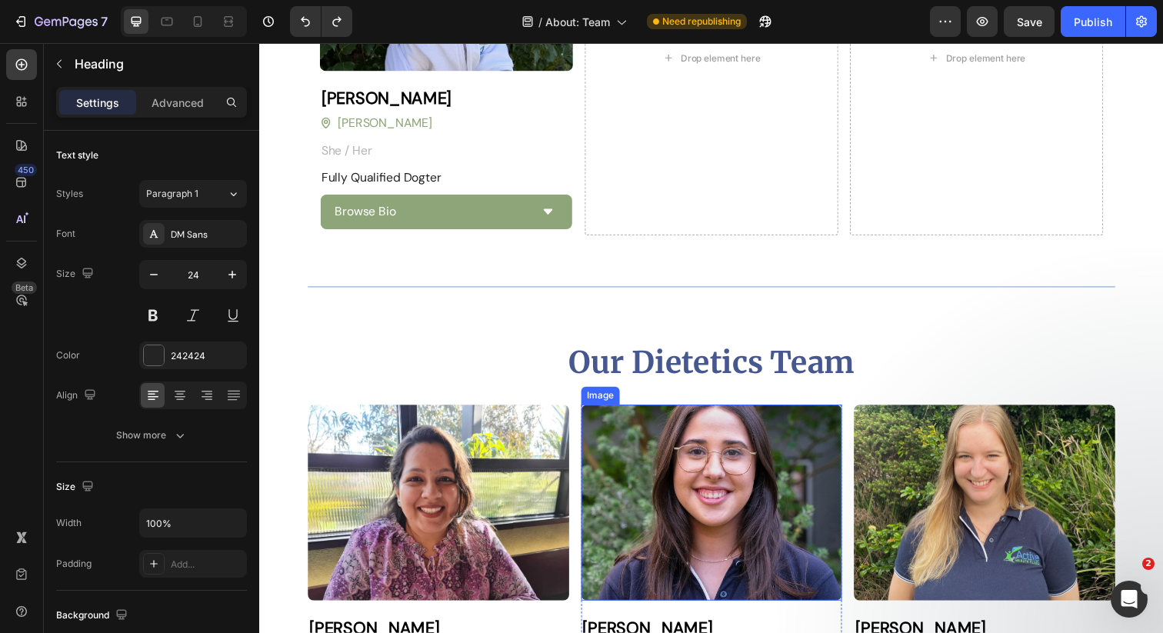
scroll to position [2768, 0]
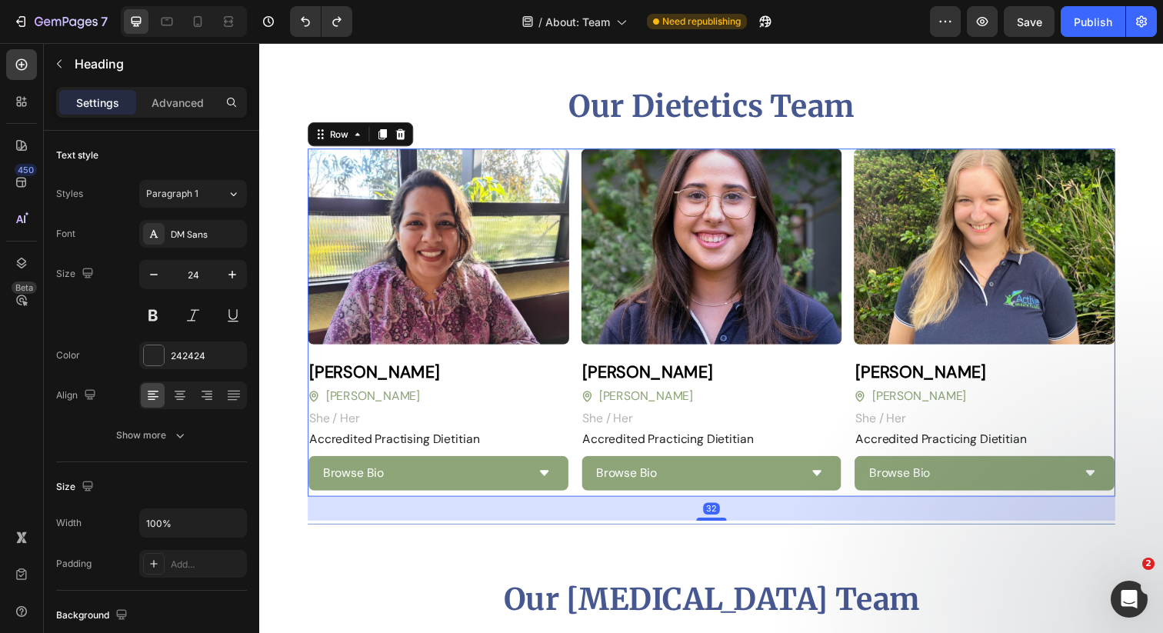
click at [578, 160] on div "Image Sakina Hashmi Heading Blackburn Button She / Her Text block Row Accredite…" at bounding box center [720, 328] width 825 height 355
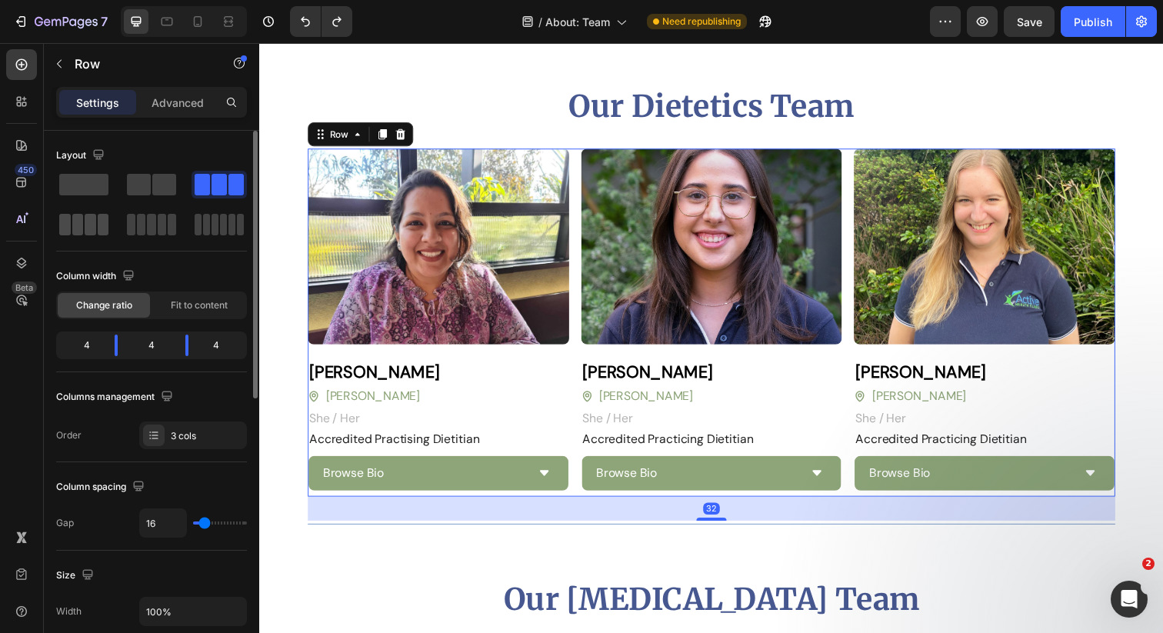
click at [78, 226] on span at bounding box center [78, 225] width 12 height 22
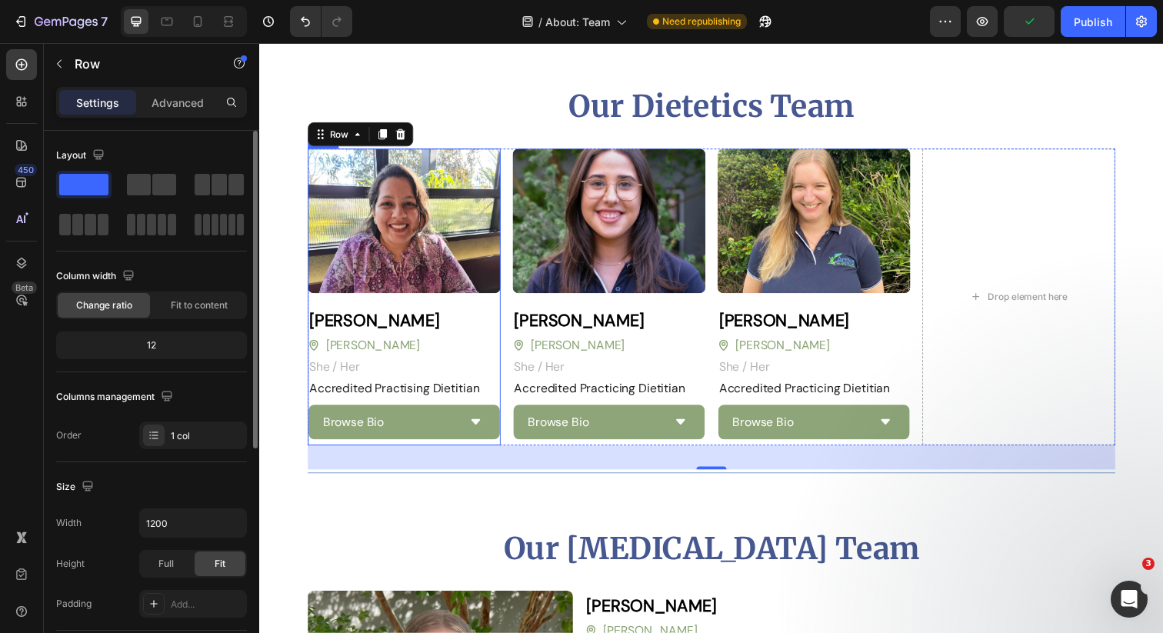
click at [493, 299] on div "Image Sakina Hashmi Heading Blackburn Button She / Her Text block Row Accredite…" at bounding box center [406, 302] width 197 height 303
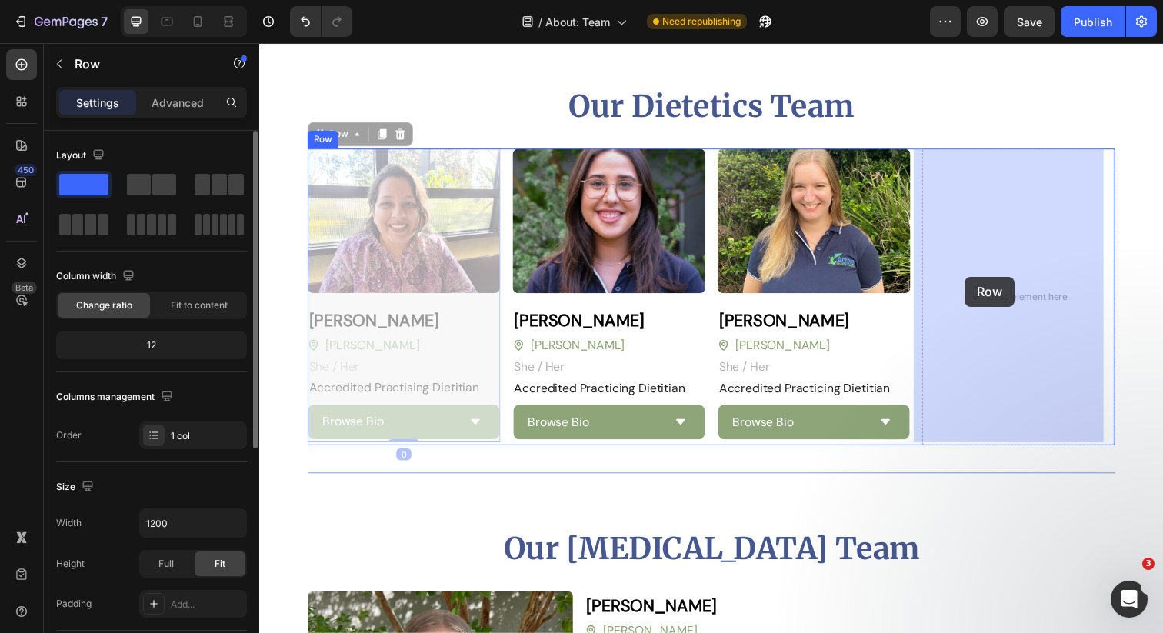
drag, startPoint x: 318, startPoint y: 132, endPoint x: 979, endPoint y: 282, distance: 678.1
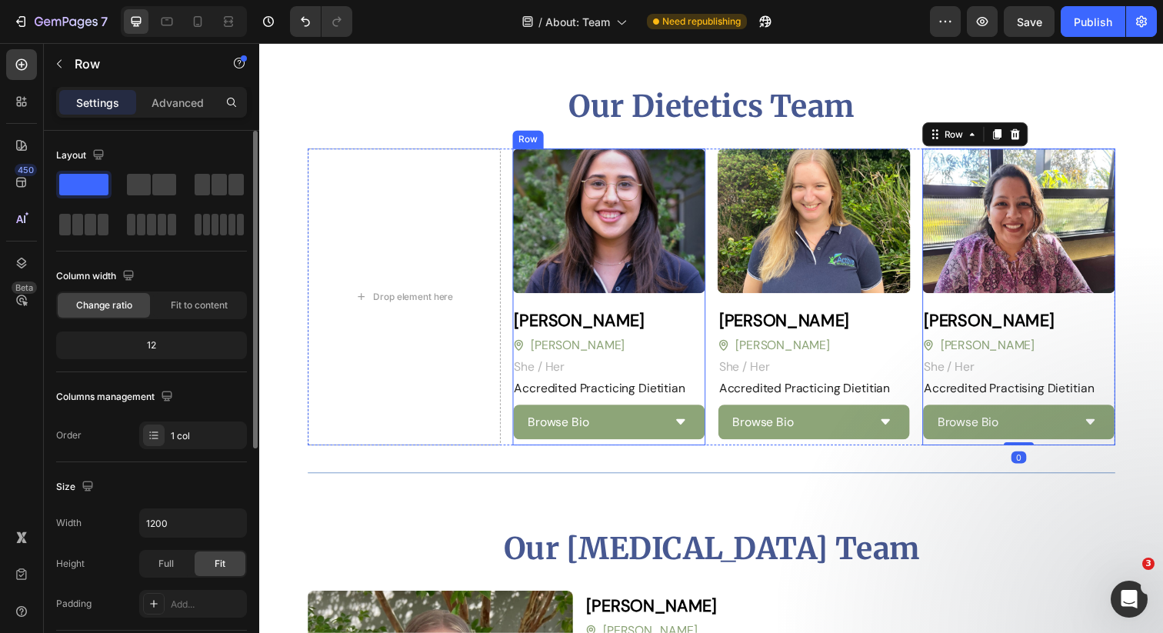
click at [521, 306] on div "Image Mel Grande Heading Blackburn Button She / Her Text block Row Accredited P…" at bounding box center [616, 302] width 197 height 303
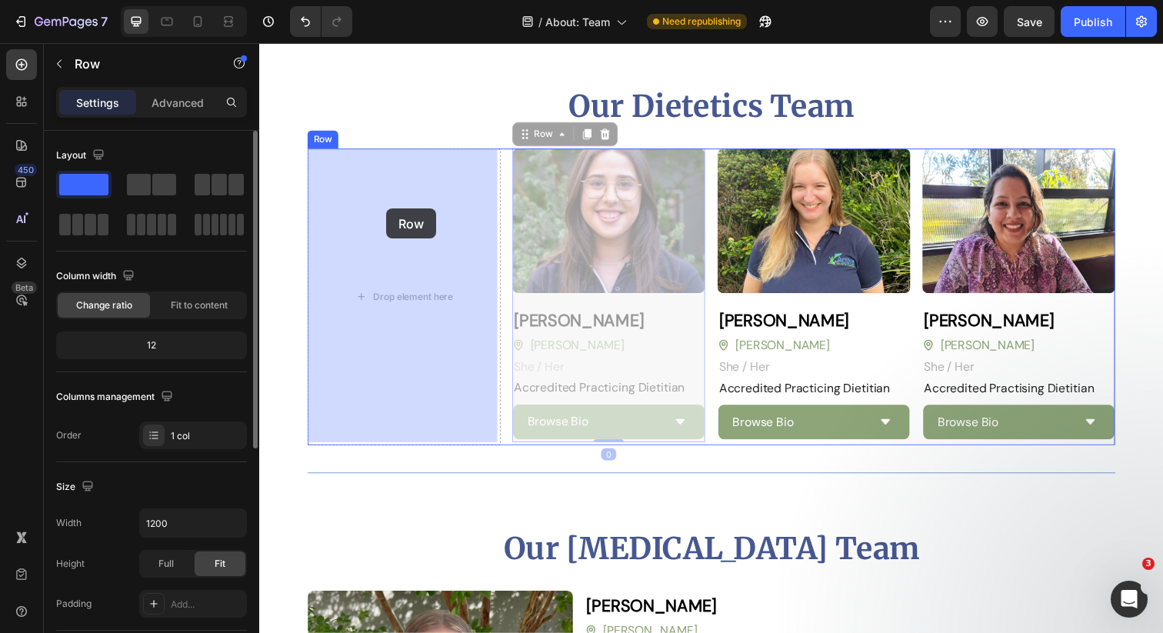
drag, startPoint x: 526, startPoint y: 139, endPoint x: 388, endPoint y: 212, distance: 155.9
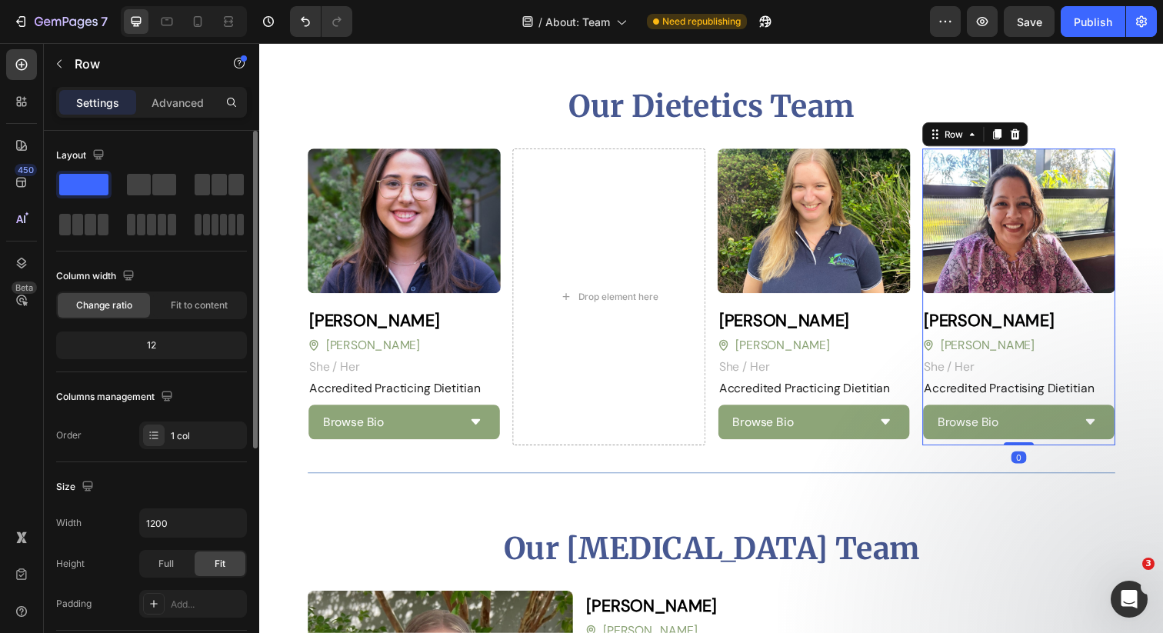
click at [957, 301] on div "Image Sakina Hashmi Heading Blackburn Button She / Her Text block Row Accredite…" at bounding box center [1034, 302] width 197 height 303
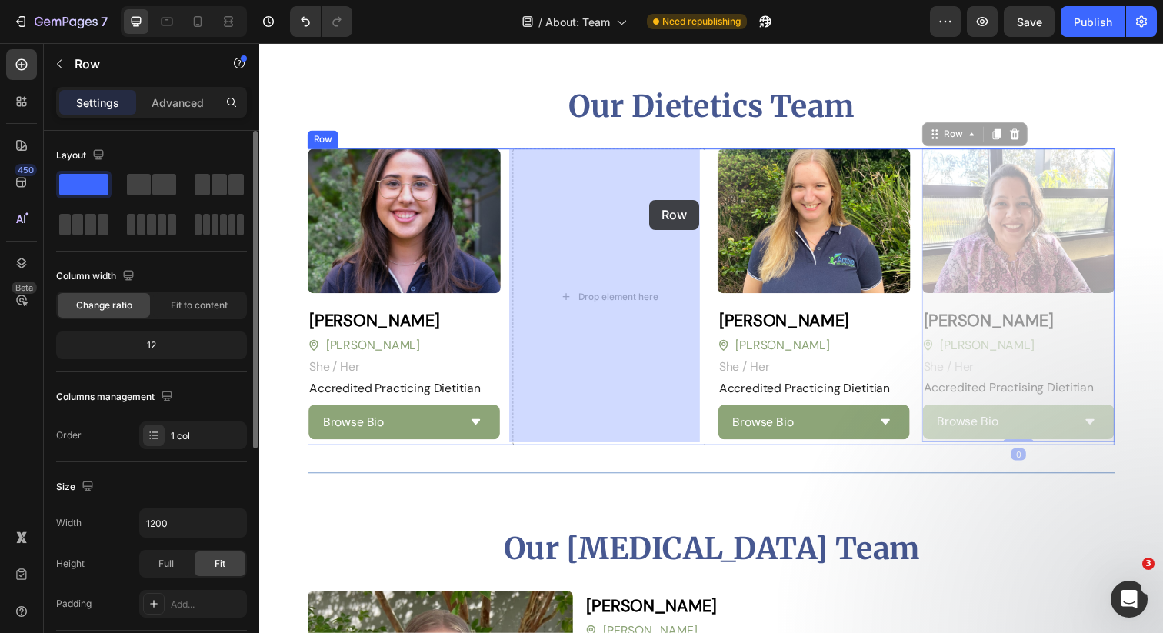
drag, startPoint x: 938, startPoint y: 134, endPoint x: 658, endPoint y: 203, distance: 288.4
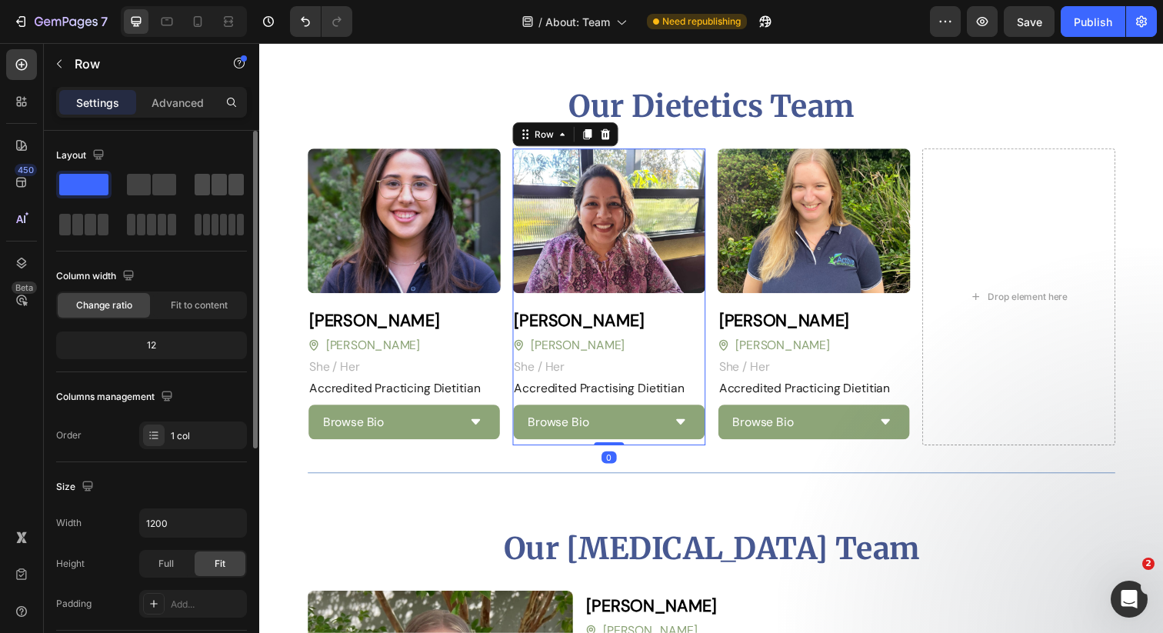
click at [205, 185] on span at bounding box center [202, 185] width 15 height 22
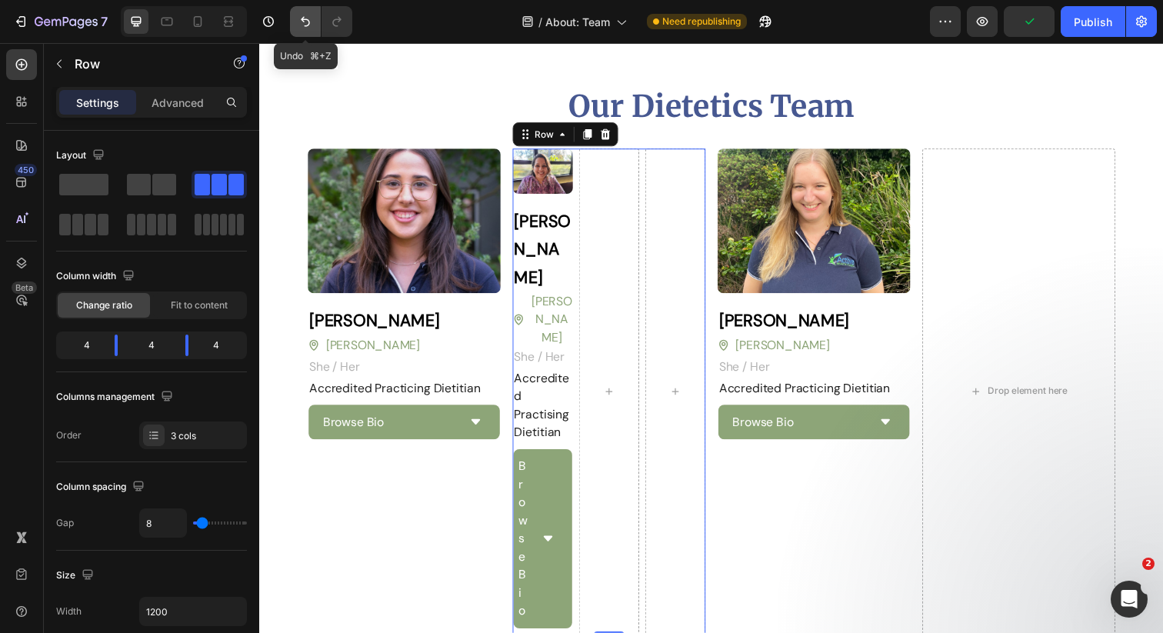
click at [315, 28] on button "Undo/Redo" at bounding box center [305, 21] width 31 height 31
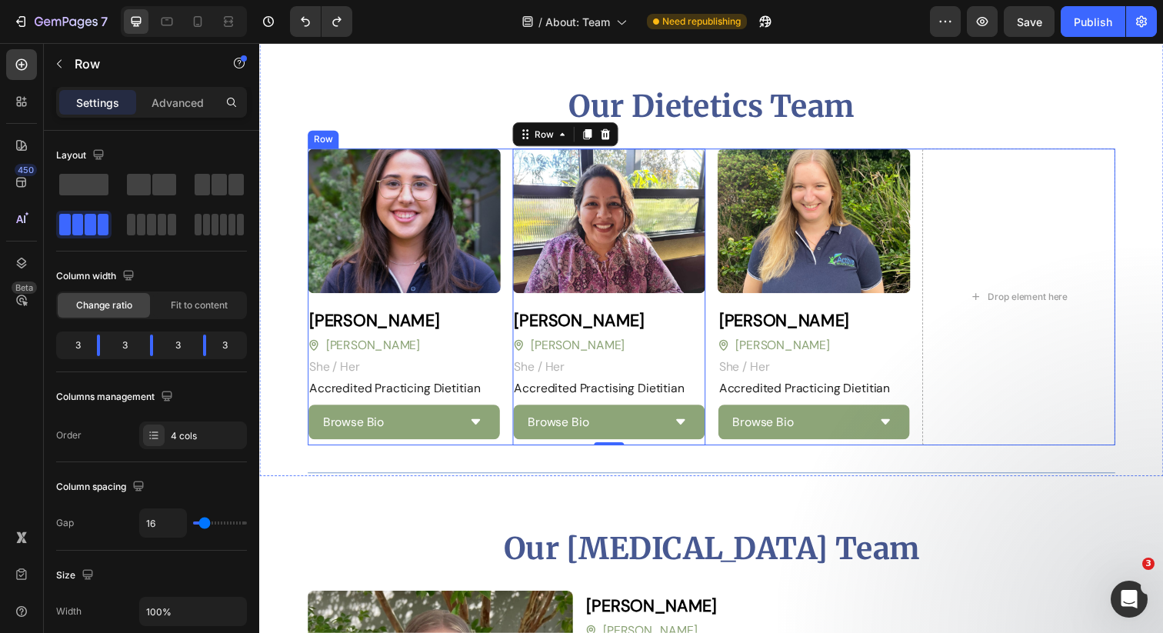
click at [508, 195] on div "Image Mel Grande Heading Blackburn Button She / Her Text block Row Accredited P…" at bounding box center [720, 302] width 825 height 303
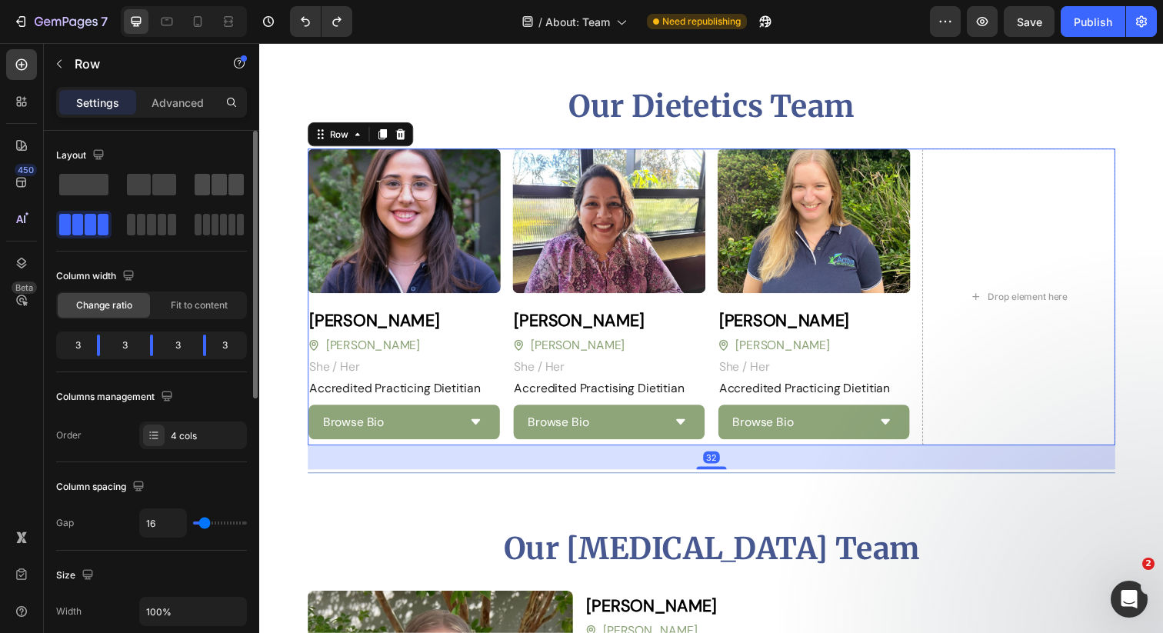
click at [224, 191] on span at bounding box center [219, 185] width 15 height 22
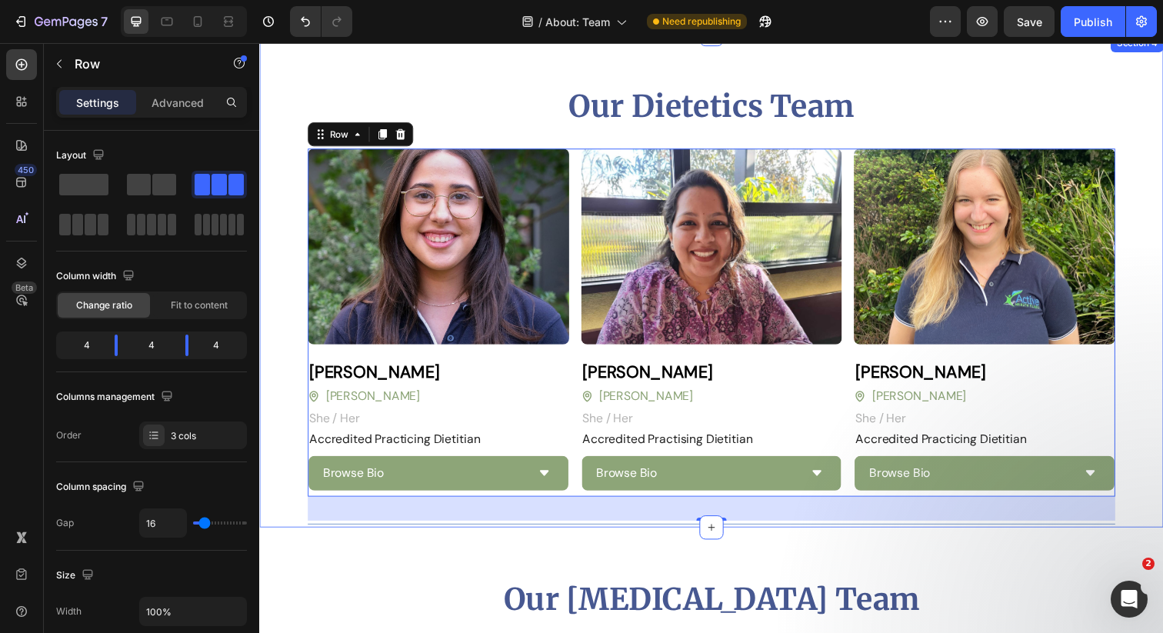
click at [565, 142] on div "Our Dietetics Team Heading Image Mel Grande Heading Blackburn Button She / Her …" at bounding box center [720, 310] width 825 height 455
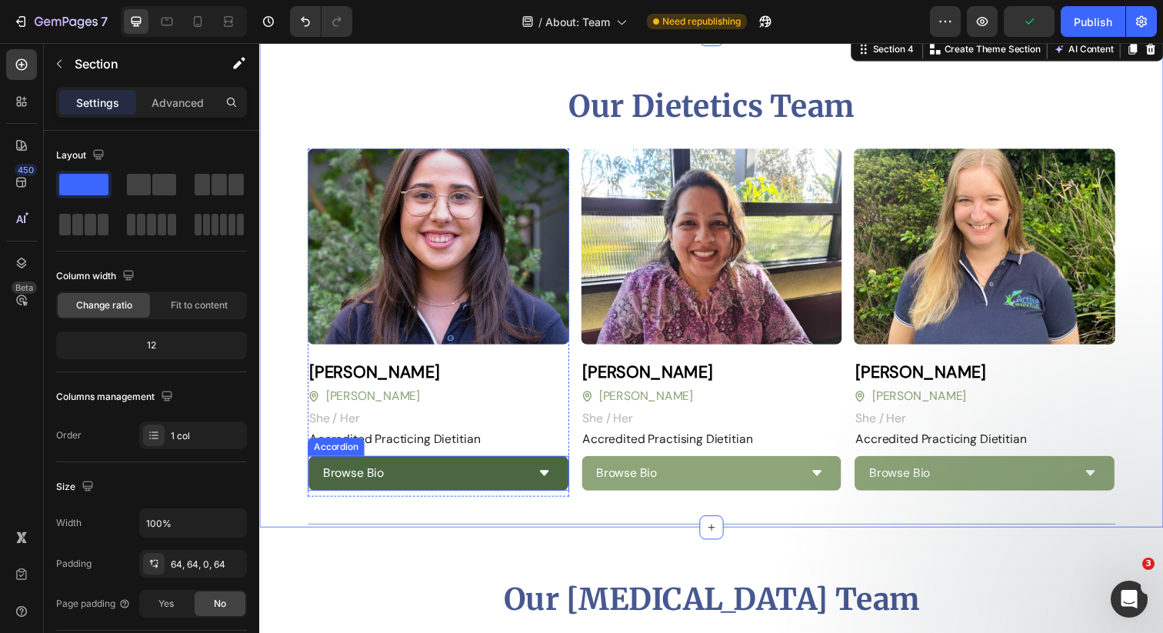
scroll to position [3174, 0]
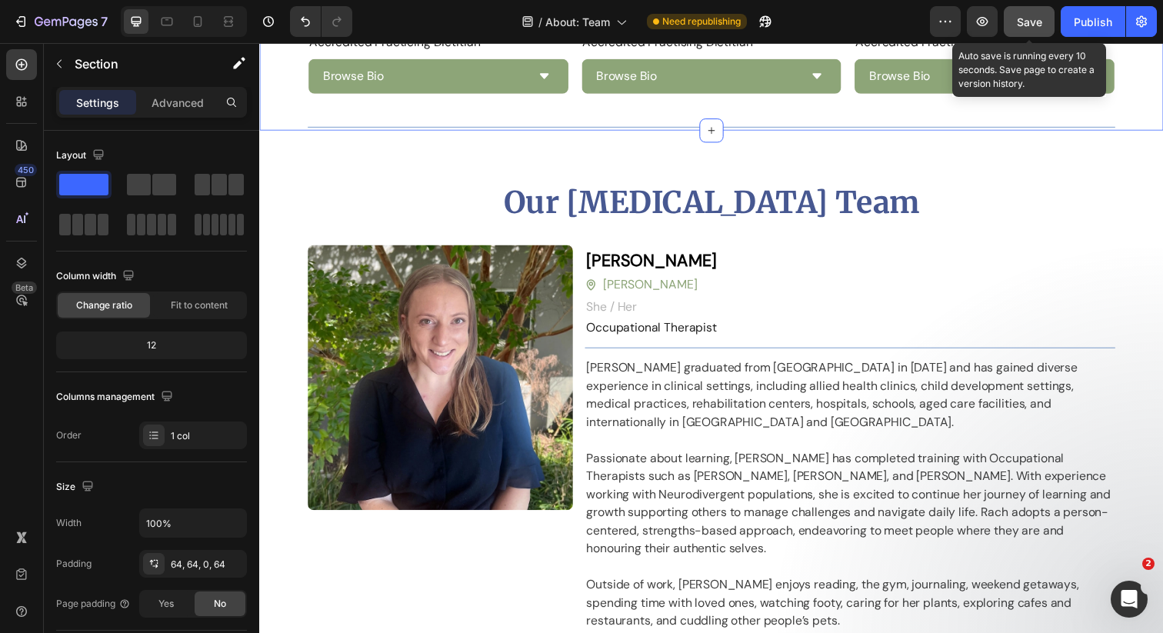
click at [1025, 25] on span "Save" at bounding box center [1029, 21] width 25 height 13
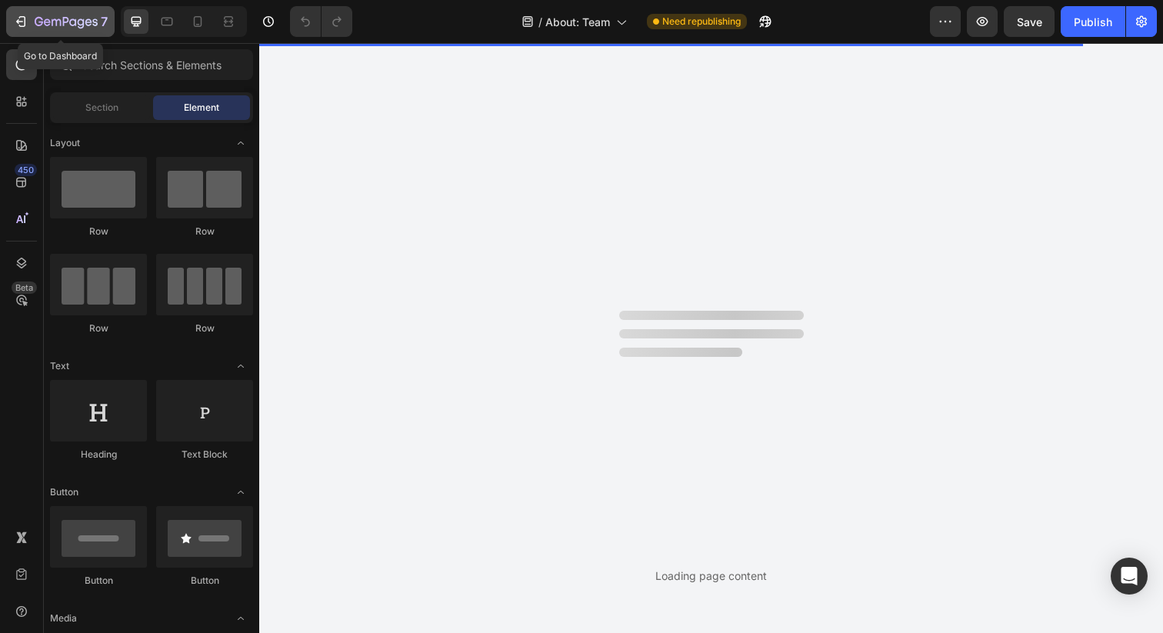
click at [81, 19] on icon "button" at bounding box center [81, 23] width 7 height 10
